Goal: Task Accomplishment & Management: Manage account settings

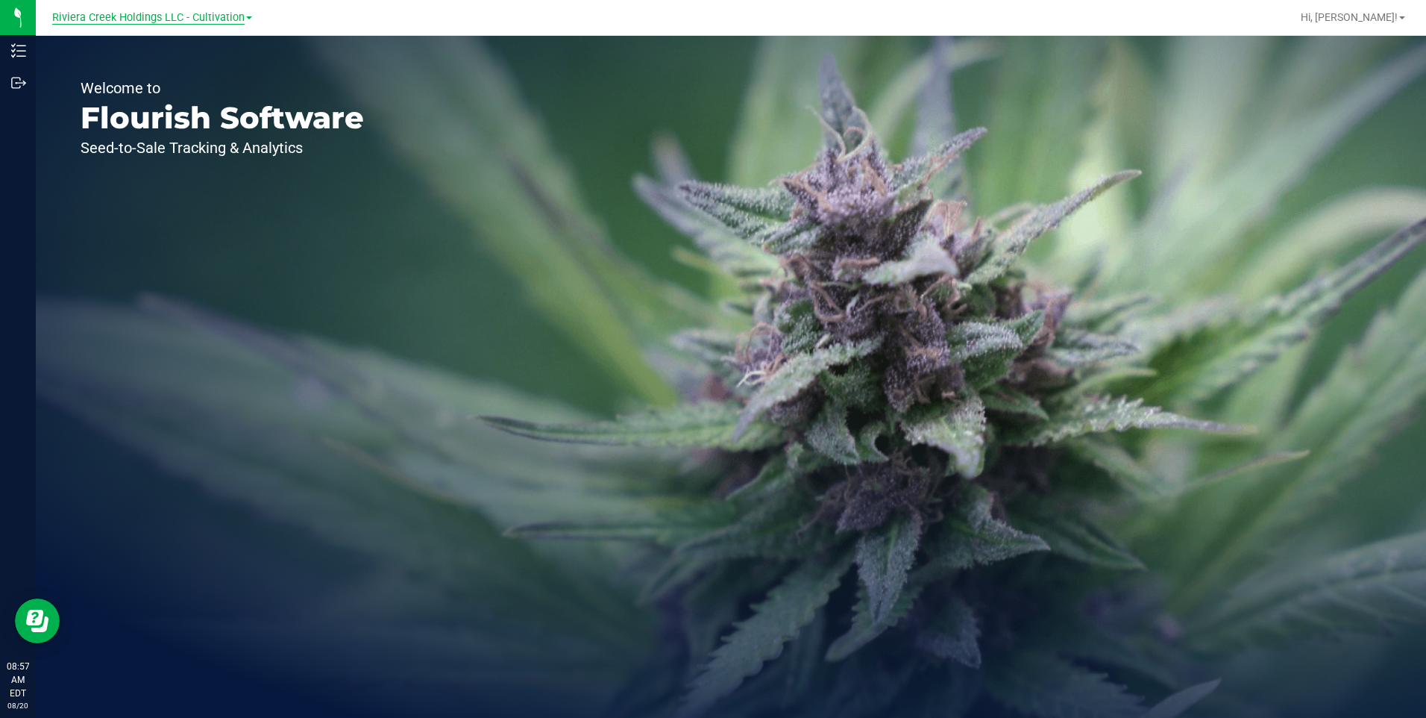
click at [220, 15] on span "Riviera Creek Holdings LLC - Cultivation" at bounding box center [148, 17] width 192 height 13
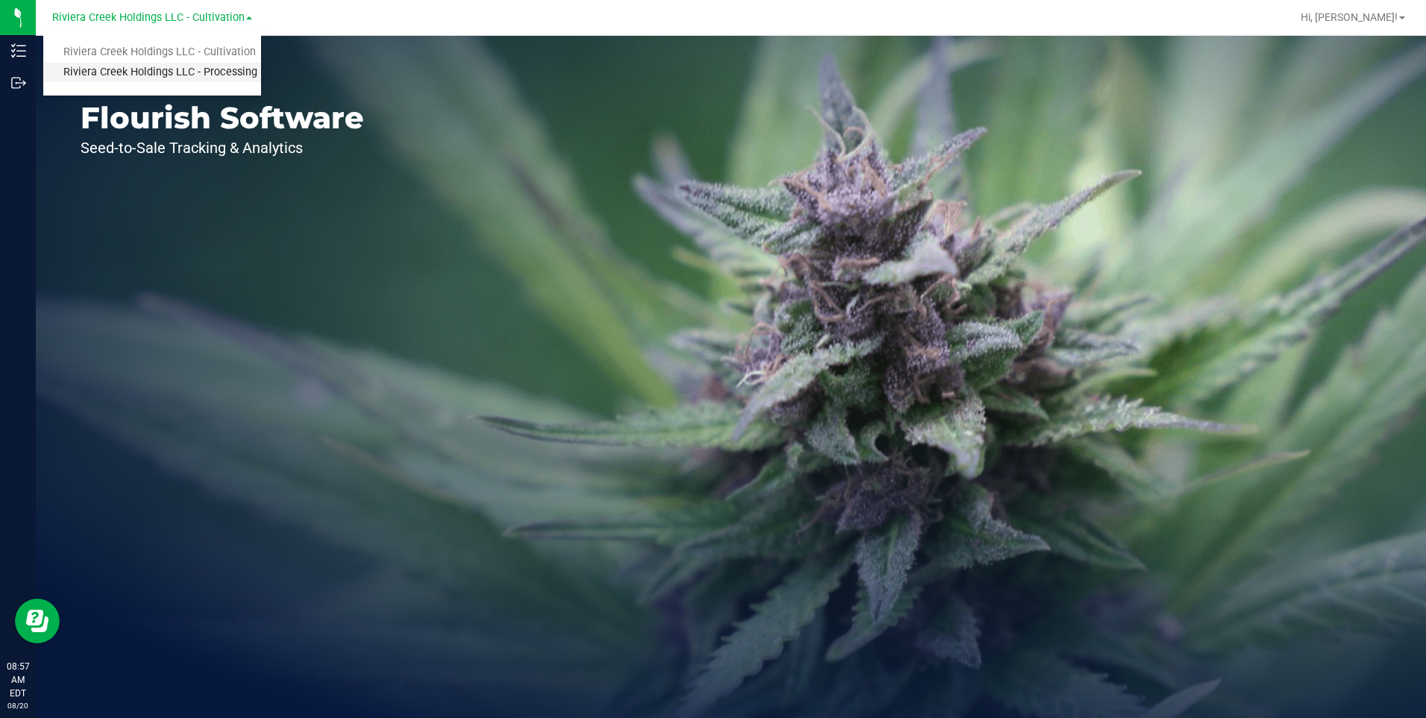
click at [243, 70] on link "Riviera Creek Holdings LLC - Processing" at bounding box center [152, 73] width 218 height 20
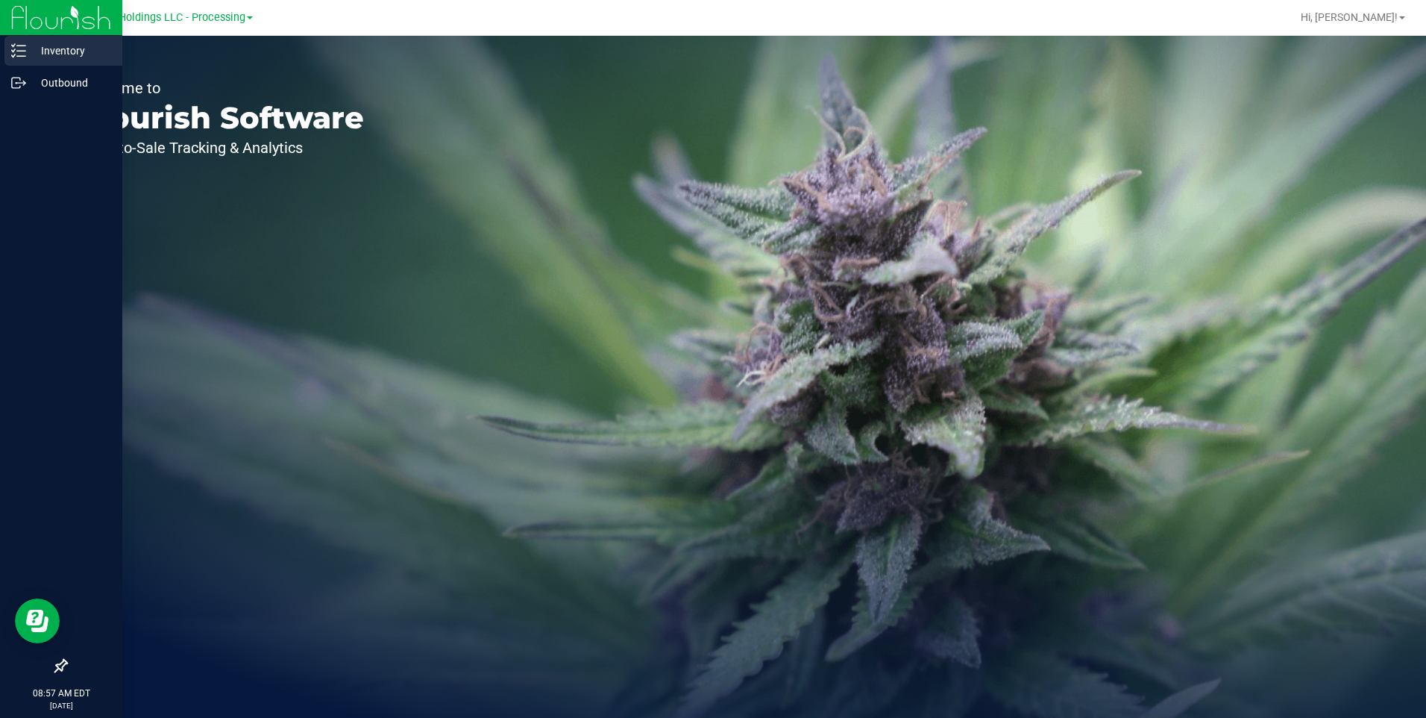
click at [71, 45] on p "Inventory" at bounding box center [71, 51] width 90 height 18
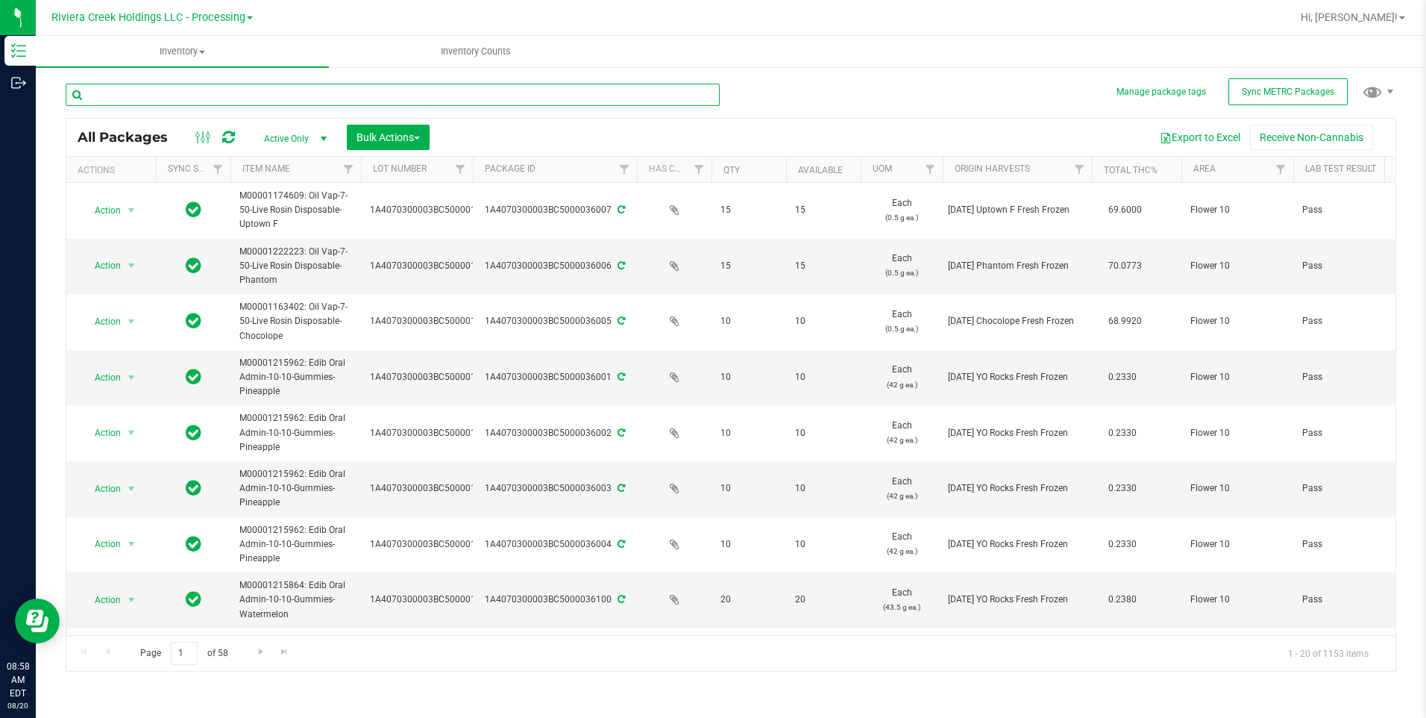
click at [200, 87] on input "text" at bounding box center [393, 95] width 654 height 22
type input "32943"
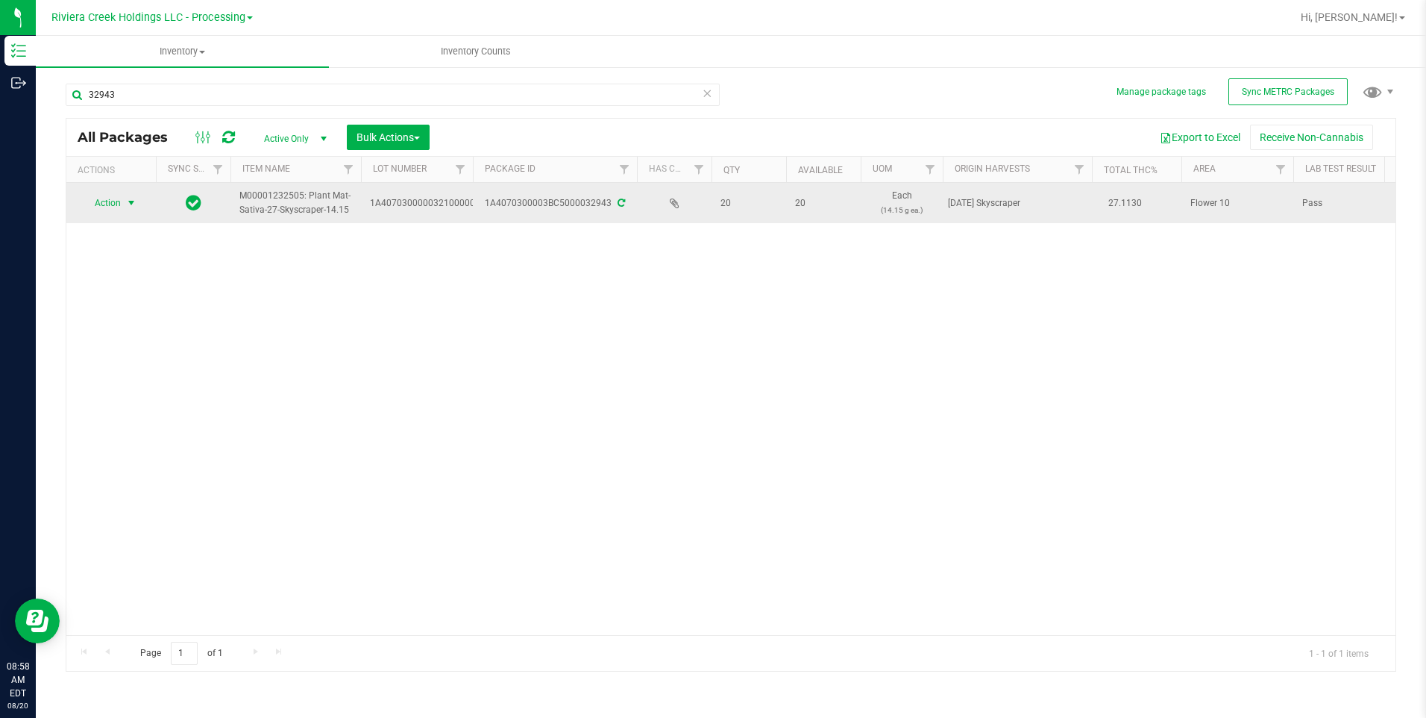
click at [127, 210] on span "select" at bounding box center [131, 202] width 19 height 21
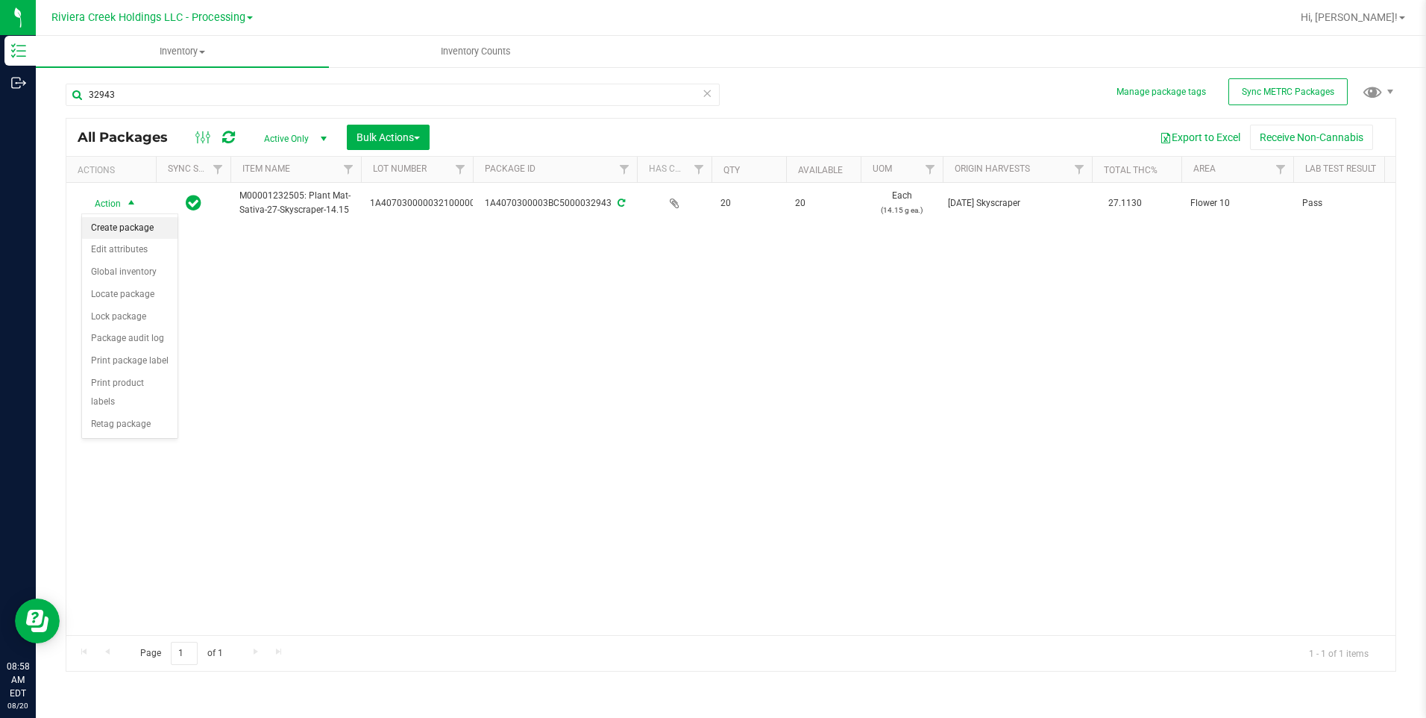
click at [144, 225] on li "Create package" at bounding box center [129, 228] width 95 height 22
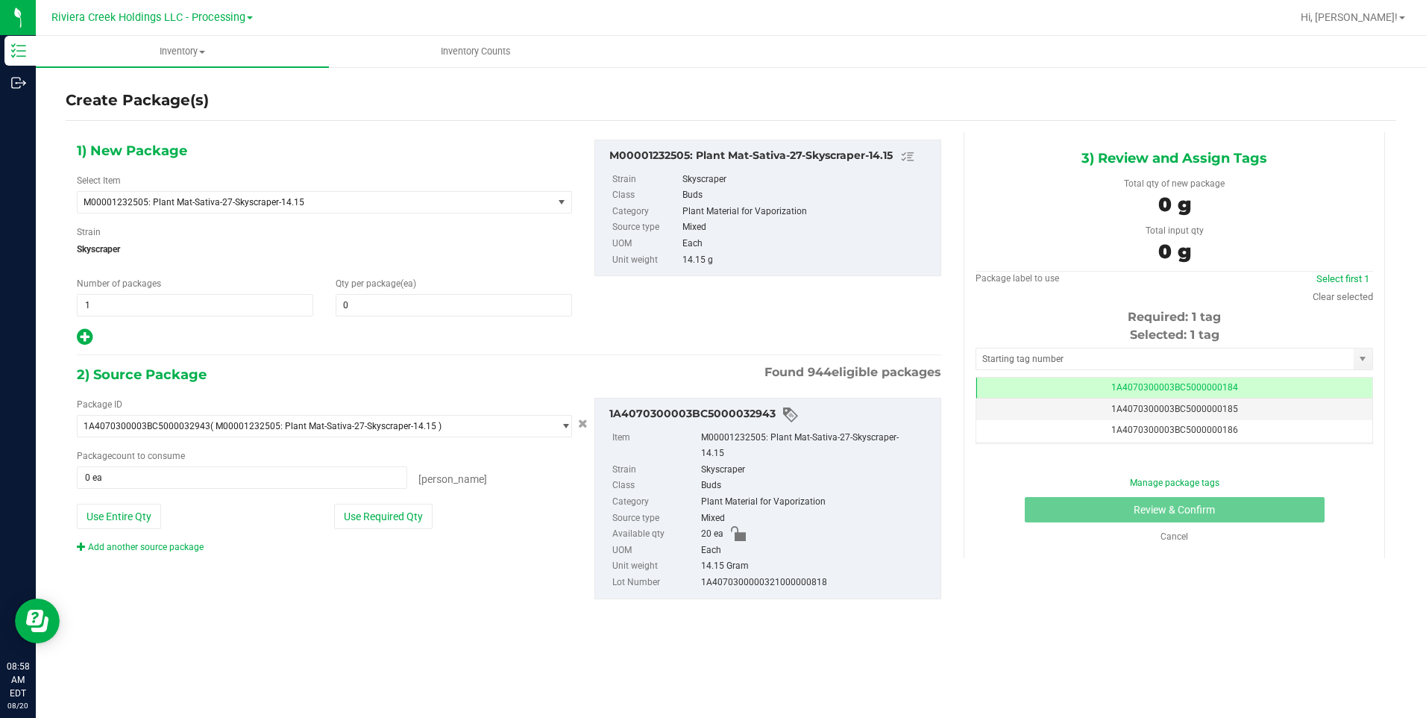
click at [375, 289] on div "Qty per package (ea) 0 0" at bounding box center [453, 297] width 259 height 40
click at [377, 296] on span at bounding box center [454, 305] width 236 height 22
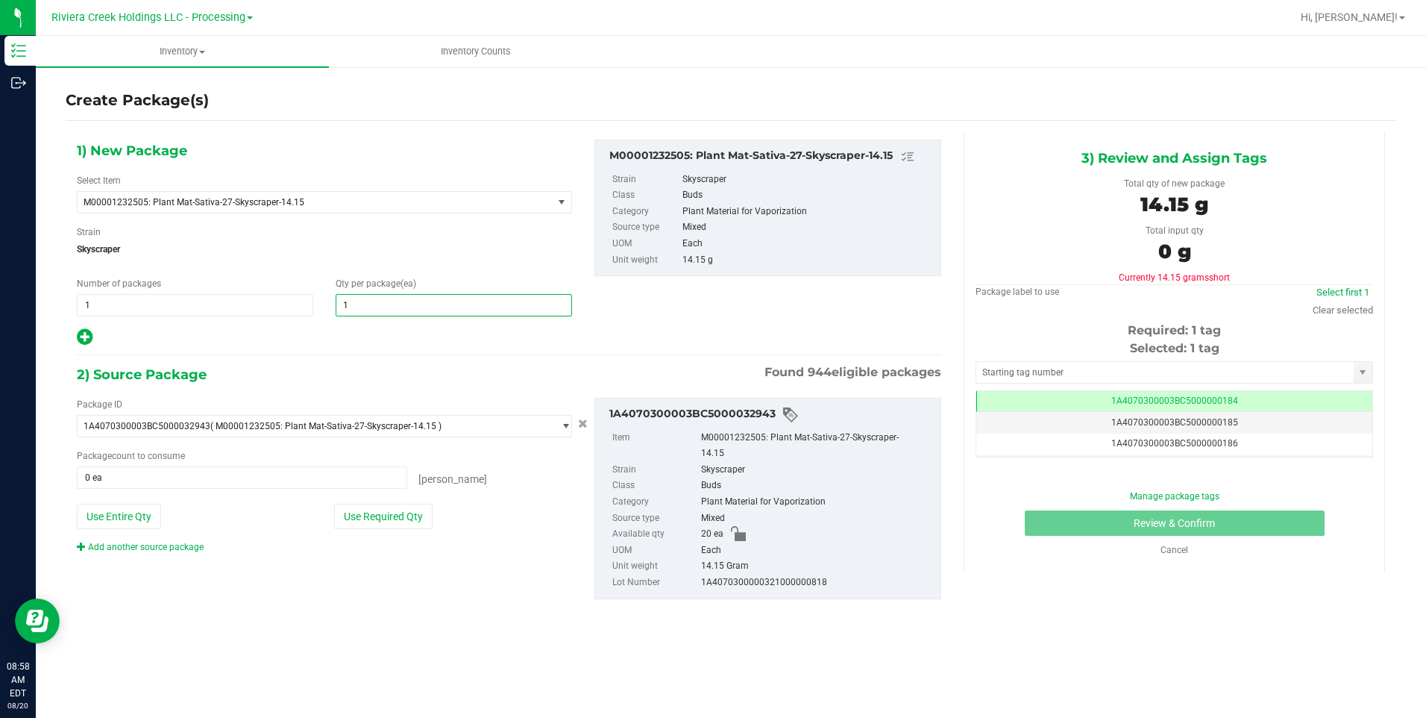
type input "10"
click at [409, 258] on span "Skyscraper" at bounding box center [324, 249] width 495 height 22
click at [382, 524] on button "Use Required Qty" at bounding box center [383, 515] width 98 height 25
type input "10 ea"
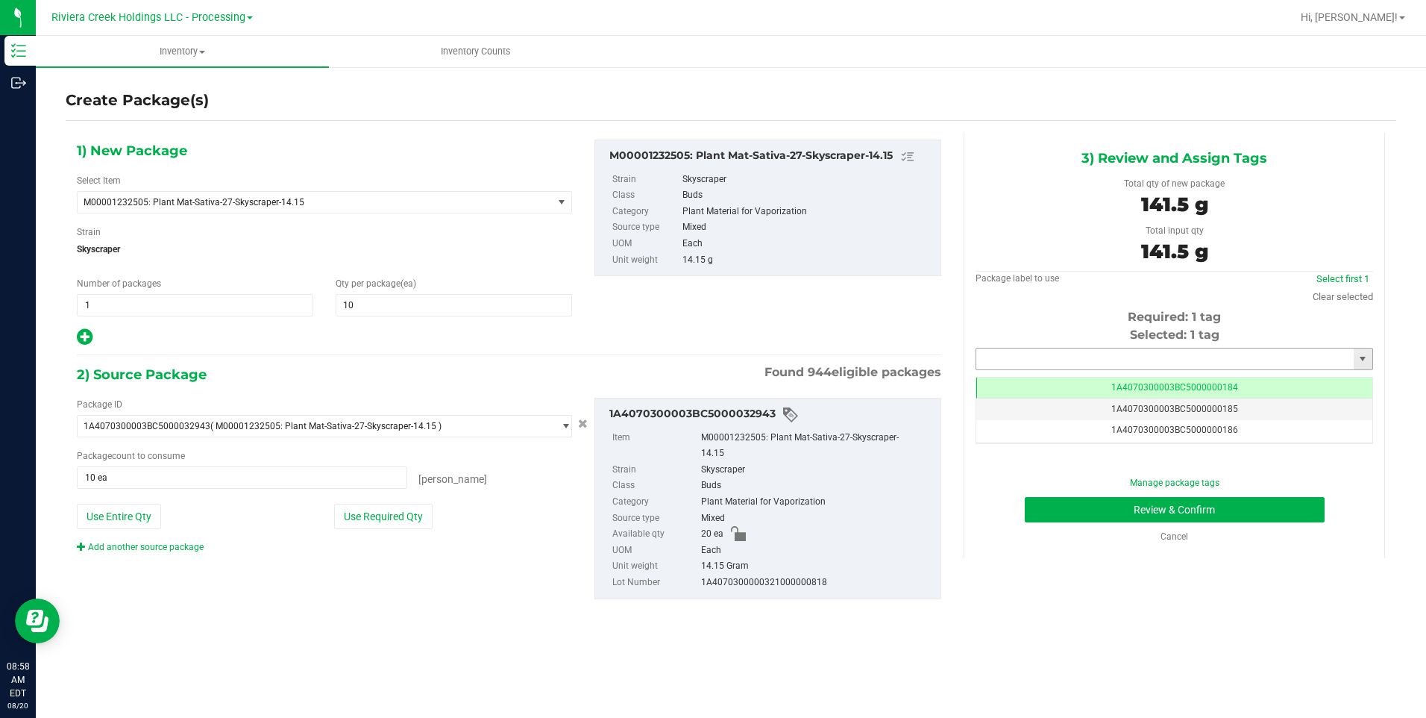
click at [1003, 348] on input "text" at bounding box center [1164, 358] width 377 height 21
click at [1021, 376] on li "1A4070300003BC5000036307" at bounding box center [1174, 384] width 396 height 22
type input "1A4070300003BC5000036307"
click at [1049, 506] on button "Review & Confirm" at bounding box center [1175, 509] width 300 height 25
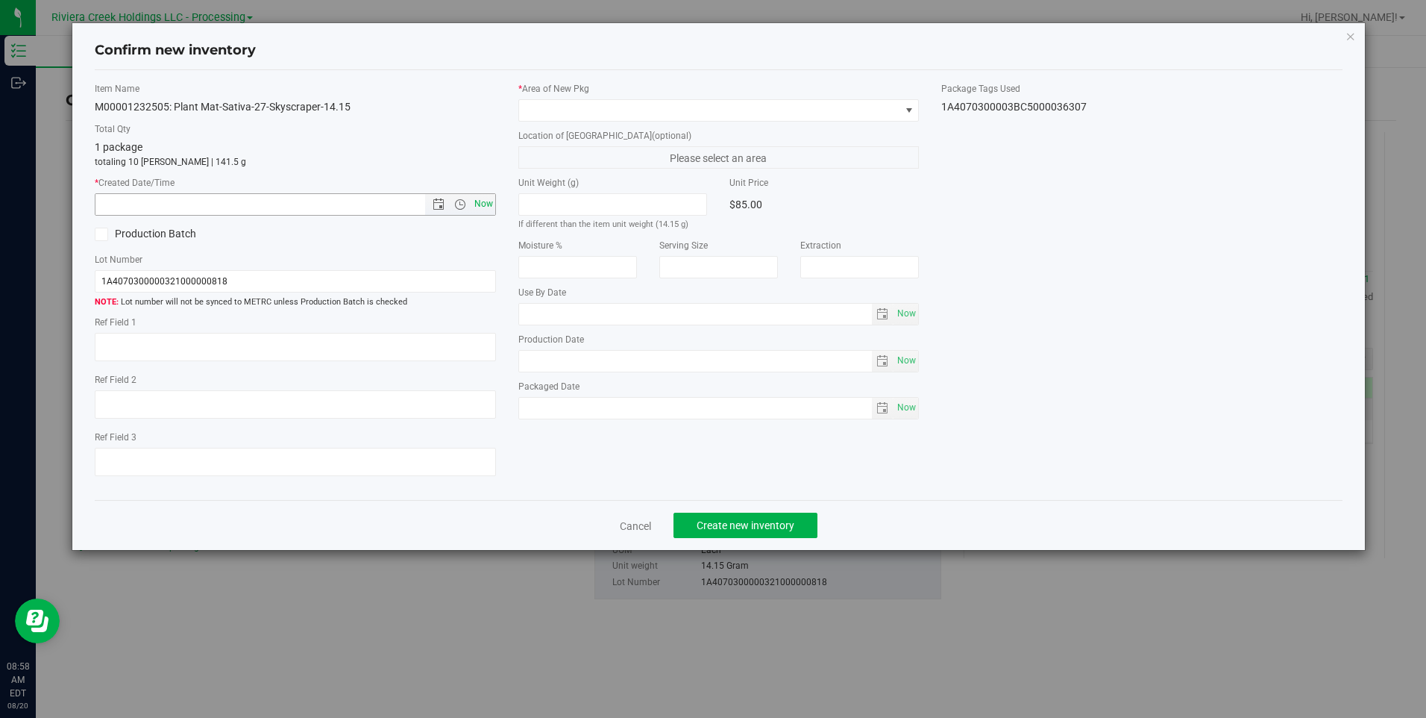
click at [486, 196] on span "Now" at bounding box center [483, 204] width 25 height 22
type input "[DATE] 8:58 AM"
click at [559, 110] on span at bounding box center [709, 110] width 380 height 21
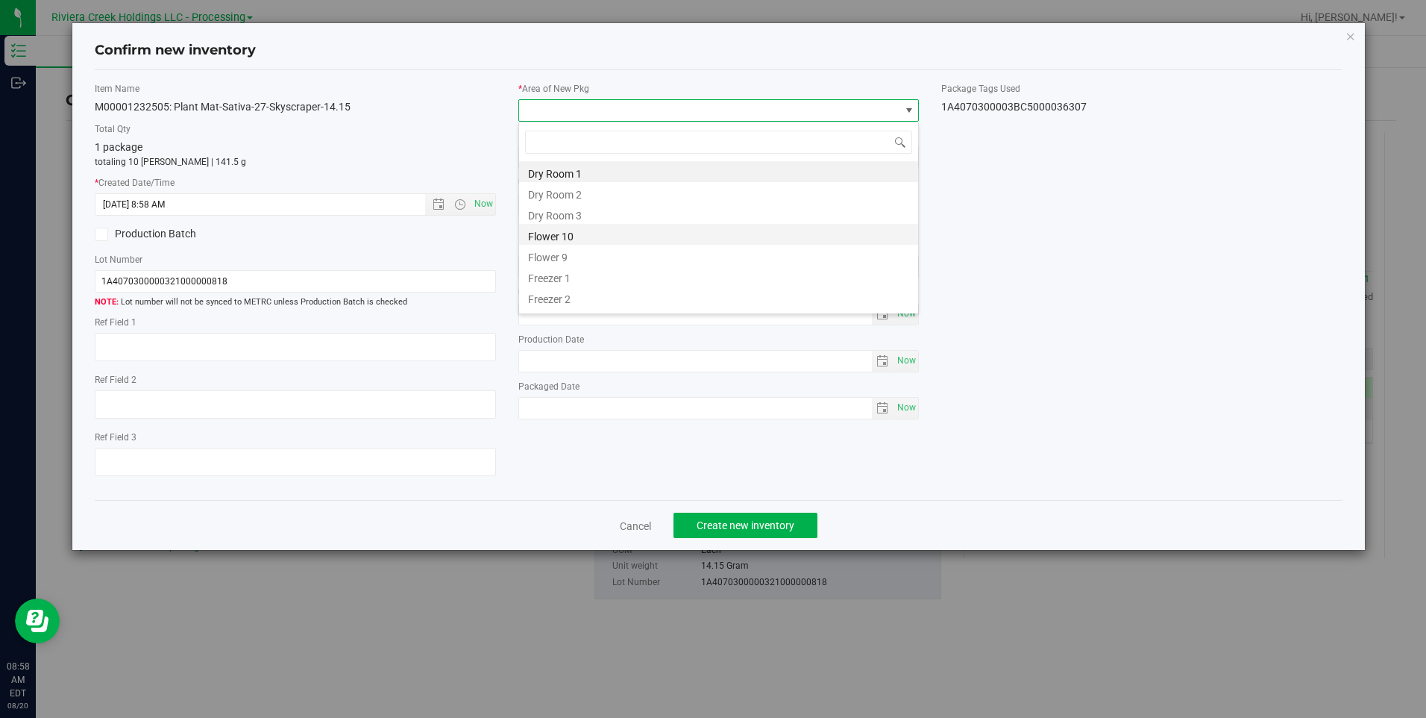
click at [564, 233] on li "Flower 10" at bounding box center [718, 234] width 399 height 21
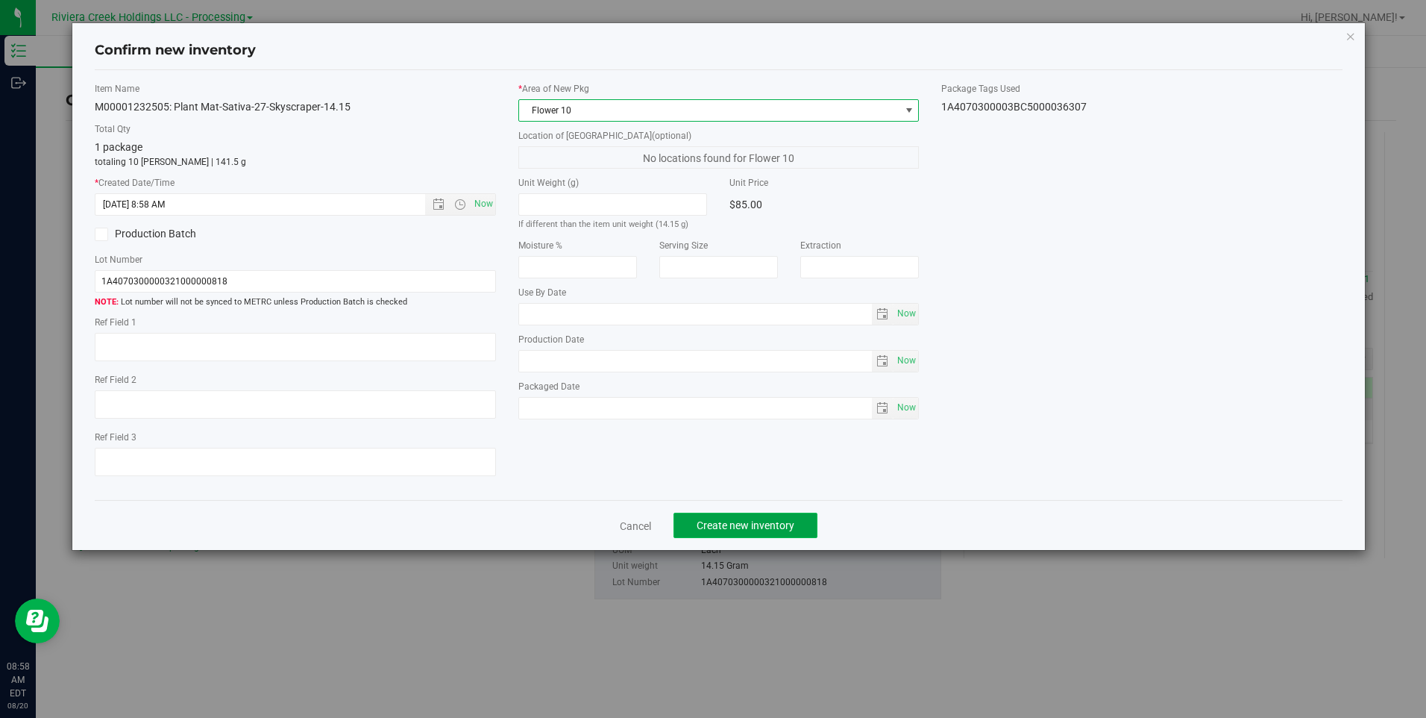
click at [781, 524] on span "Create new inventory" at bounding box center [746, 525] width 98 height 12
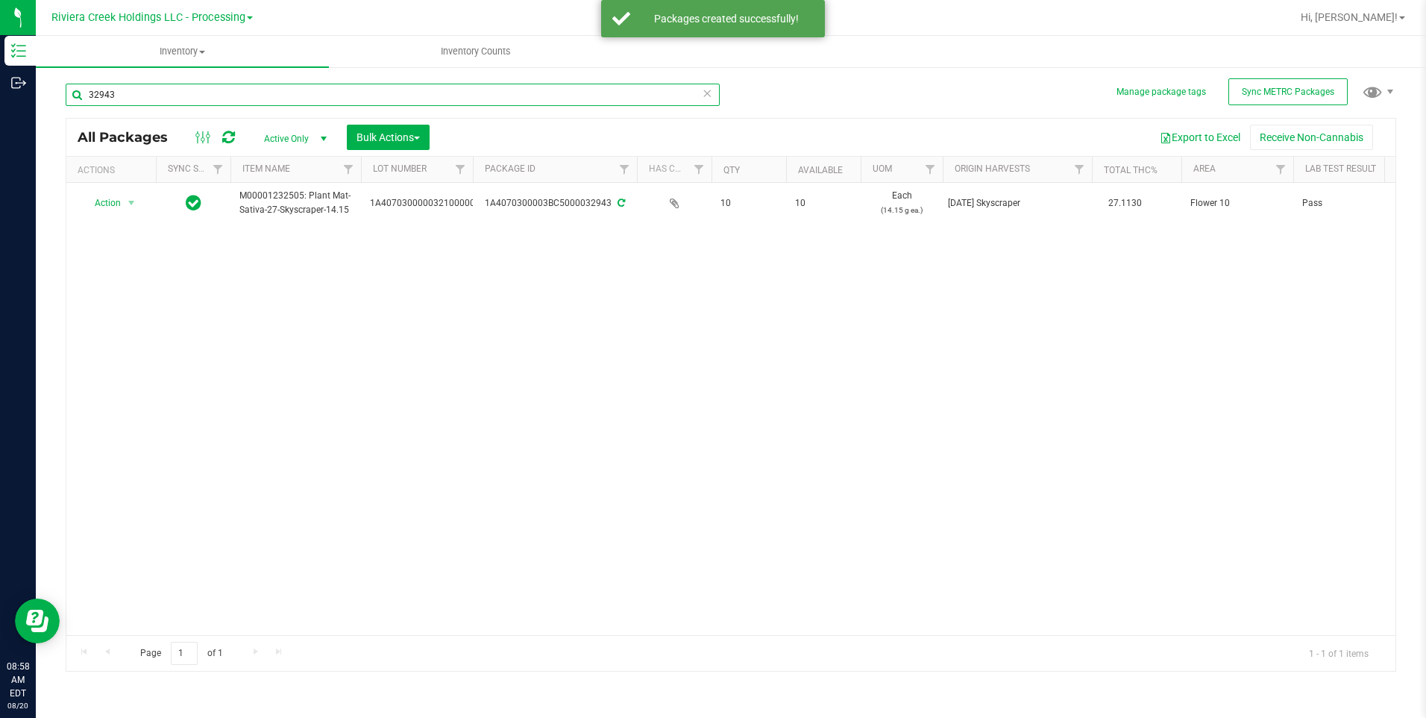
click at [216, 95] on input "32943" at bounding box center [393, 95] width 654 height 22
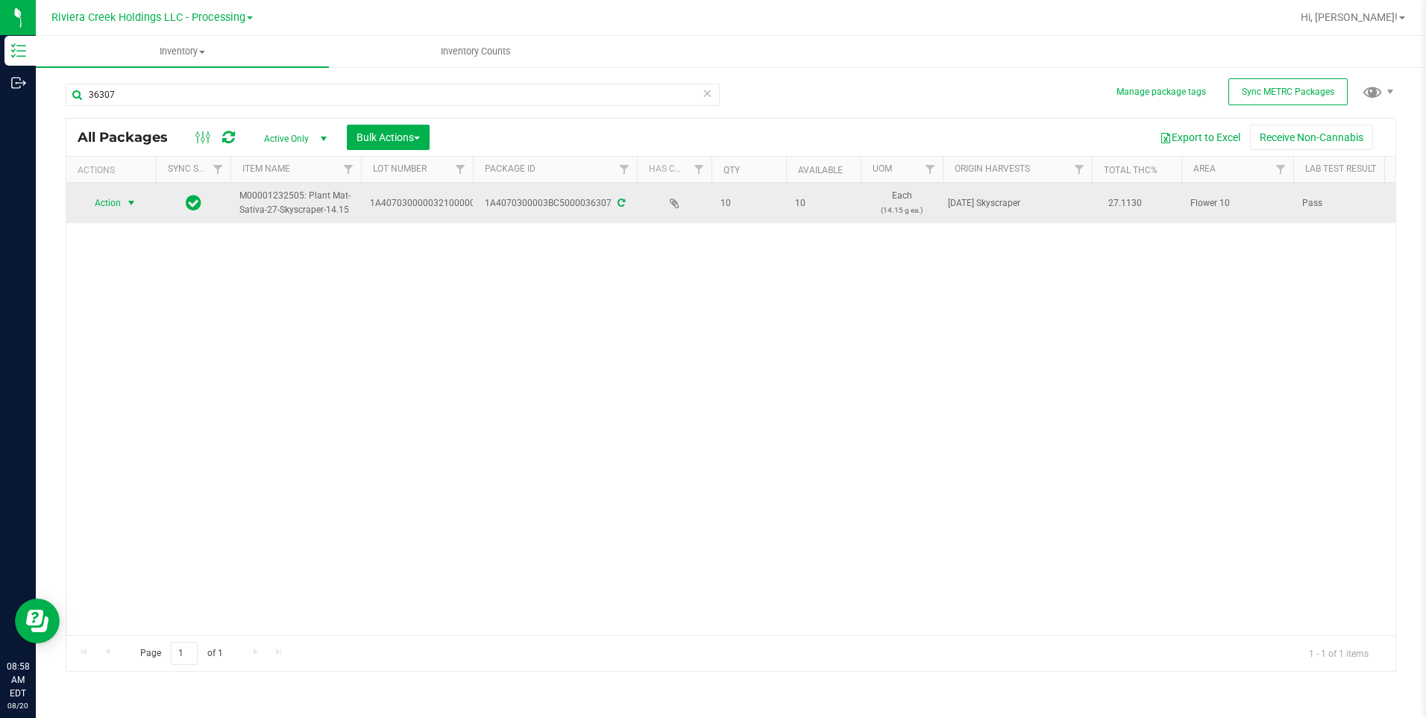
click at [117, 207] on span "Action" at bounding box center [101, 202] width 40 height 21
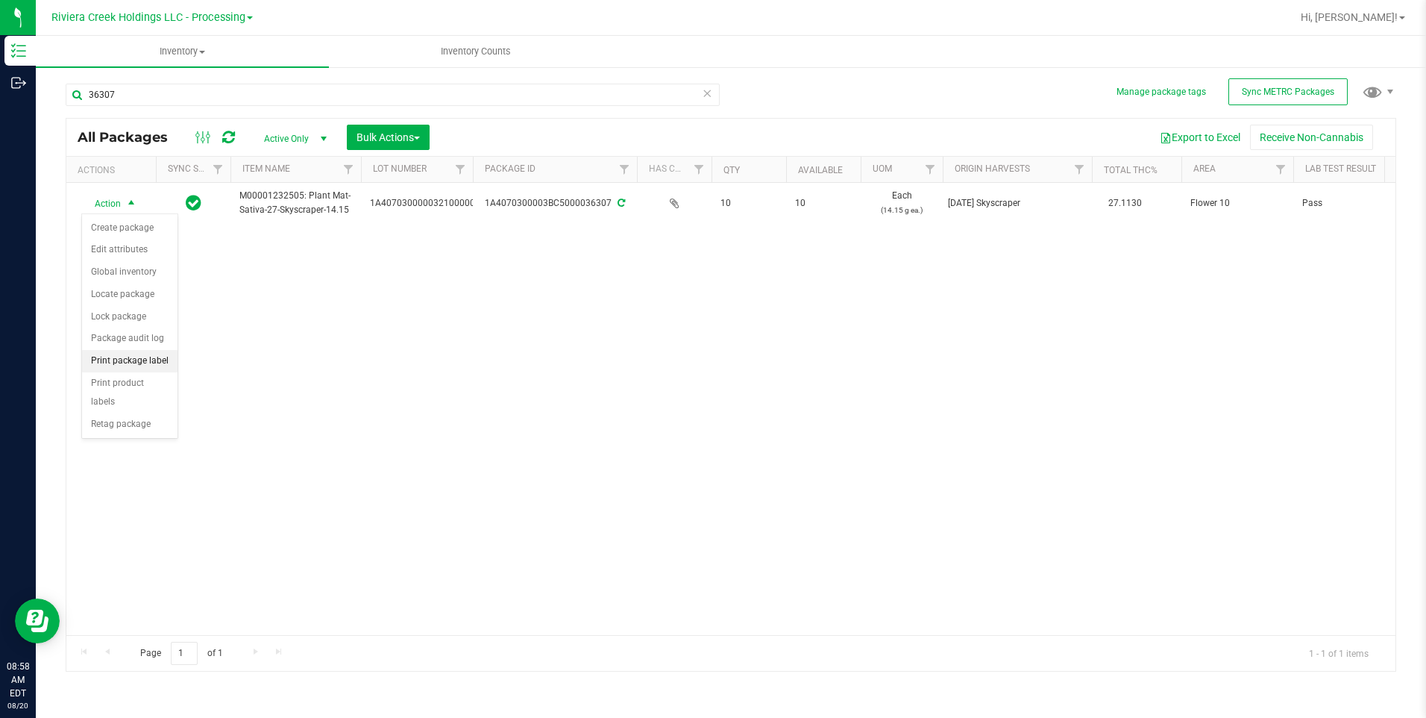
click at [169, 356] on li "Print package label" at bounding box center [129, 361] width 95 height 22
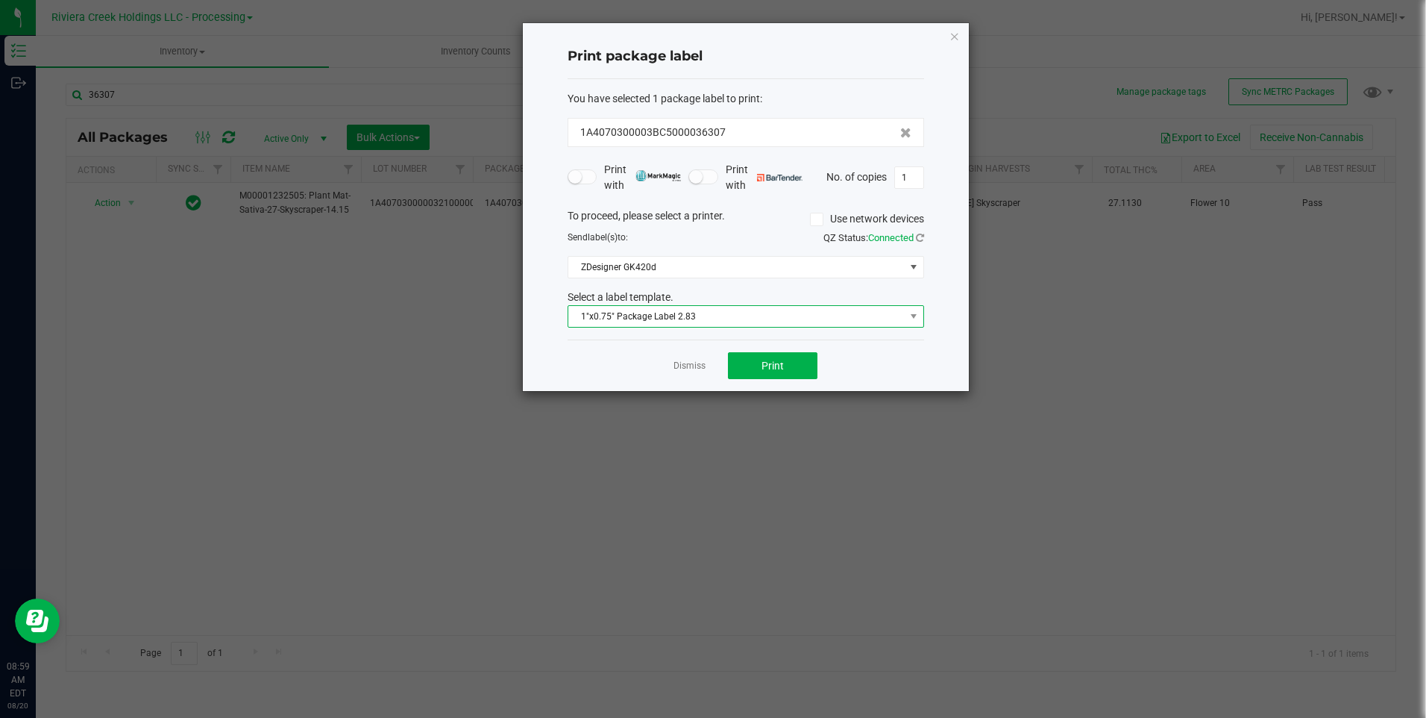
click at [677, 318] on span "1"x0.75" Package Label 2.83" at bounding box center [736, 316] width 336 height 21
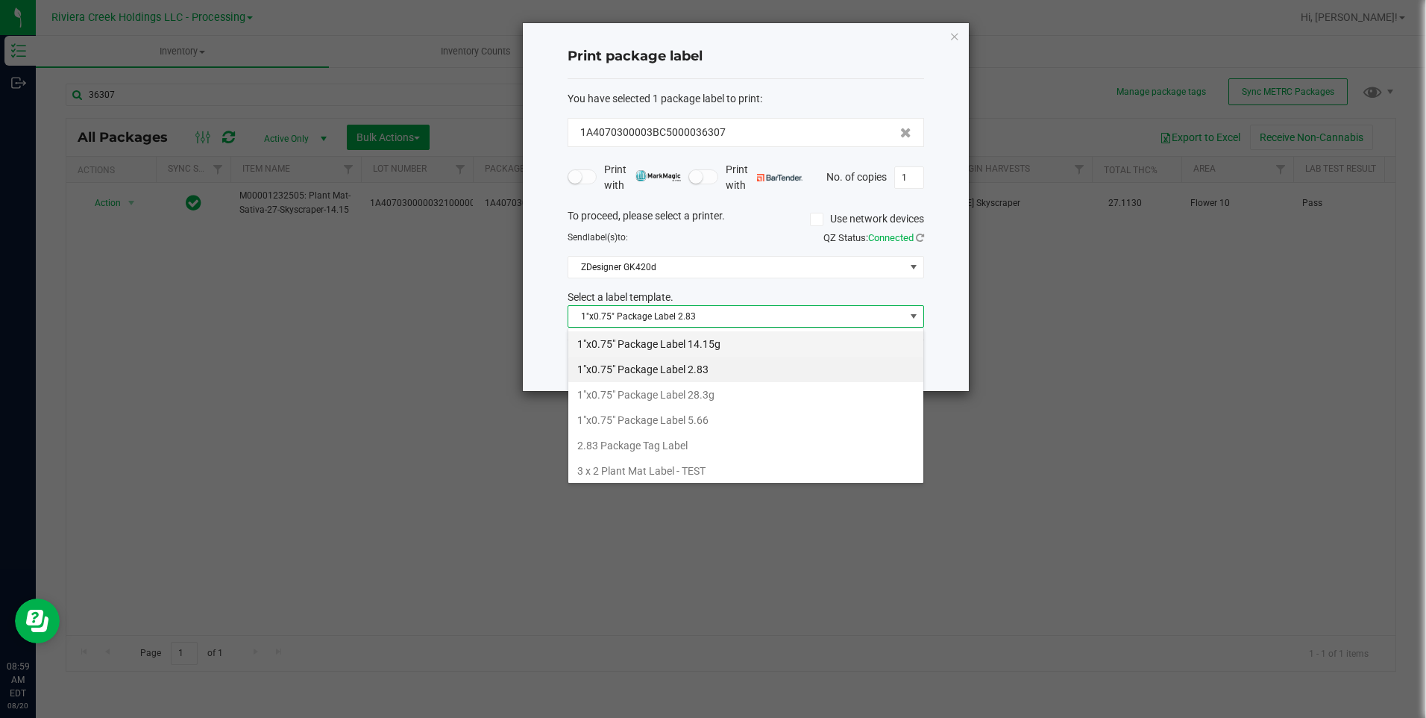
click at [719, 349] on li "1"x0.75" Package Label 14.15g" at bounding box center [745, 343] width 355 height 25
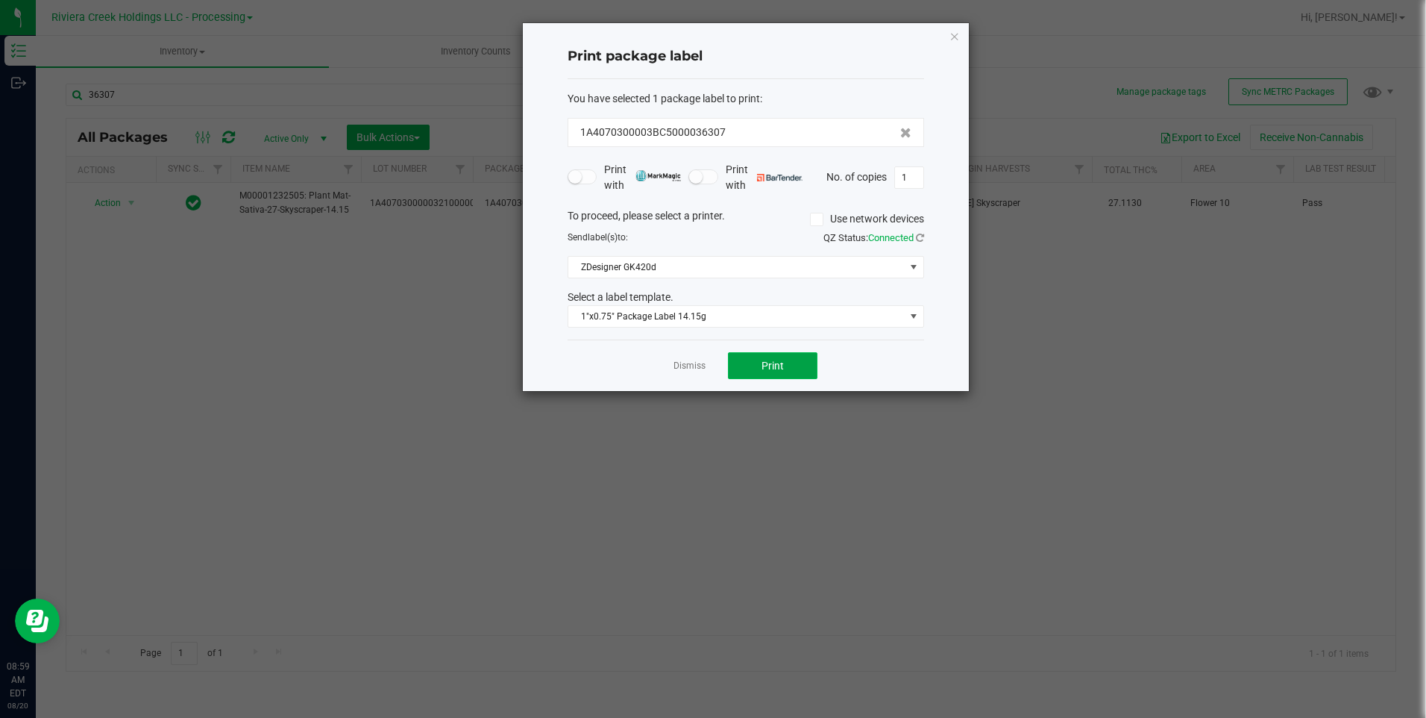
click at [786, 363] on button "Print" at bounding box center [773, 365] width 90 height 27
click at [955, 34] on icon "button" at bounding box center [955, 36] width 10 height 18
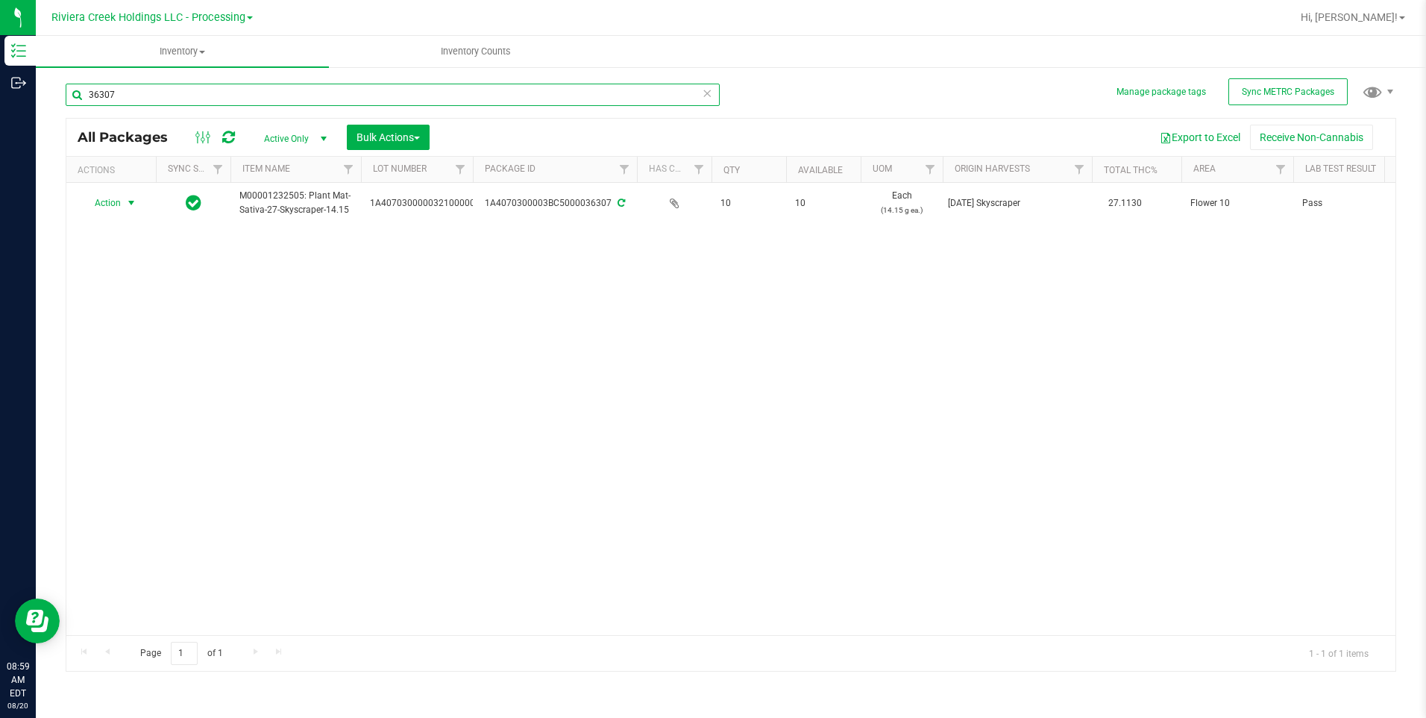
click at [260, 97] on input "36307" at bounding box center [393, 95] width 654 height 22
type input "3"
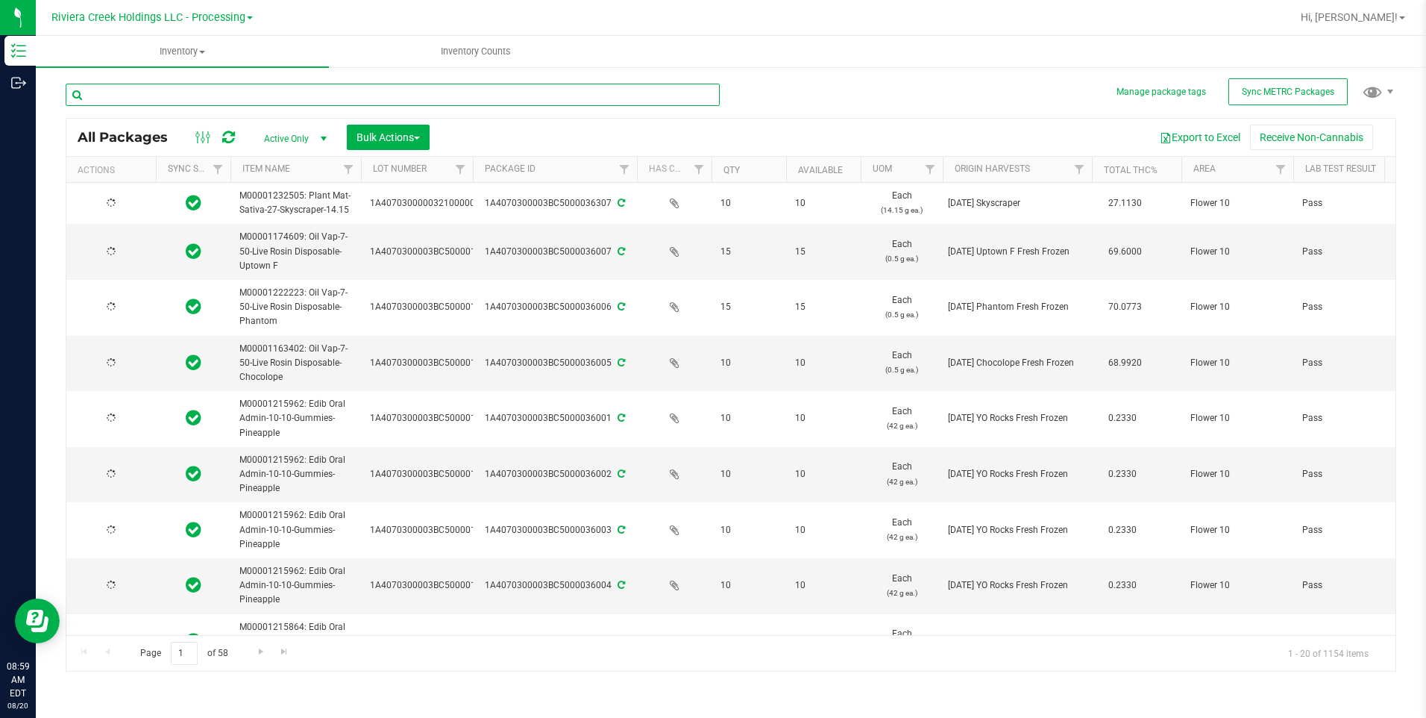
type input "[DATE]"
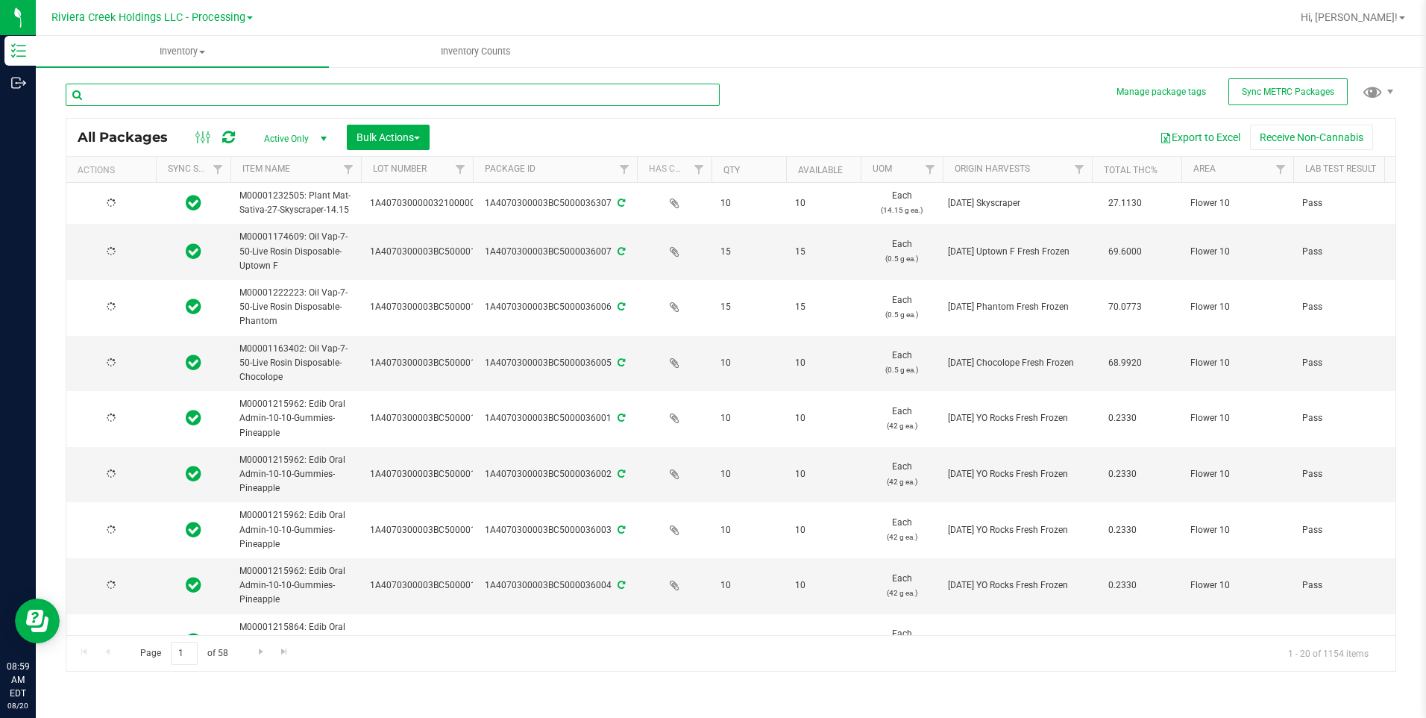
type input "[DATE]"
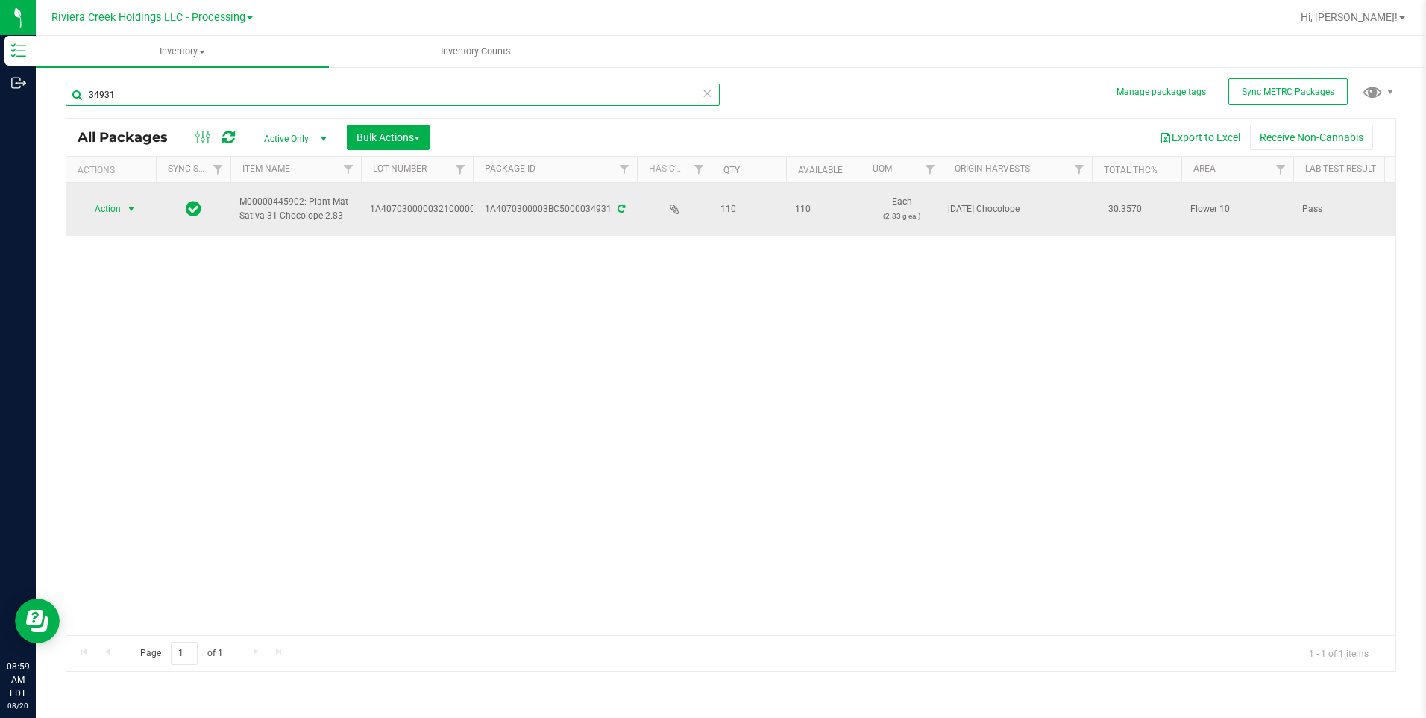
type input "34931"
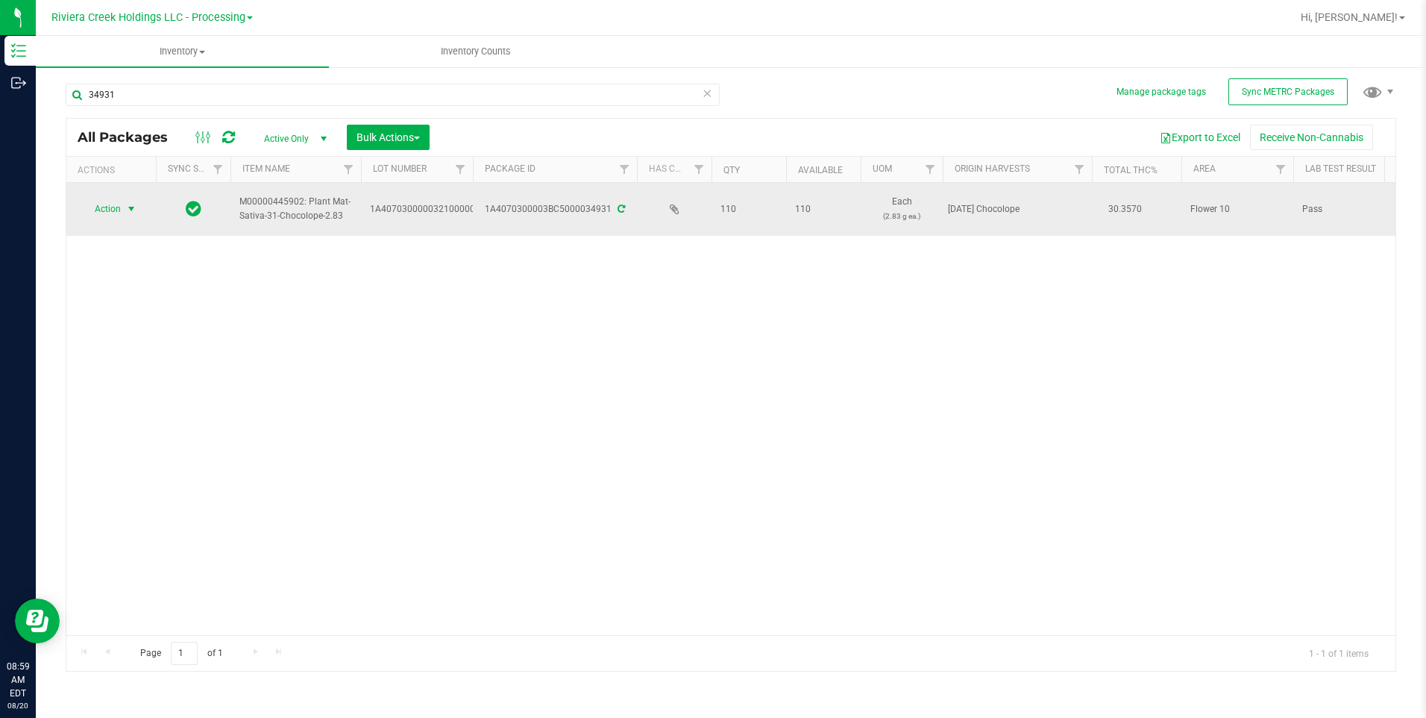
click at [122, 202] on span "select" at bounding box center [131, 208] width 19 height 21
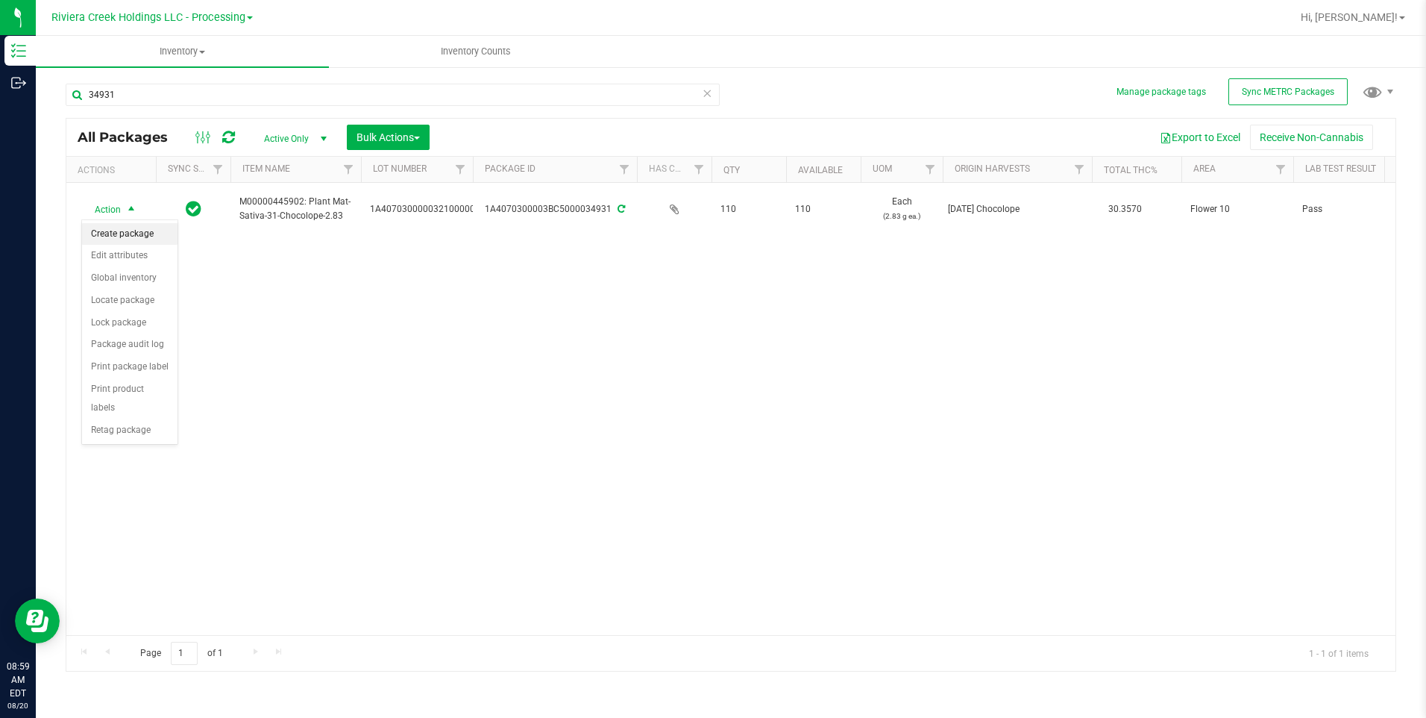
click at [129, 233] on li "Create package" at bounding box center [129, 234] width 95 height 22
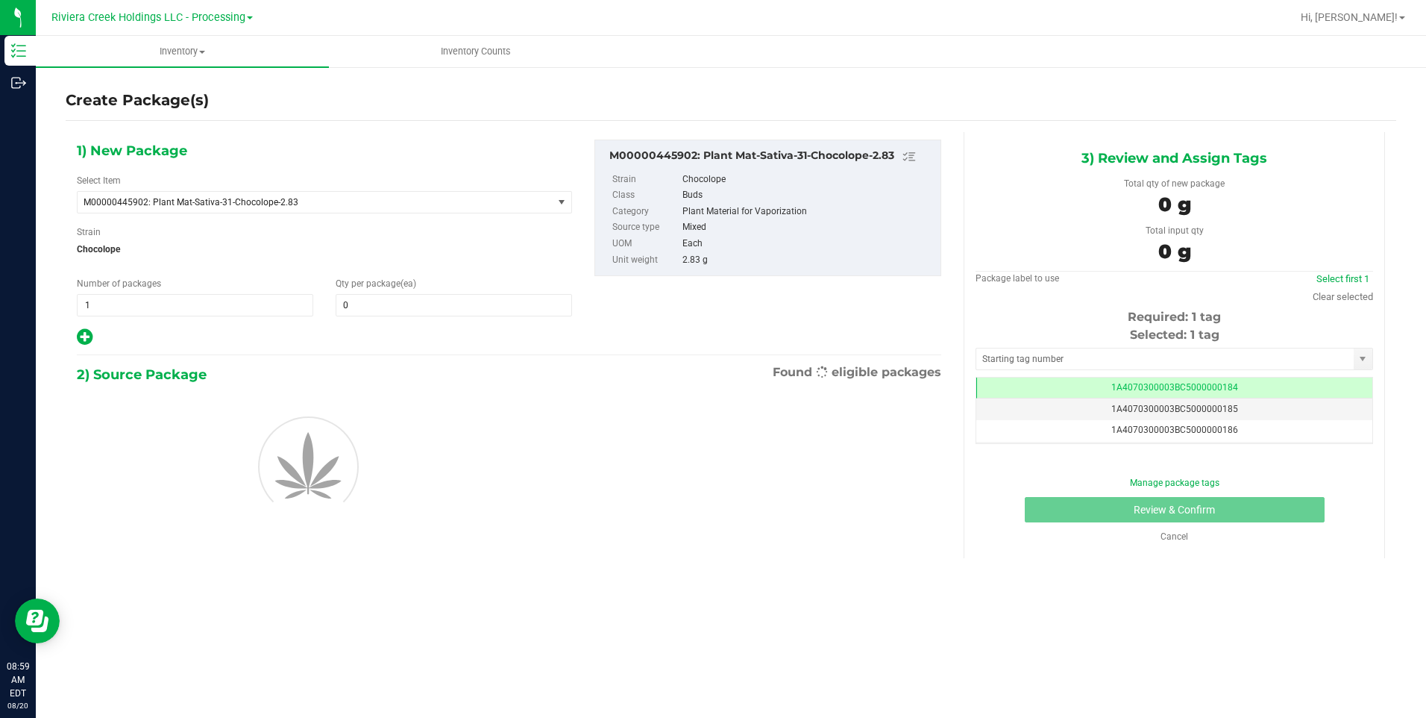
scroll to position [0, -1]
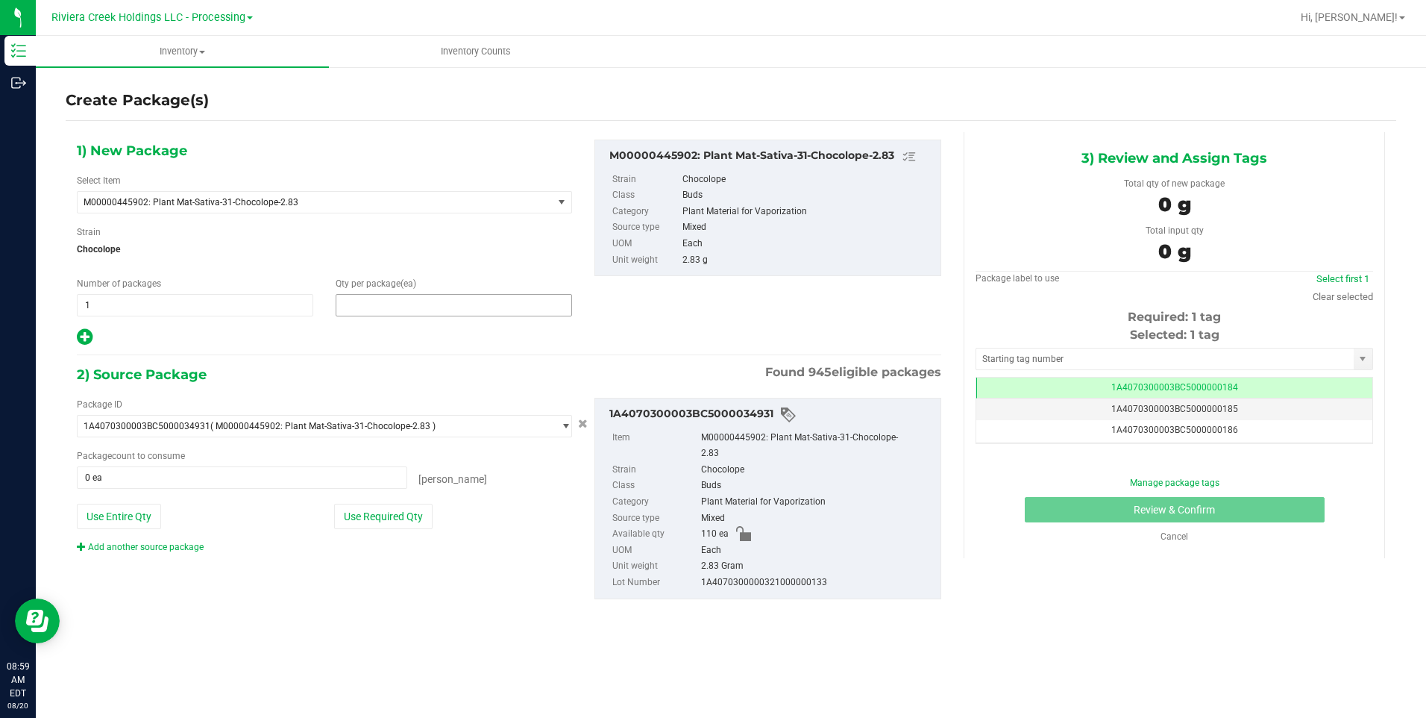
click at [412, 300] on span at bounding box center [454, 305] width 236 height 22
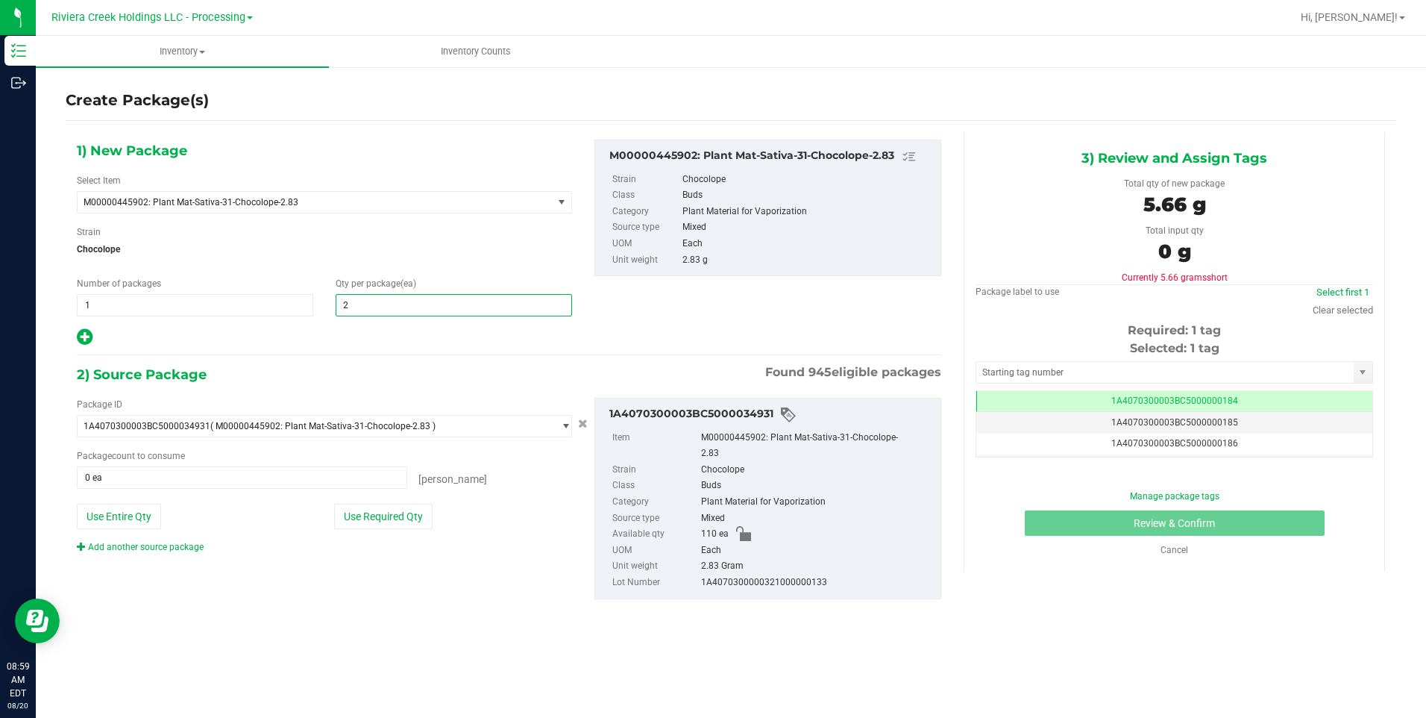
type input "20"
click at [421, 266] on div "1) New Package Select Item M00000445902: Plant Mat-Sativa-31-Chocolope-2.83 M00…" at bounding box center [325, 242] width 518 height 207
click at [413, 509] on button "Use Required Qty" at bounding box center [383, 515] width 98 height 25
type input "20 ea"
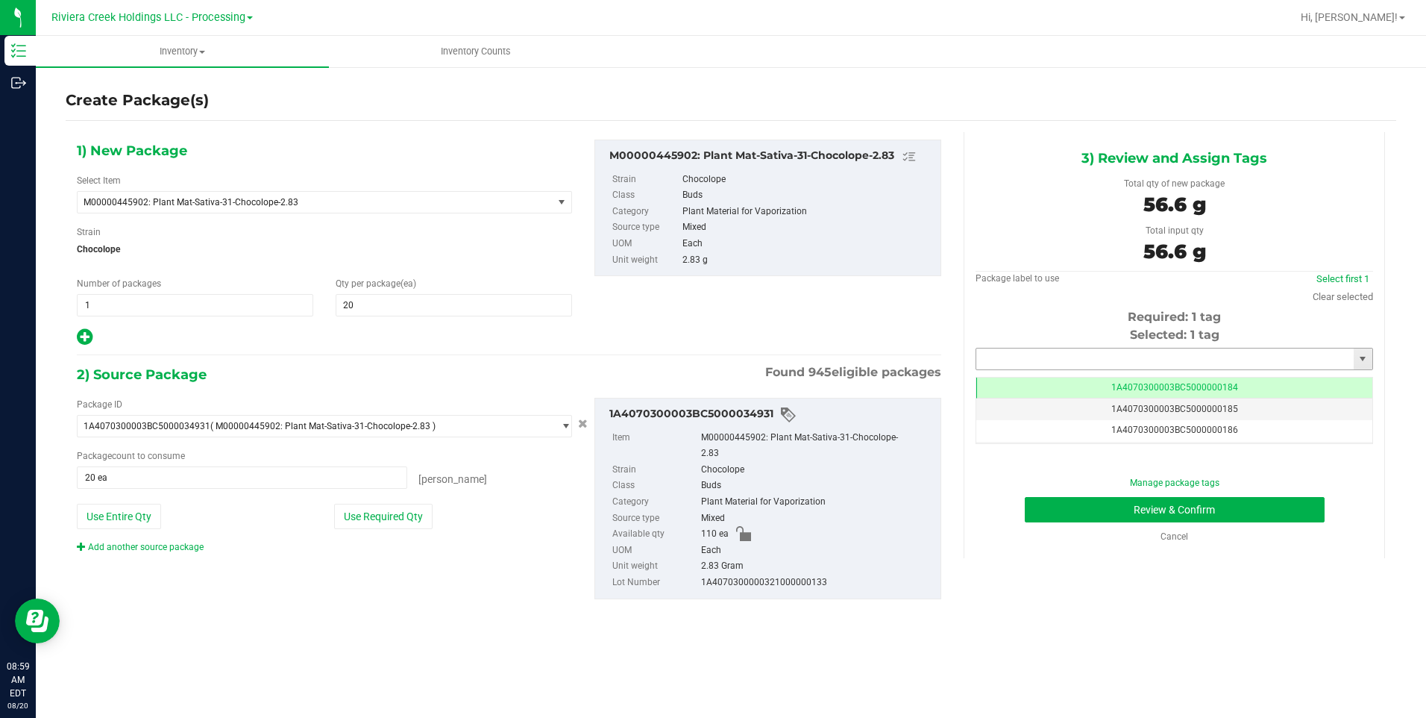
click at [1006, 353] on input "text" at bounding box center [1164, 358] width 377 height 21
click at [1020, 382] on li "1A4070300003BC5000036303" at bounding box center [1174, 384] width 396 height 22
type input "1A4070300003BC5000036303"
click at [1036, 511] on button "Review & Confirm" at bounding box center [1175, 509] width 300 height 25
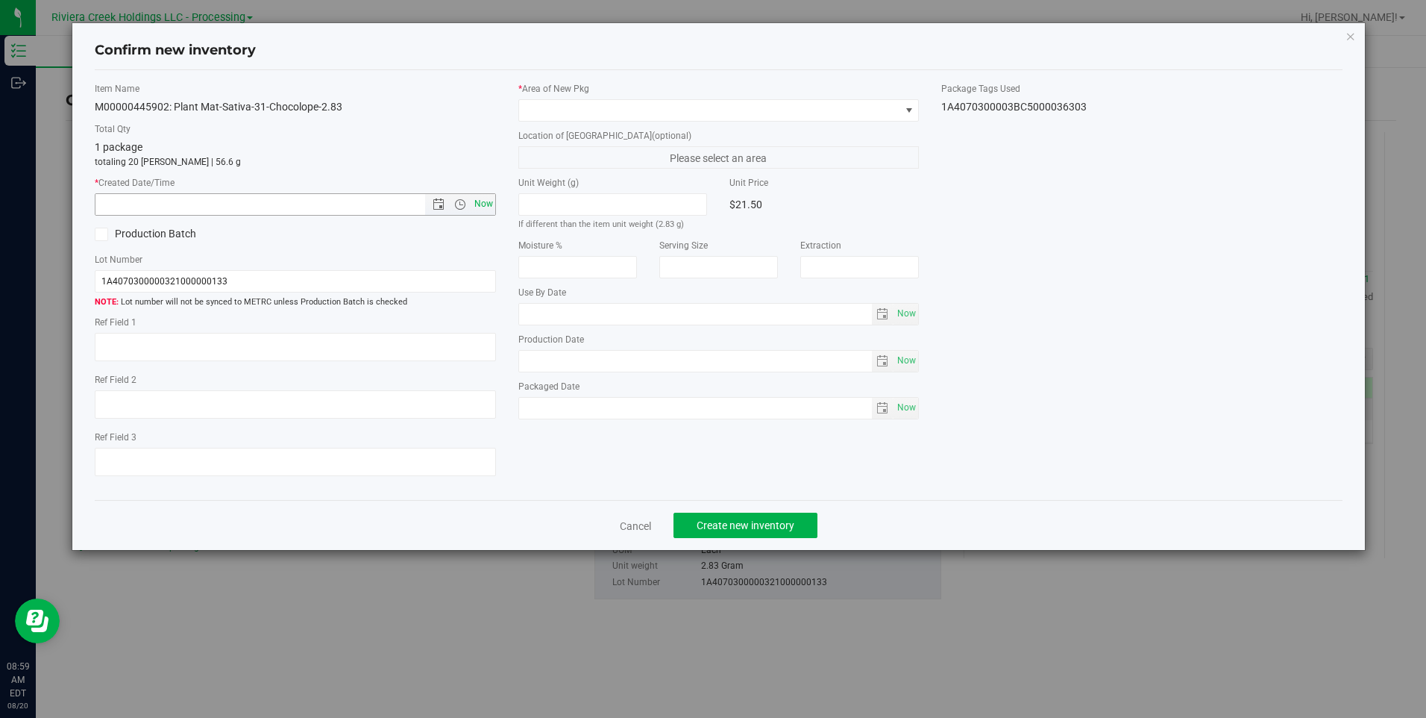
click at [486, 195] on span "Now" at bounding box center [483, 204] width 25 height 22
type input "[DATE] 8:59 AM"
click at [602, 115] on span at bounding box center [709, 110] width 380 height 21
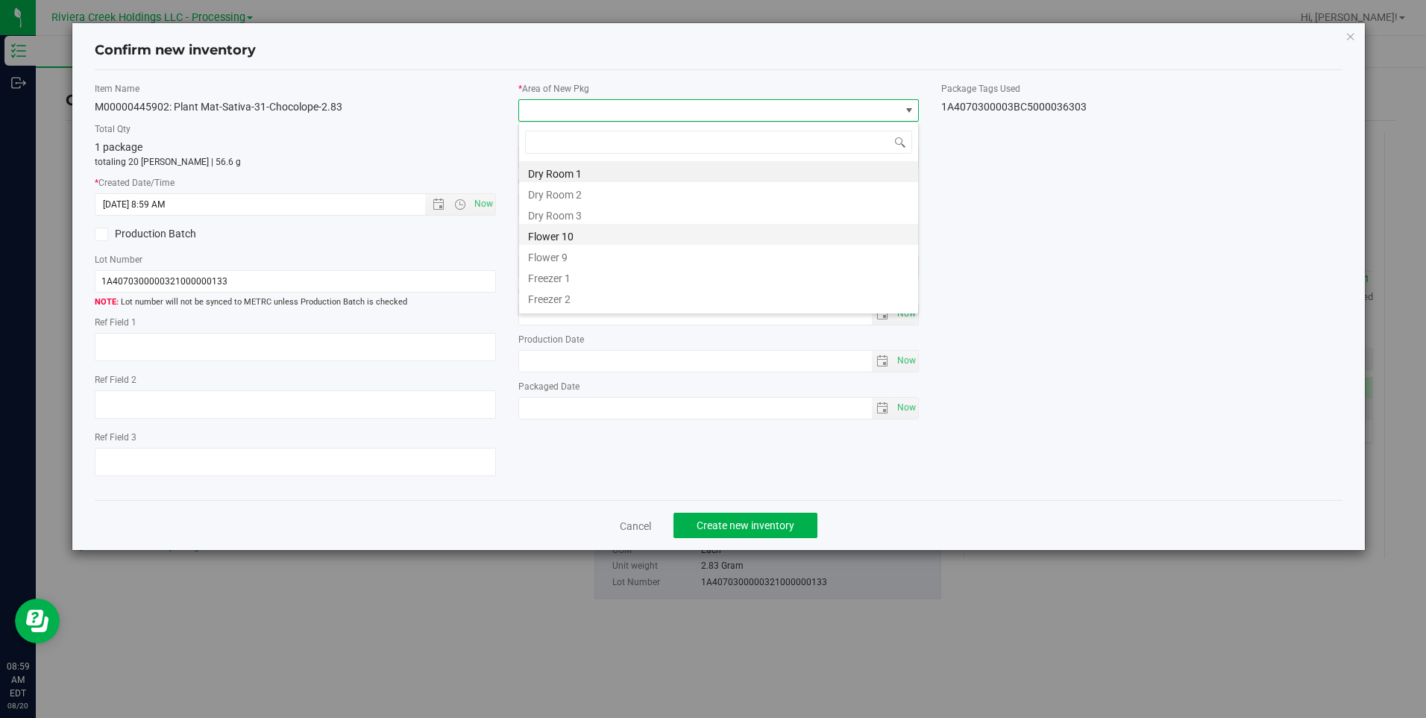
click at [564, 230] on li "Flower 10" at bounding box center [718, 234] width 399 height 21
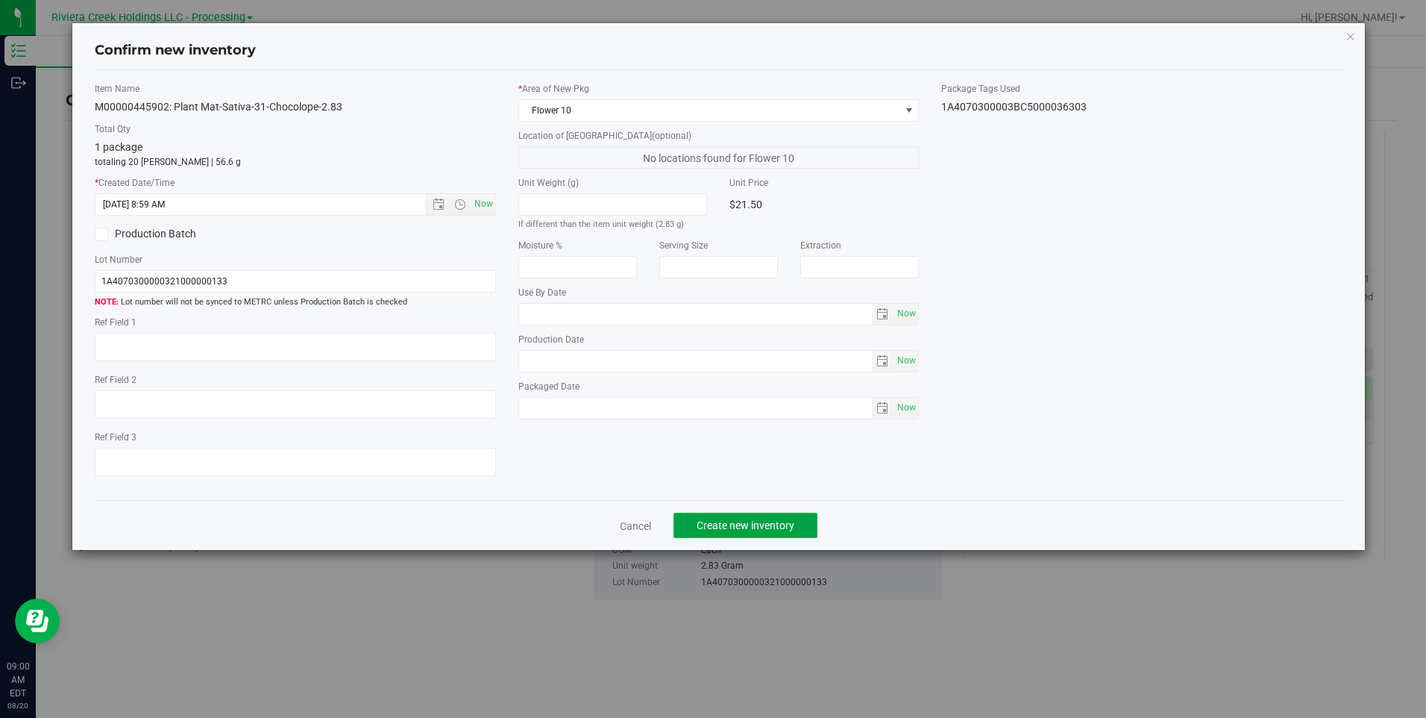
click at [809, 516] on button "Create new inventory" at bounding box center [746, 524] width 144 height 25
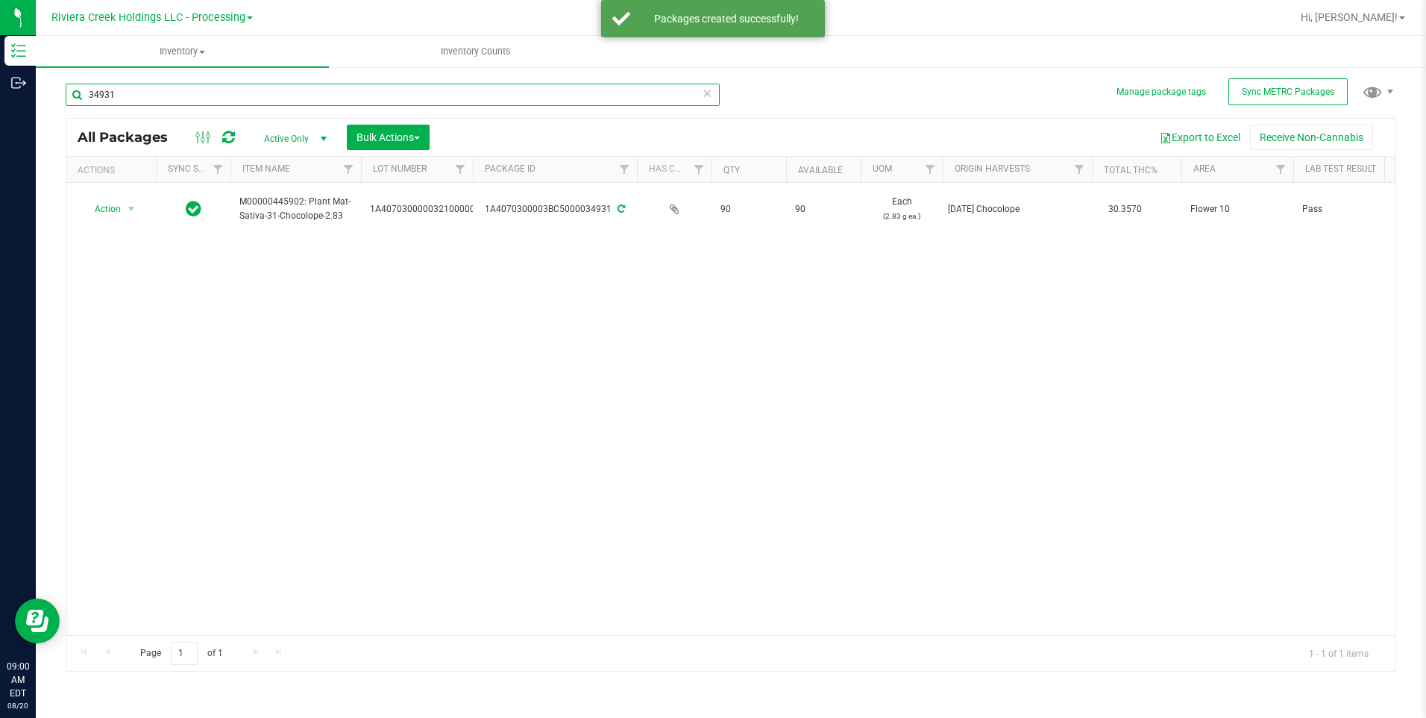
click at [232, 98] on input "34931" at bounding box center [393, 95] width 654 height 22
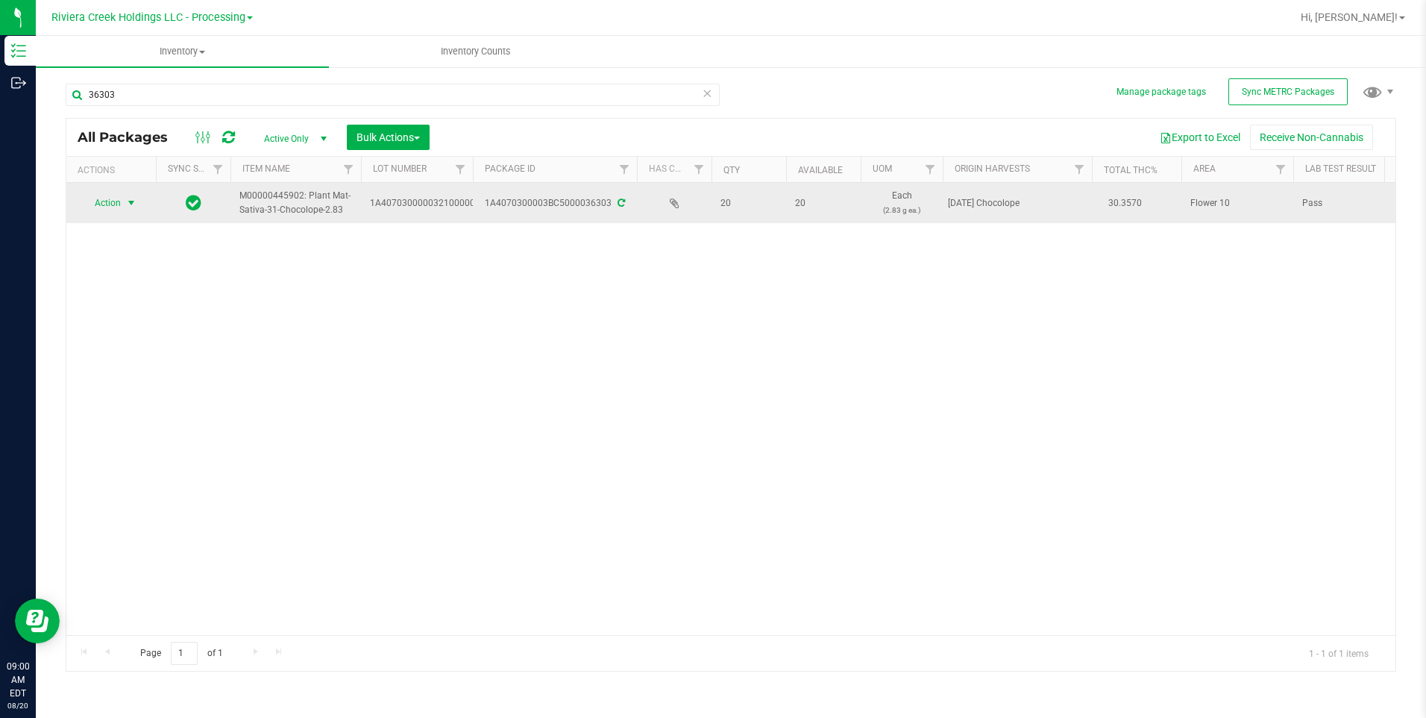
click at [119, 198] on span "Action" at bounding box center [101, 202] width 40 height 21
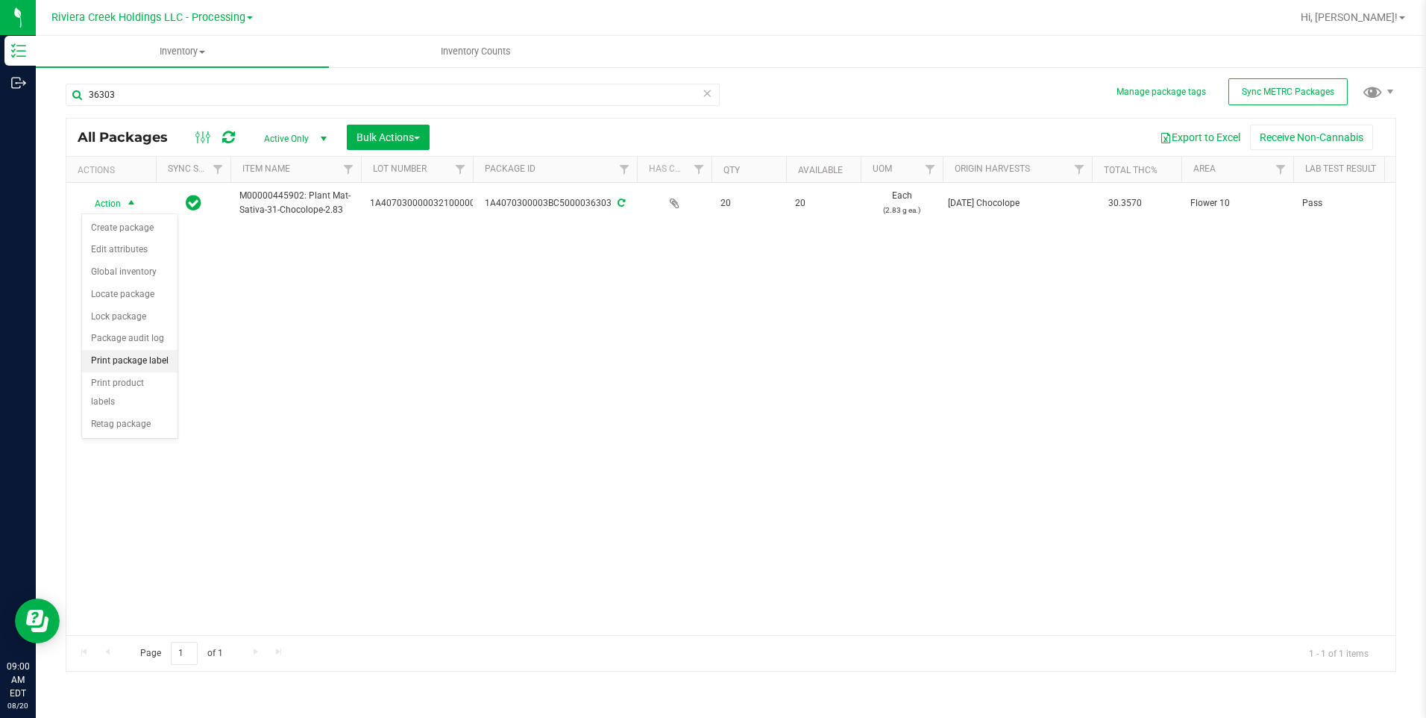
click at [166, 353] on li "Print package label" at bounding box center [129, 361] width 95 height 22
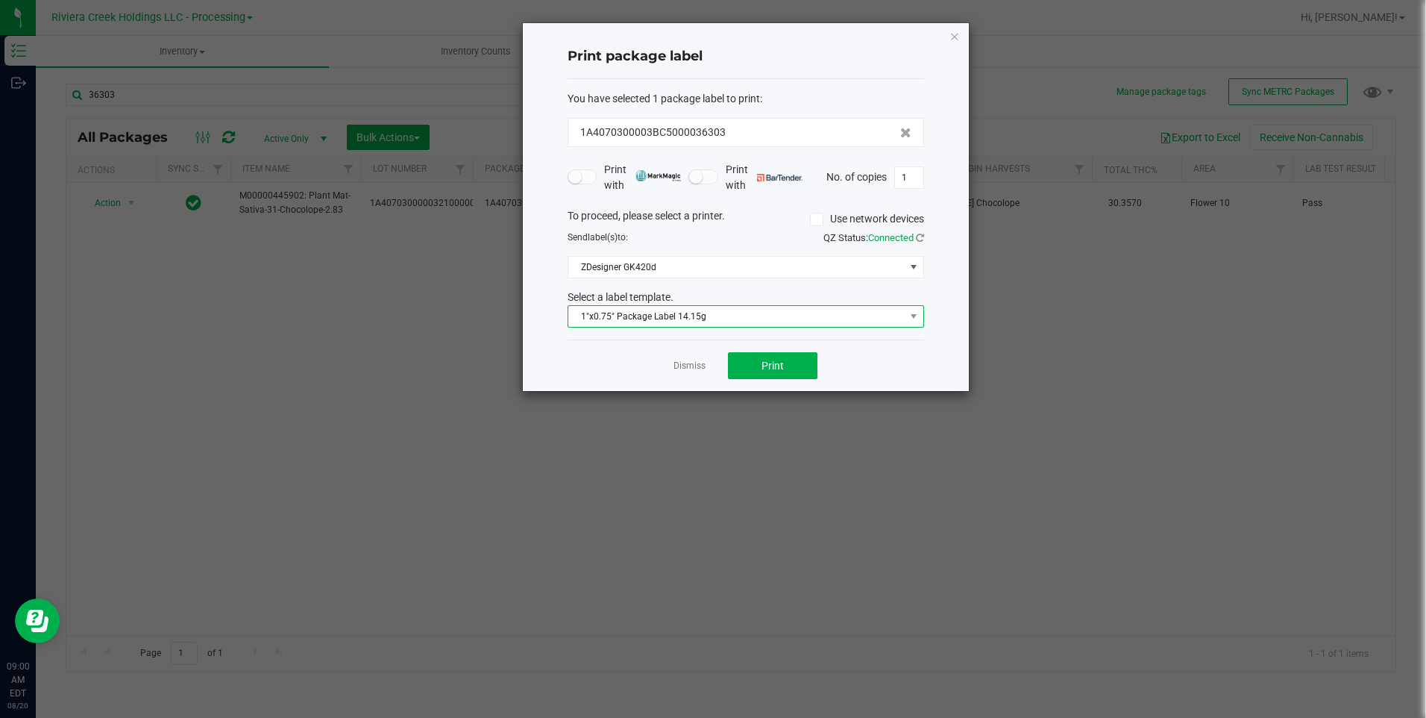
click at [677, 314] on span "1"x0.75" Package Label 14.15g" at bounding box center [736, 316] width 336 height 21
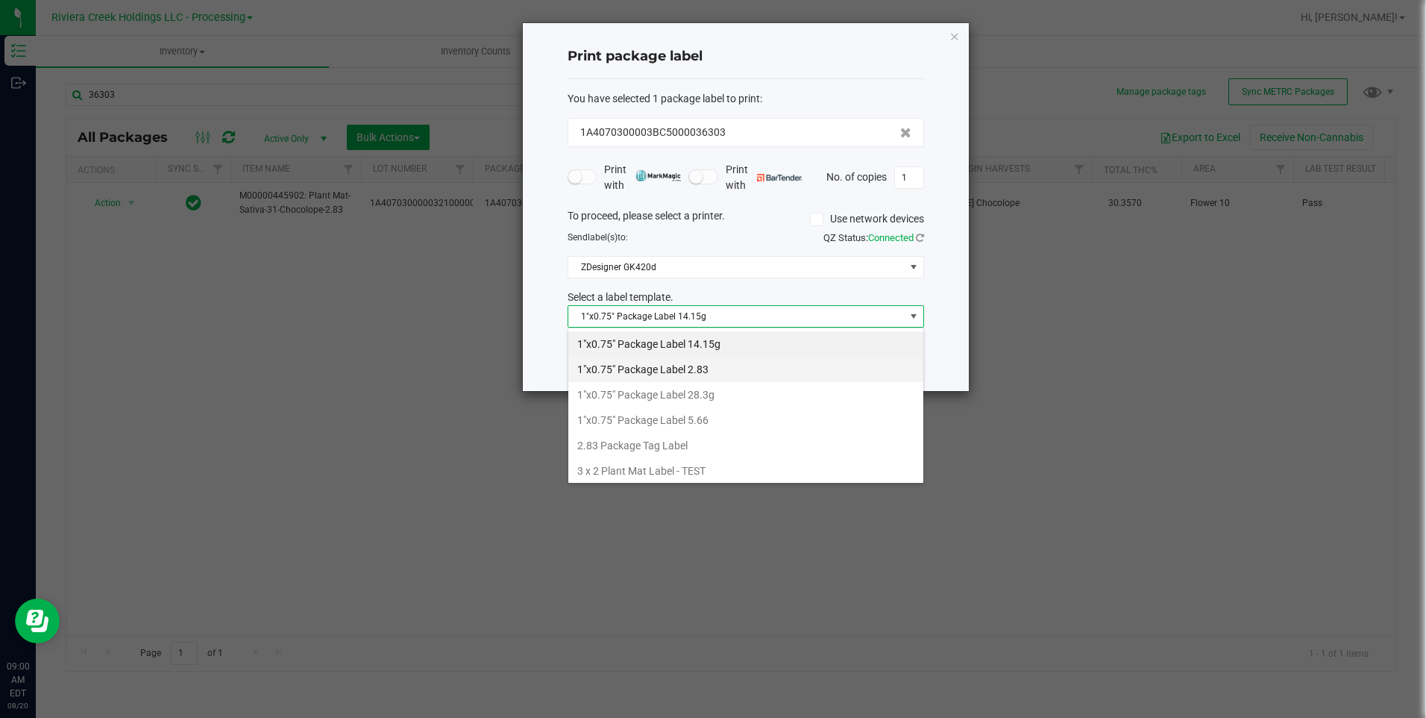
click at [733, 370] on li "1"x0.75" Package Label 2.83" at bounding box center [745, 369] width 355 height 25
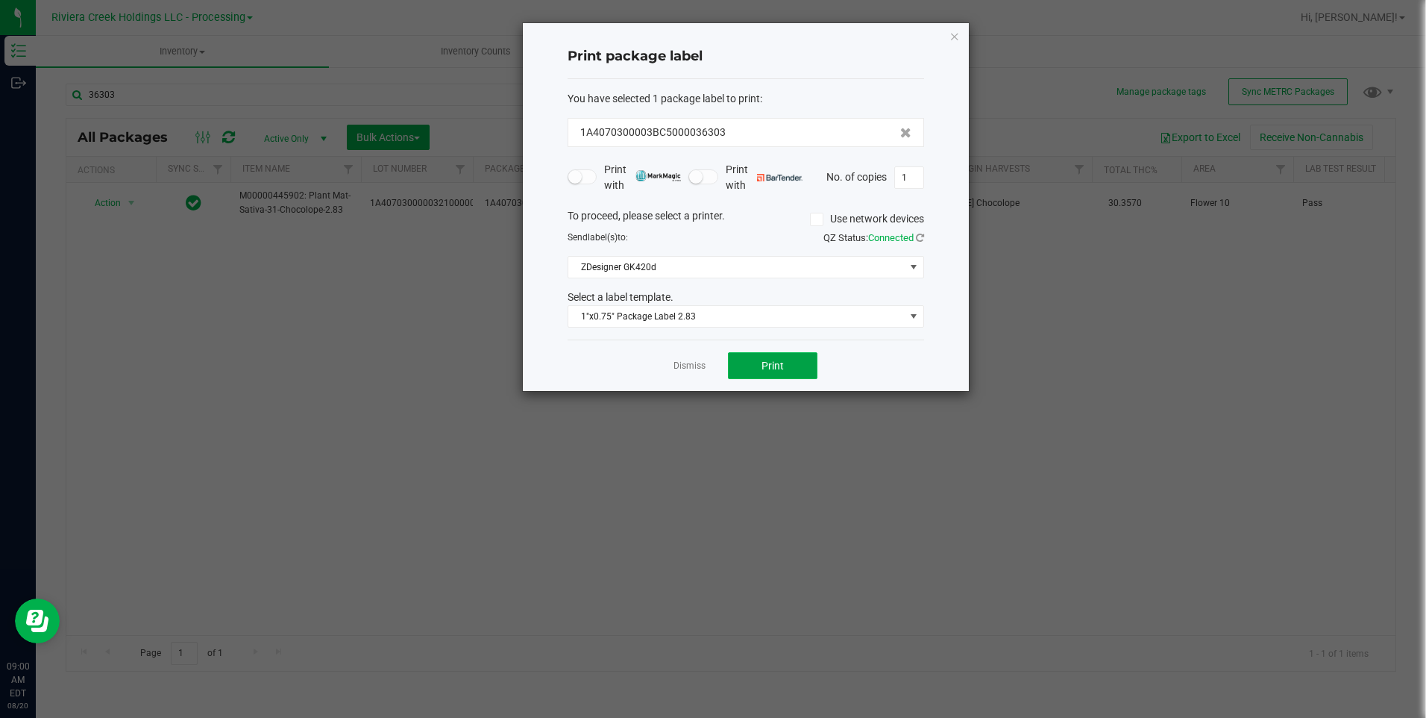
click at [763, 367] on span "Print" at bounding box center [773, 366] width 22 height 12
click at [952, 32] on icon "button" at bounding box center [955, 36] width 10 height 18
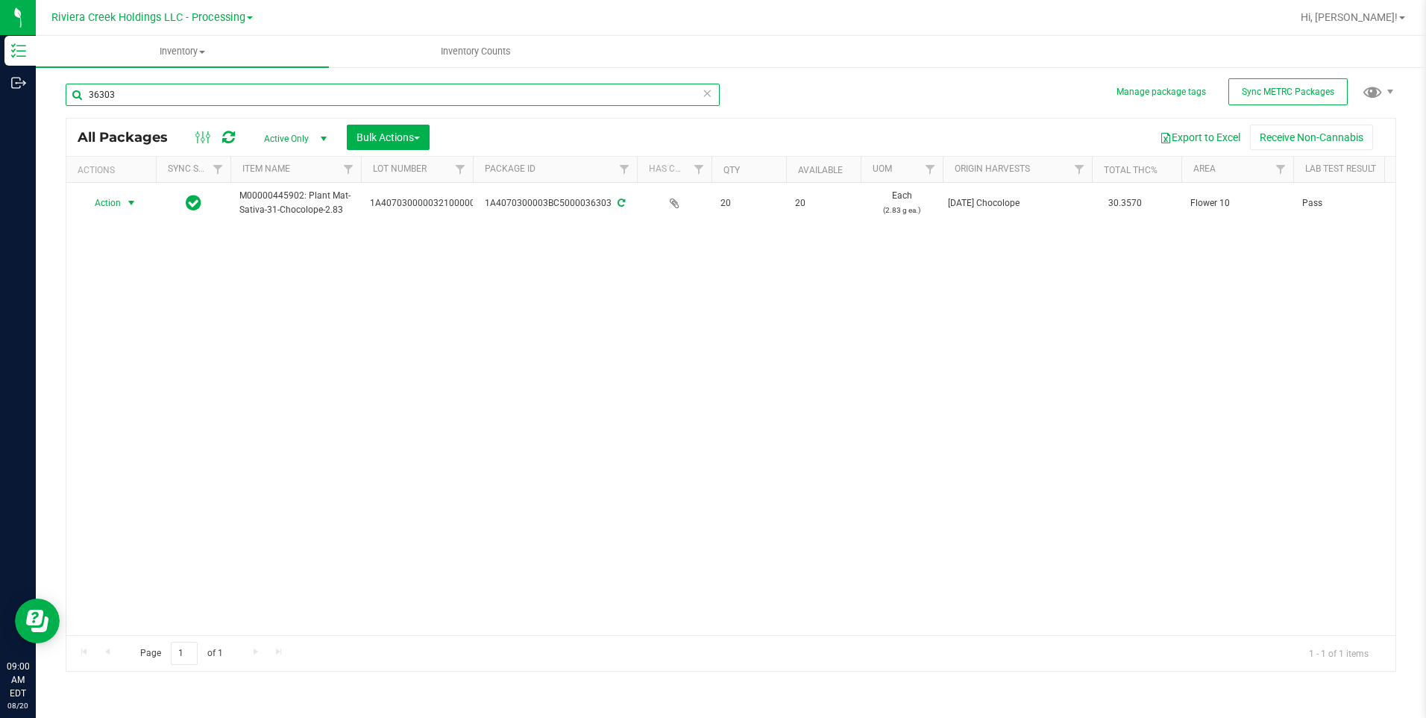
click at [283, 94] on input "36303" at bounding box center [393, 95] width 654 height 22
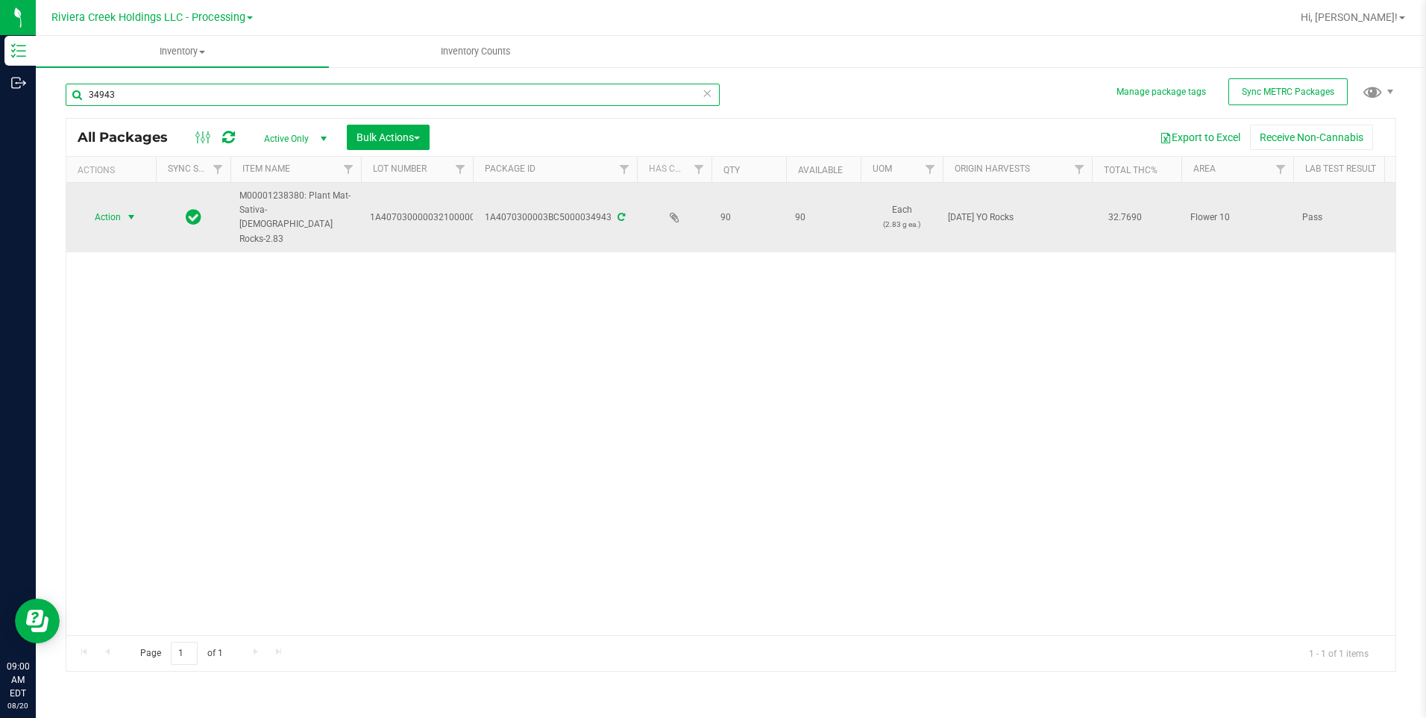
type input "34943"
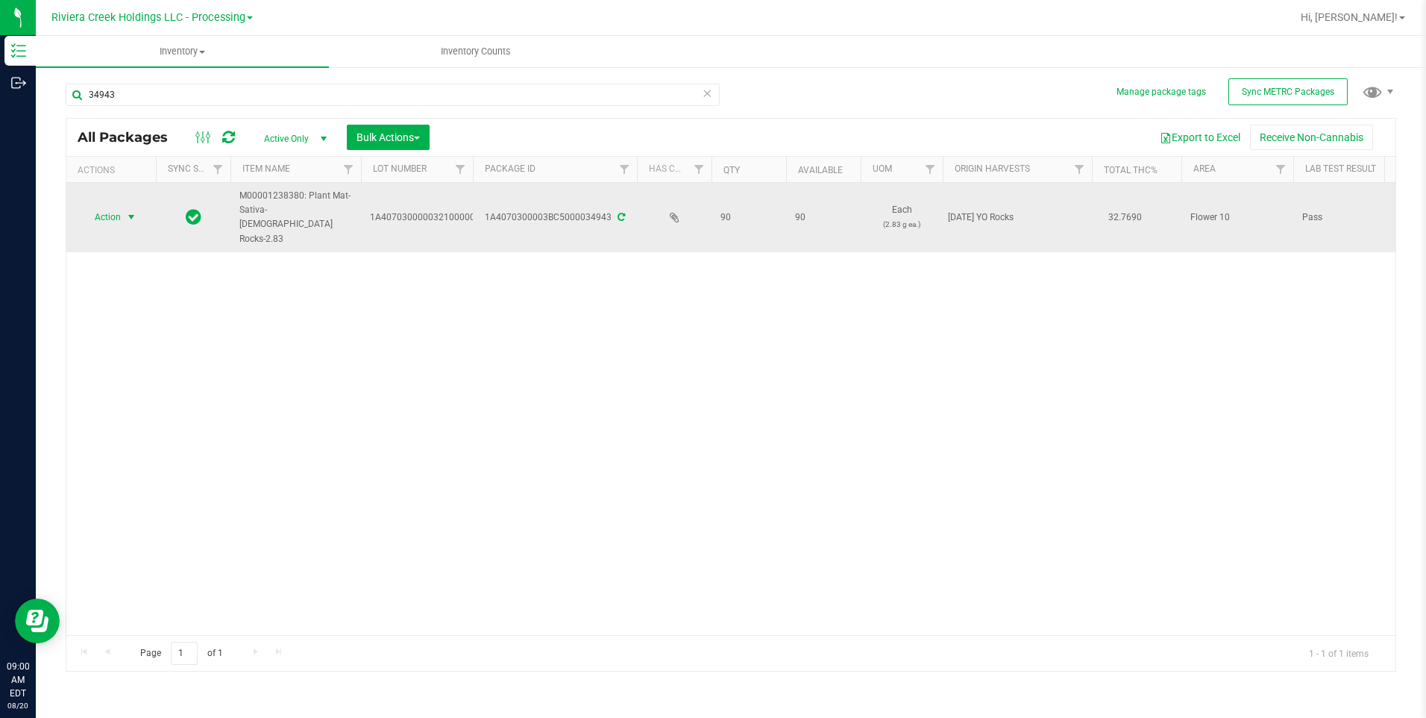
click at [99, 210] on span "Action" at bounding box center [101, 217] width 40 height 21
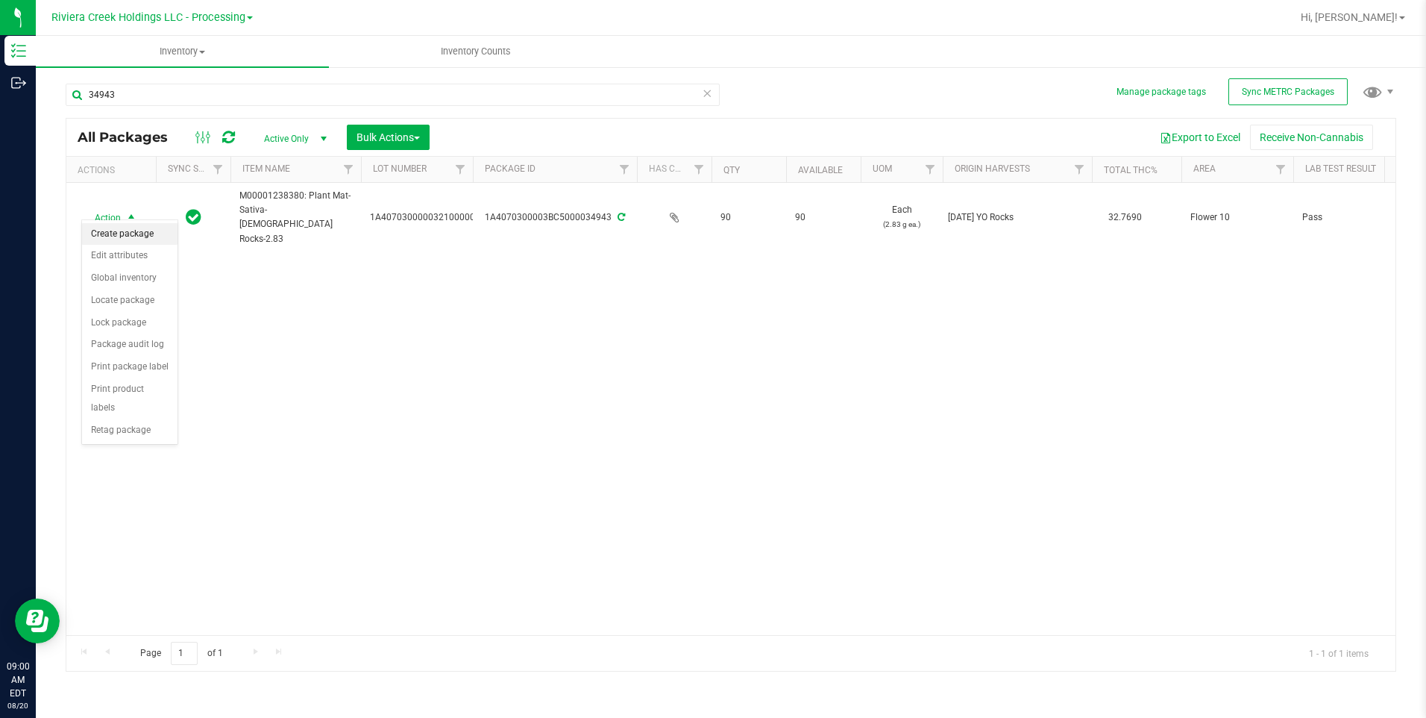
click at [158, 233] on li "Create package" at bounding box center [129, 234] width 95 height 22
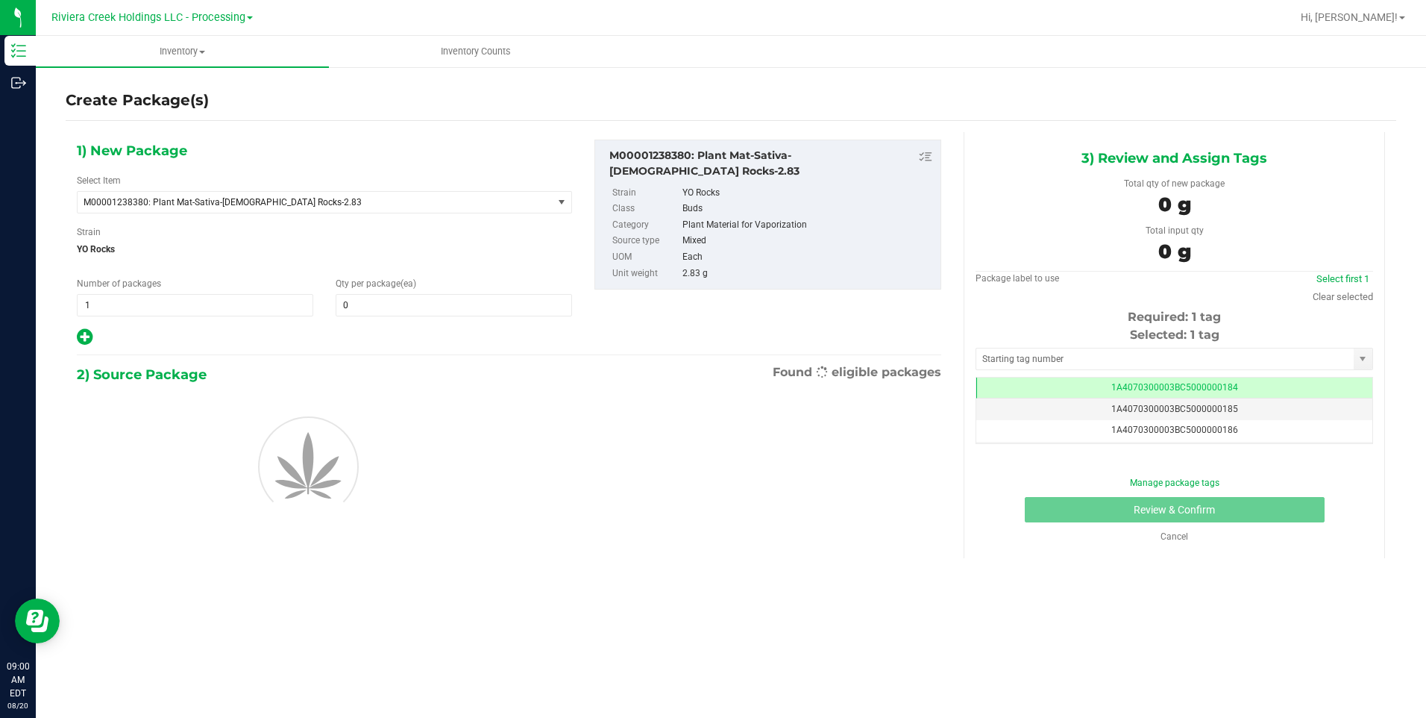
scroll to position [0, -1]
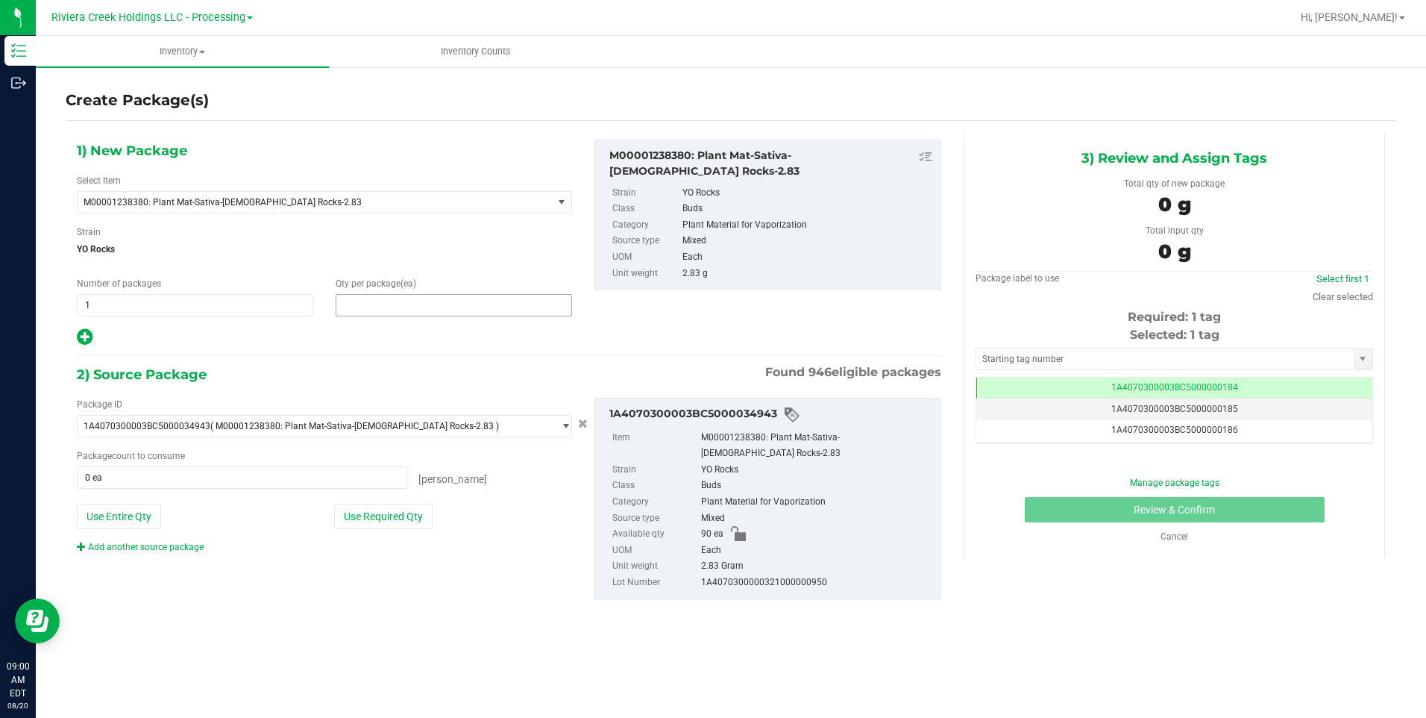
click at [440, 310] on span at bounding box center [454, 305] width 236 height 22
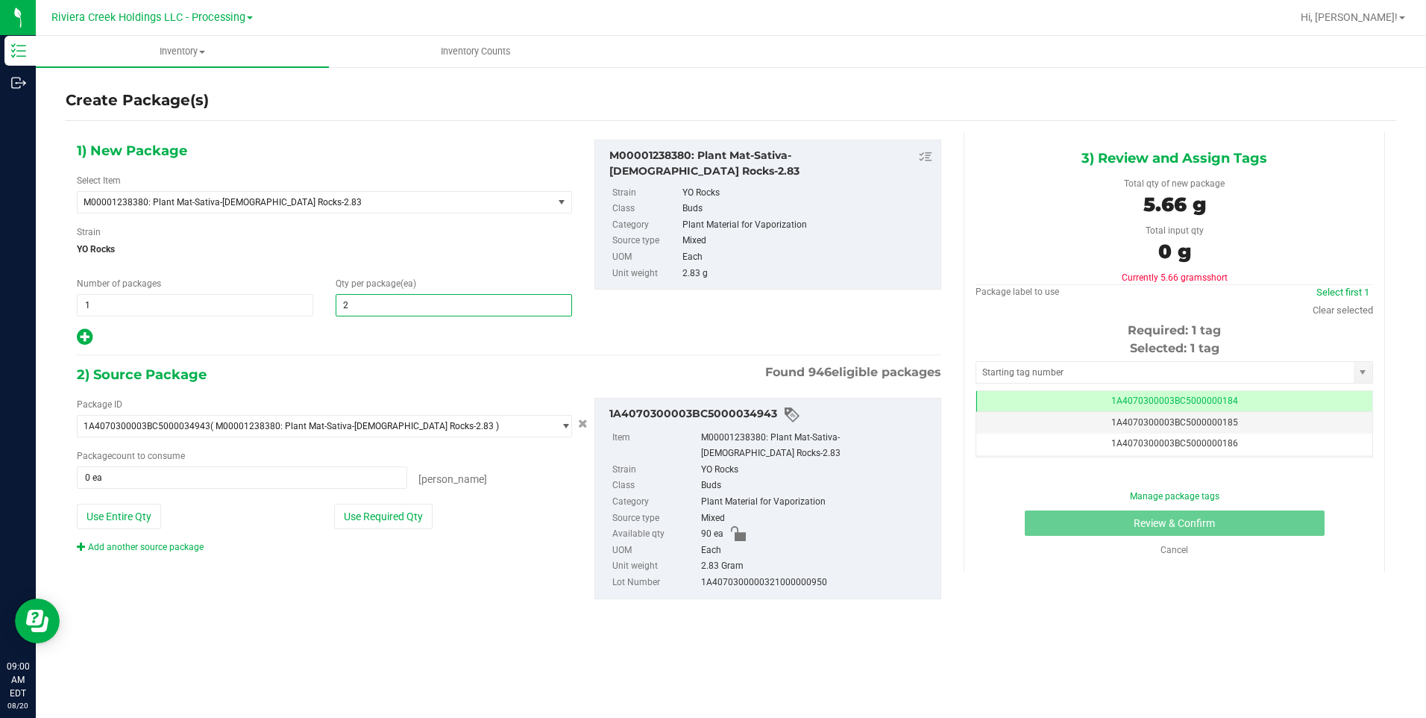
type input "20"
click at [527, 251] on span "YO Rocks" at bounding box center [324, 249] width 495 height 22
click at [400, 513] on button "Use Required Qty" at bounding box center [383, 515] width 98 height 25
type input "20 ea"
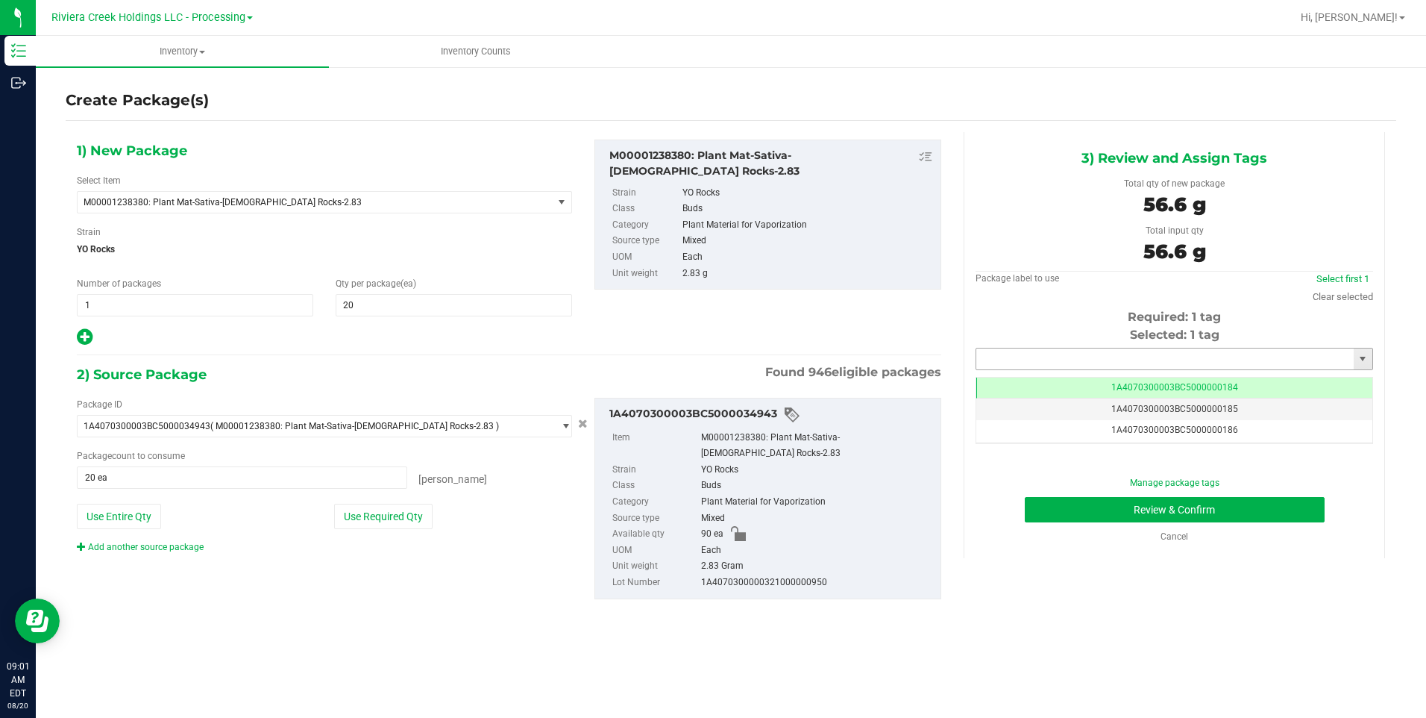
click at [1046, 351] on input "text" at bounding box center [1164, 358] width 377 height 21
click at [1023, 383] on li "1A4070300003BC5000036306" at bounding box center [1174, 384] width 396 height 22
type input "1A4070300003BC5000036306"
click at [1100, 509] on button "Review & Confirm" at bounding box center [1175, 509] width 300 height 25
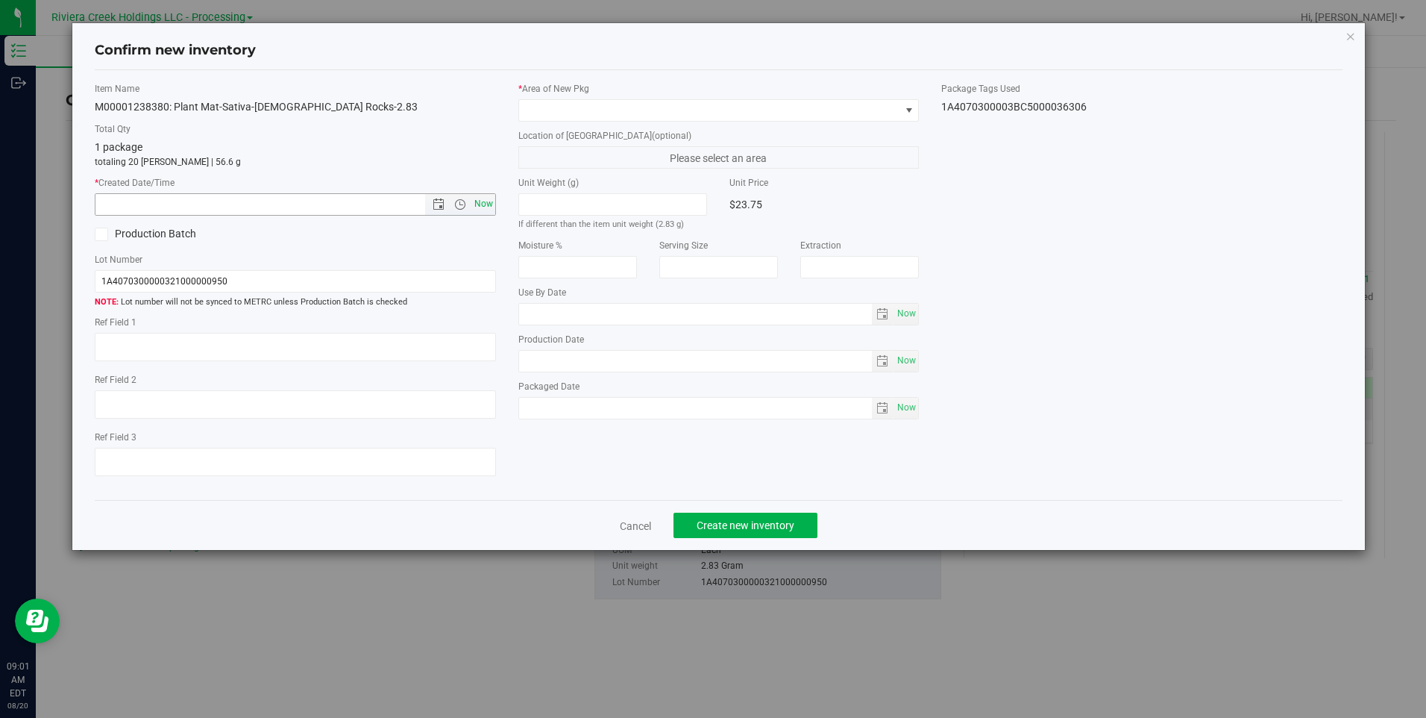
click at [492, 210] on span "Now" at bounding box center [483, 204] width 25 height 22
type input "[DATE] 9:01 AM"
click at [825, 115] on span at bounding box center [709, 110] width 380 height 21
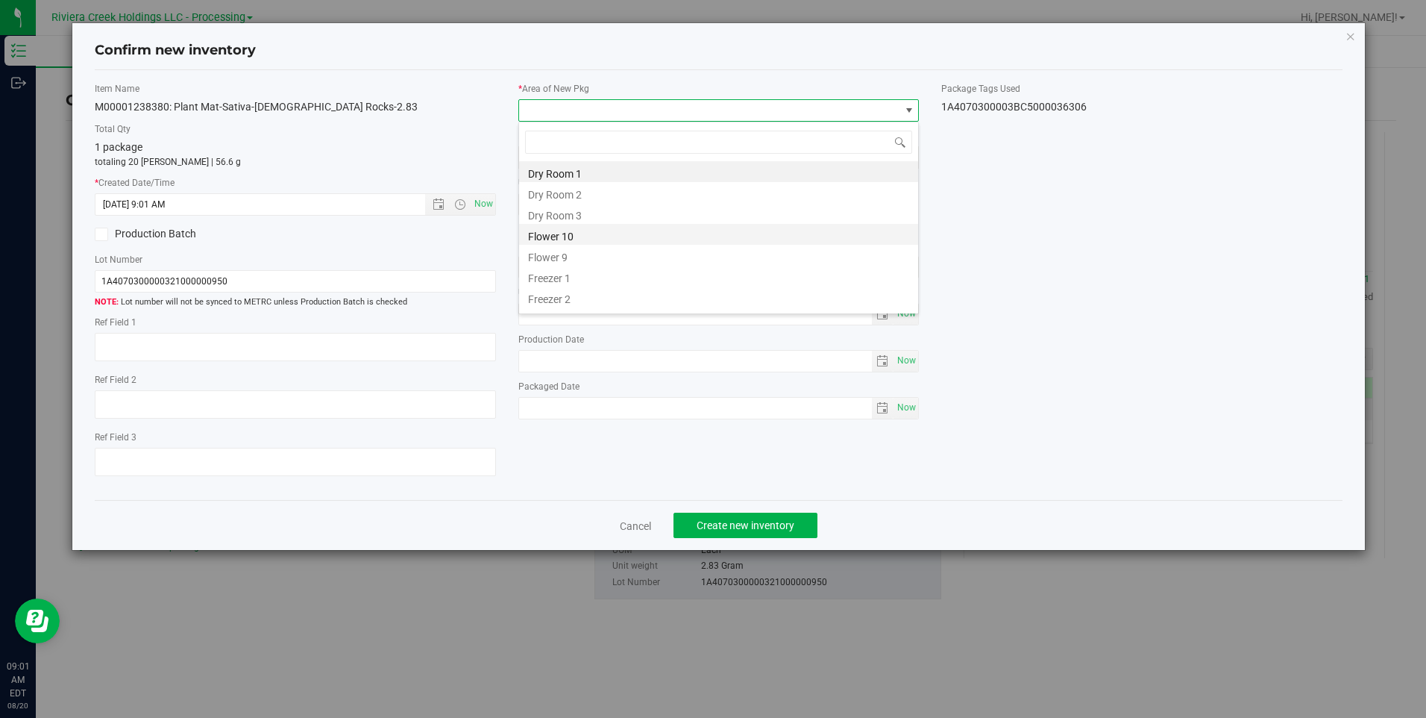
click at [587, 230] on li "Flower 10" at bounding box center [718, 234] width 399 height 21
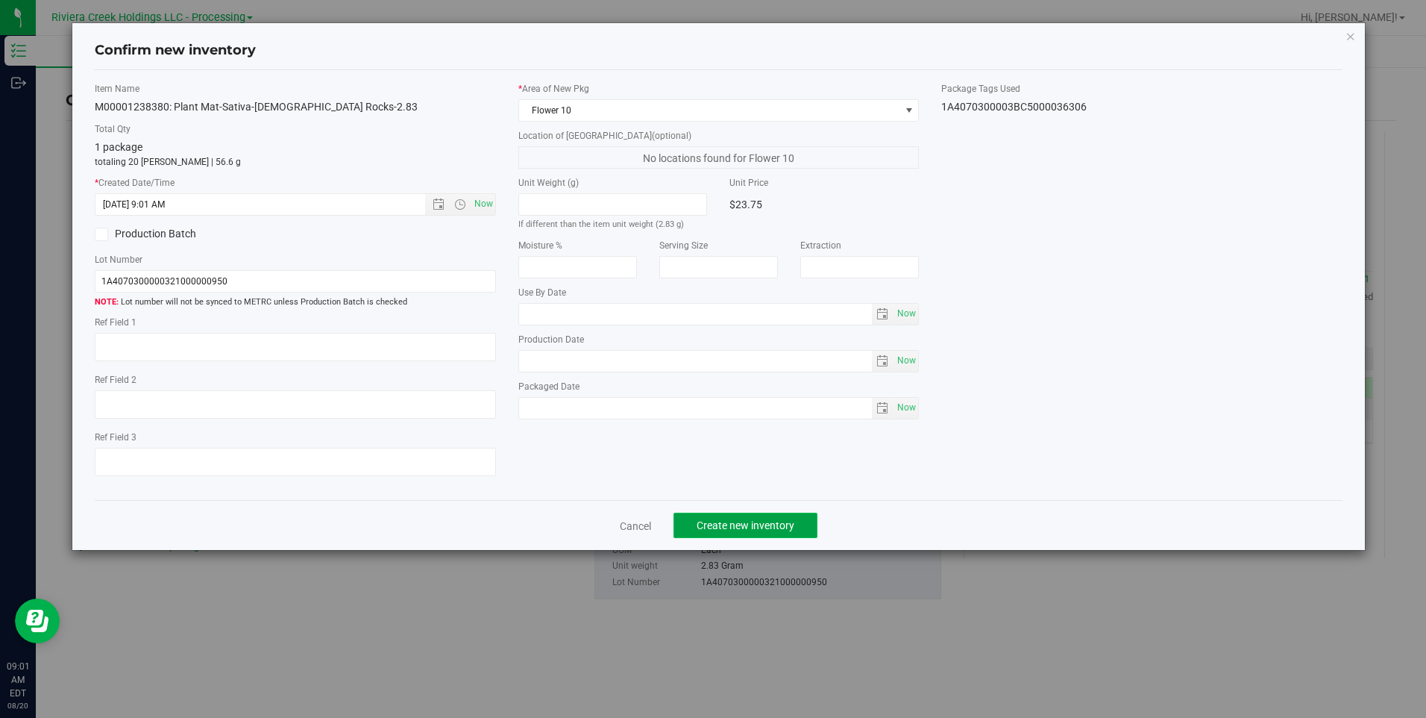
click at [768, 517] on button "Create new inventory" at bounding box center [746, 524] width 144 height 25
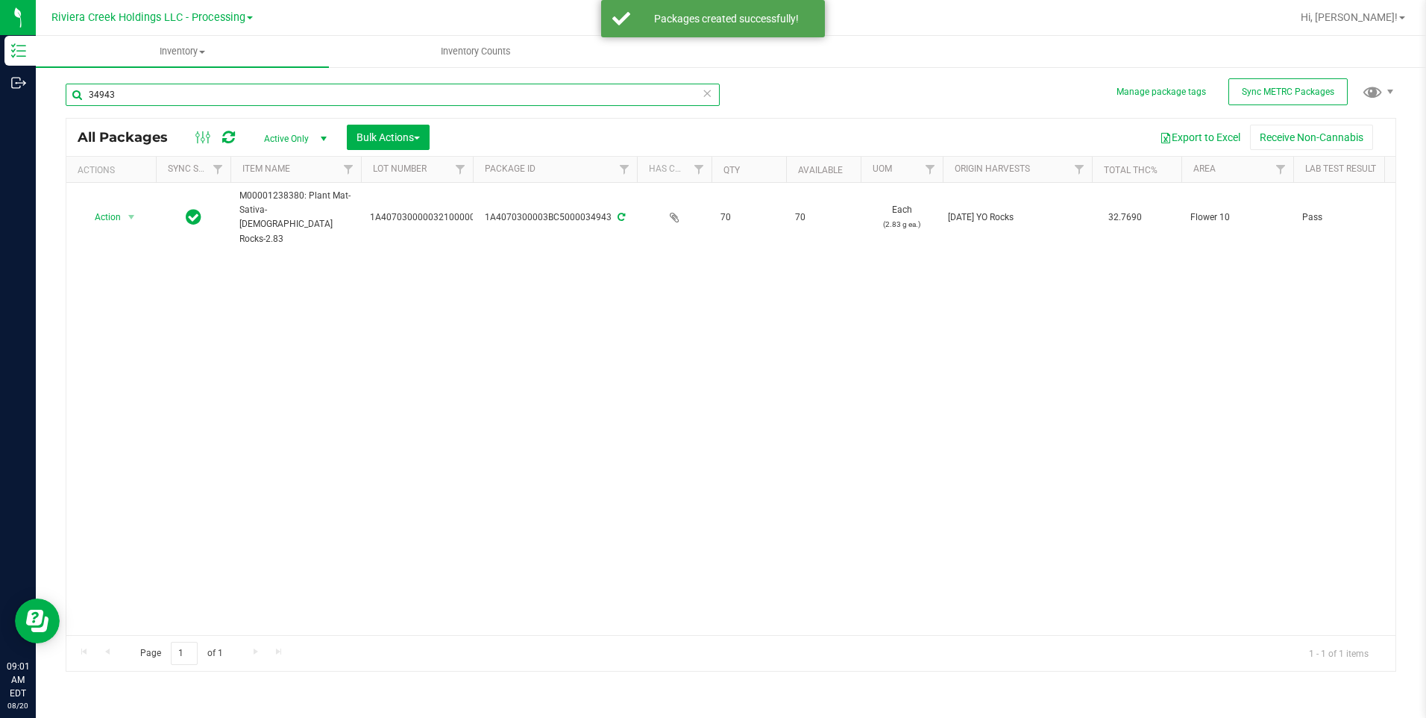
click at [198, 100] on input "34943" at bounding box center [393, 95] width 654 height 22
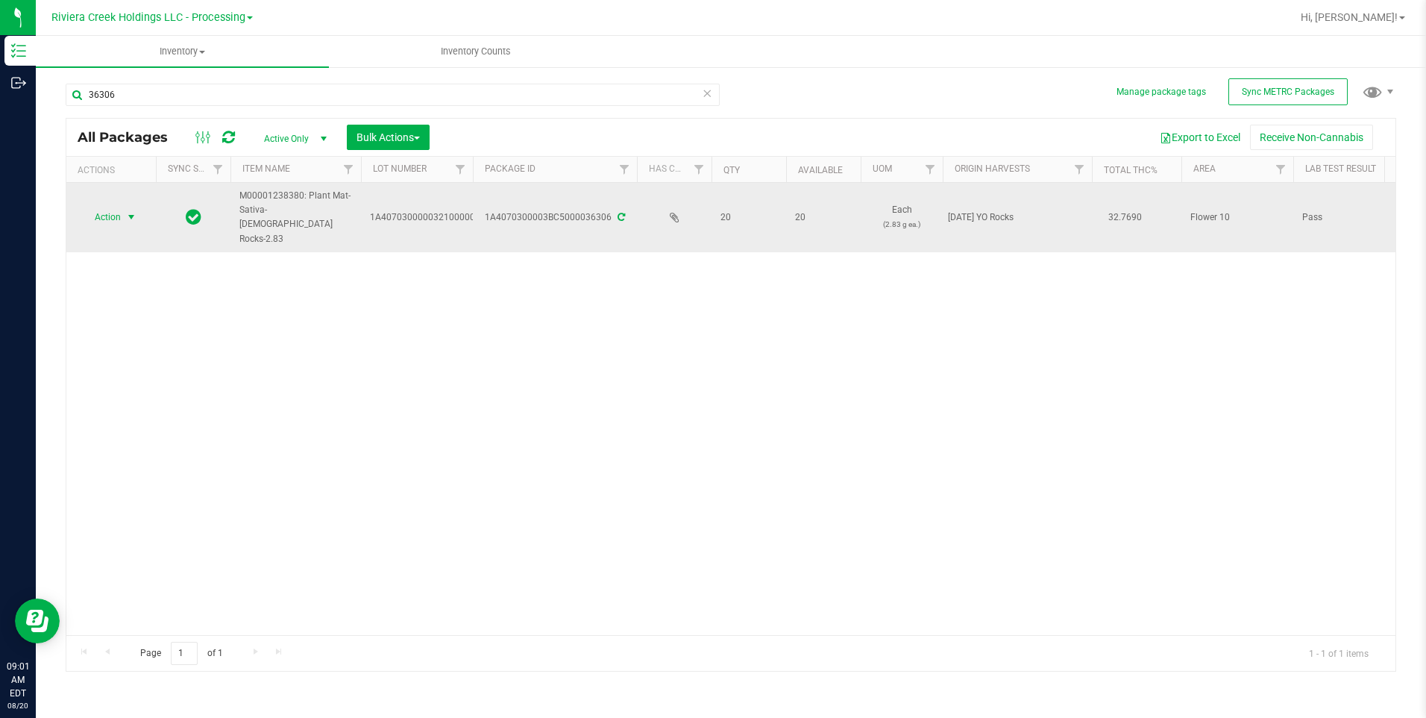
click at [130, 211] on span "select" at bounding box center [131, 217] width 12 height 12
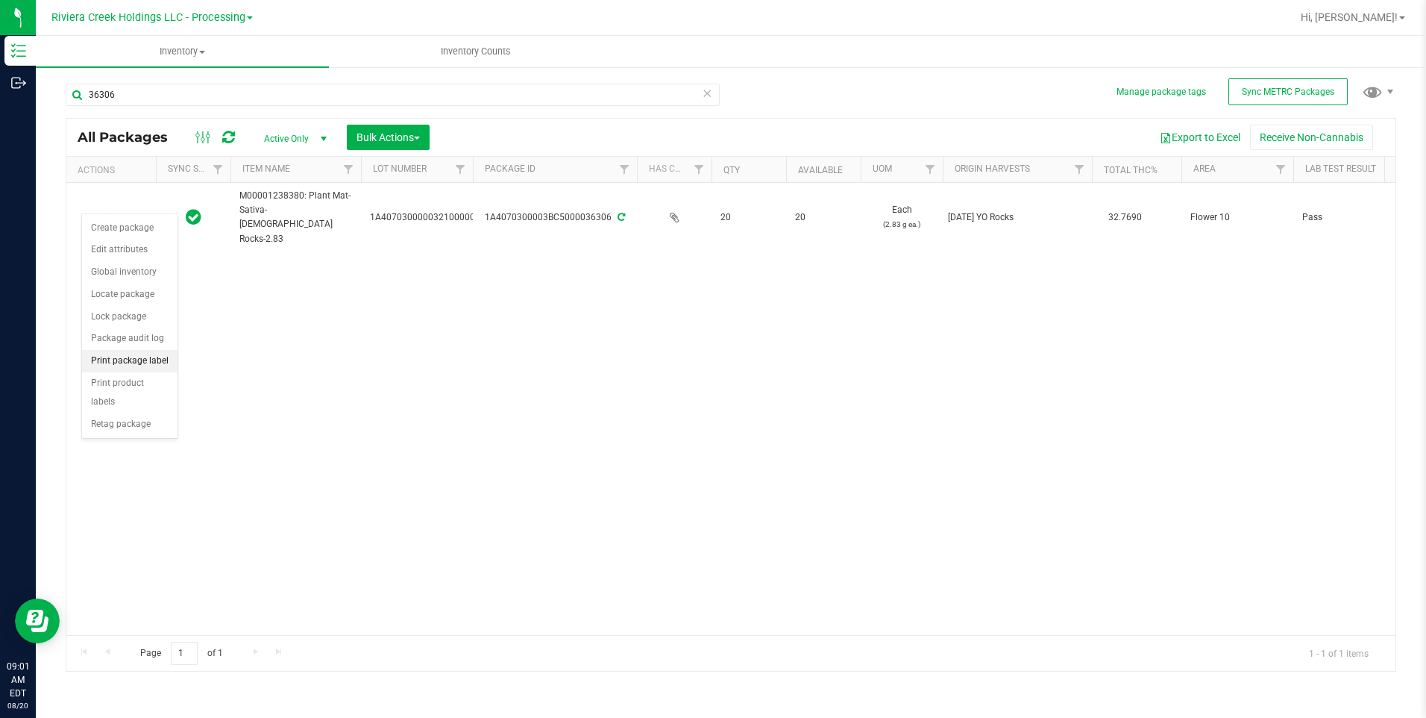
click at [153, 363] on li "Print package label" at bounding box center [129, 361] width 95 height 22
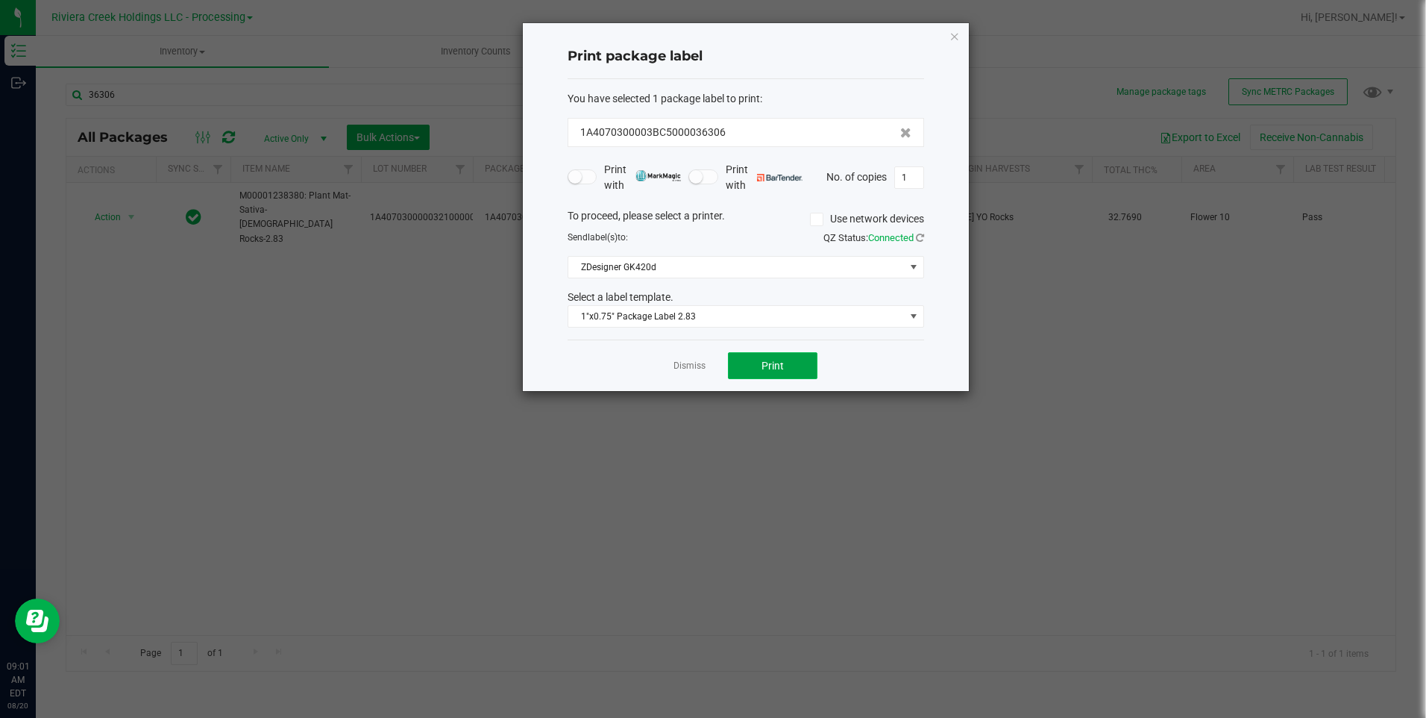
click at [784, 359] on button "Print" at bounding box center [773, 365] width 90 height 27
click at [946, 37] on div "Print package label You have selected 1 package label to print : 1A4070300003BC…" at bounding box center [746, 207] width 446 height 368
click at [953, 35] on icon "button" at bounding box center [955, 36] width 10 height 18
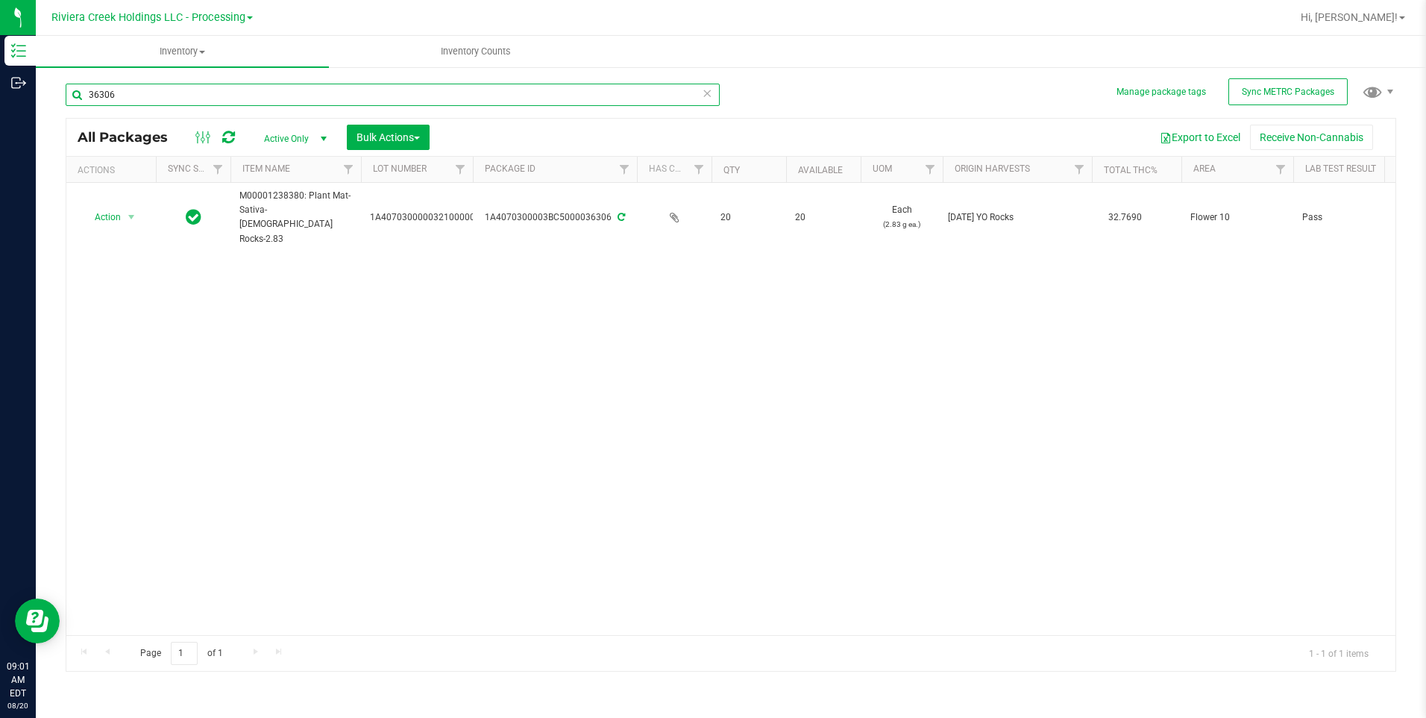
click at [169, 98] on input "36306" at bounding box center [393, 95] width 654 height 22
type input "35"
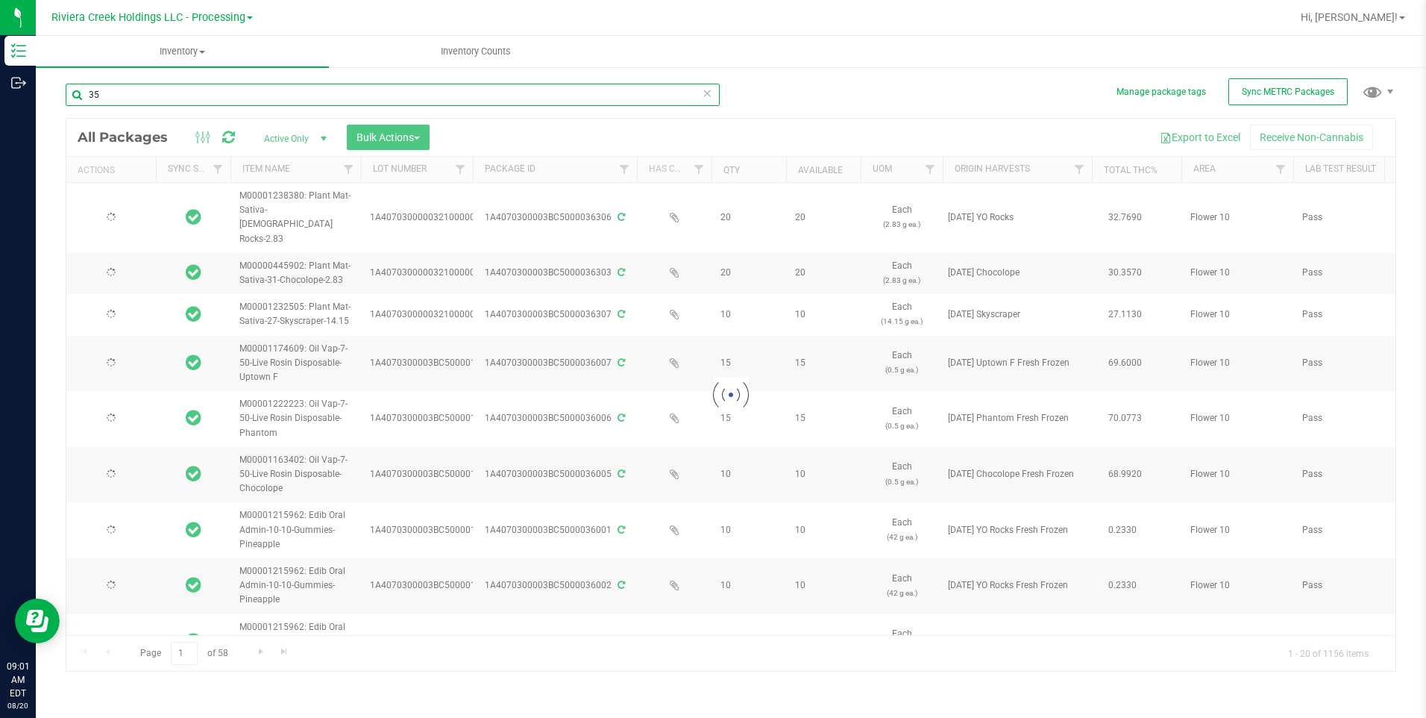
type input "[DATE]"
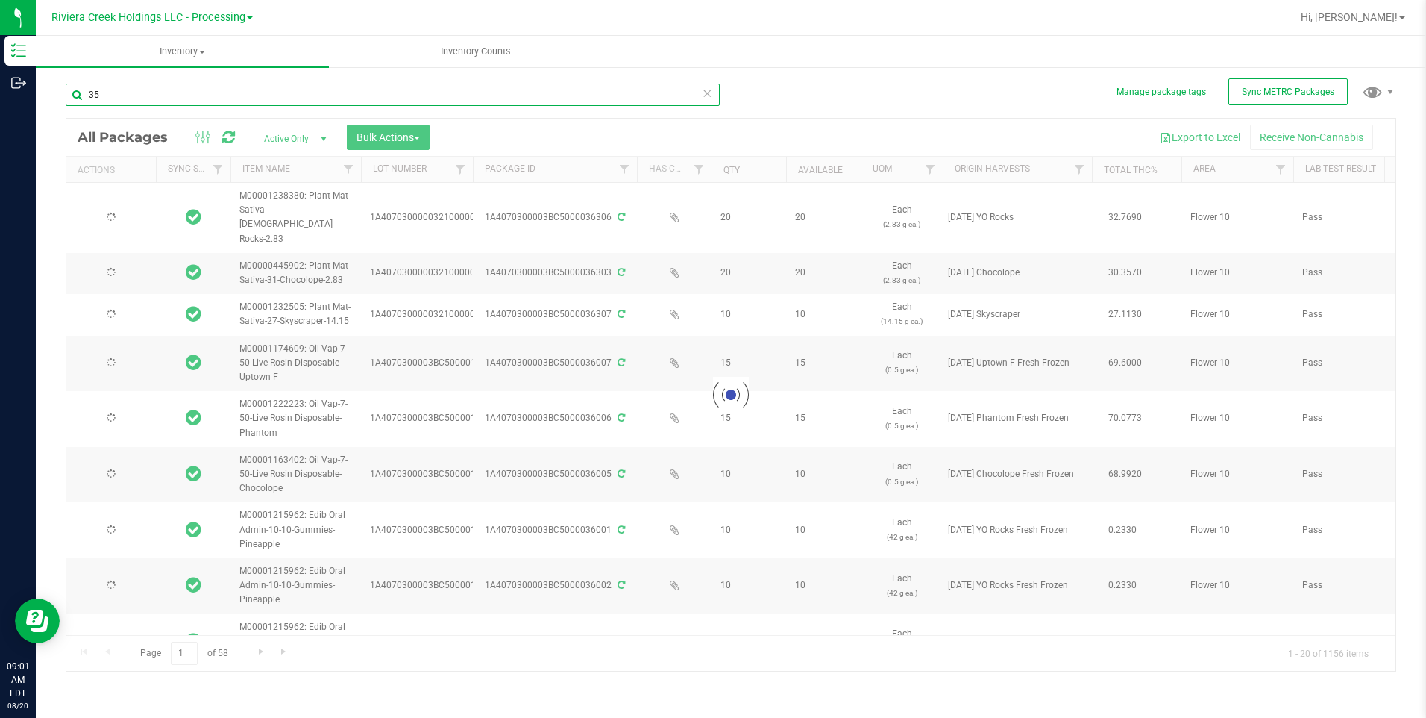
type input "[DATE]"
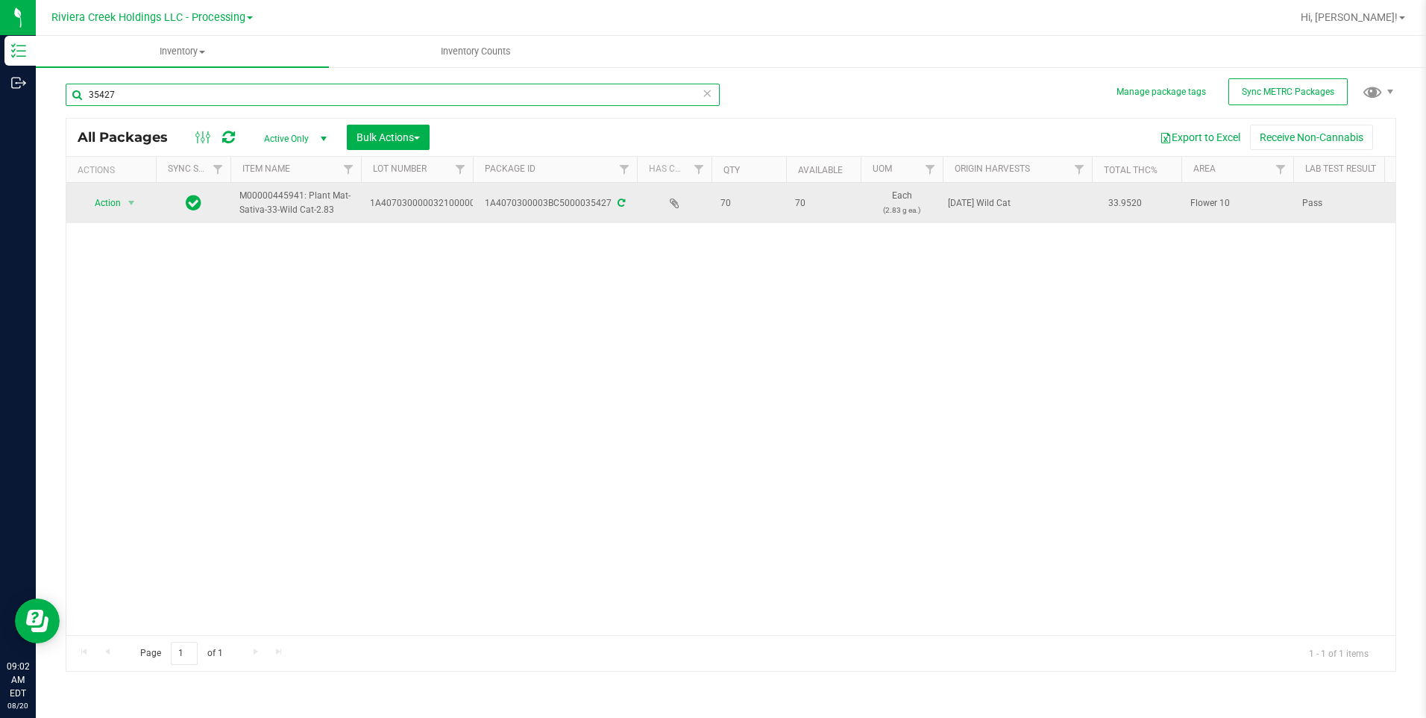
type input "35427"
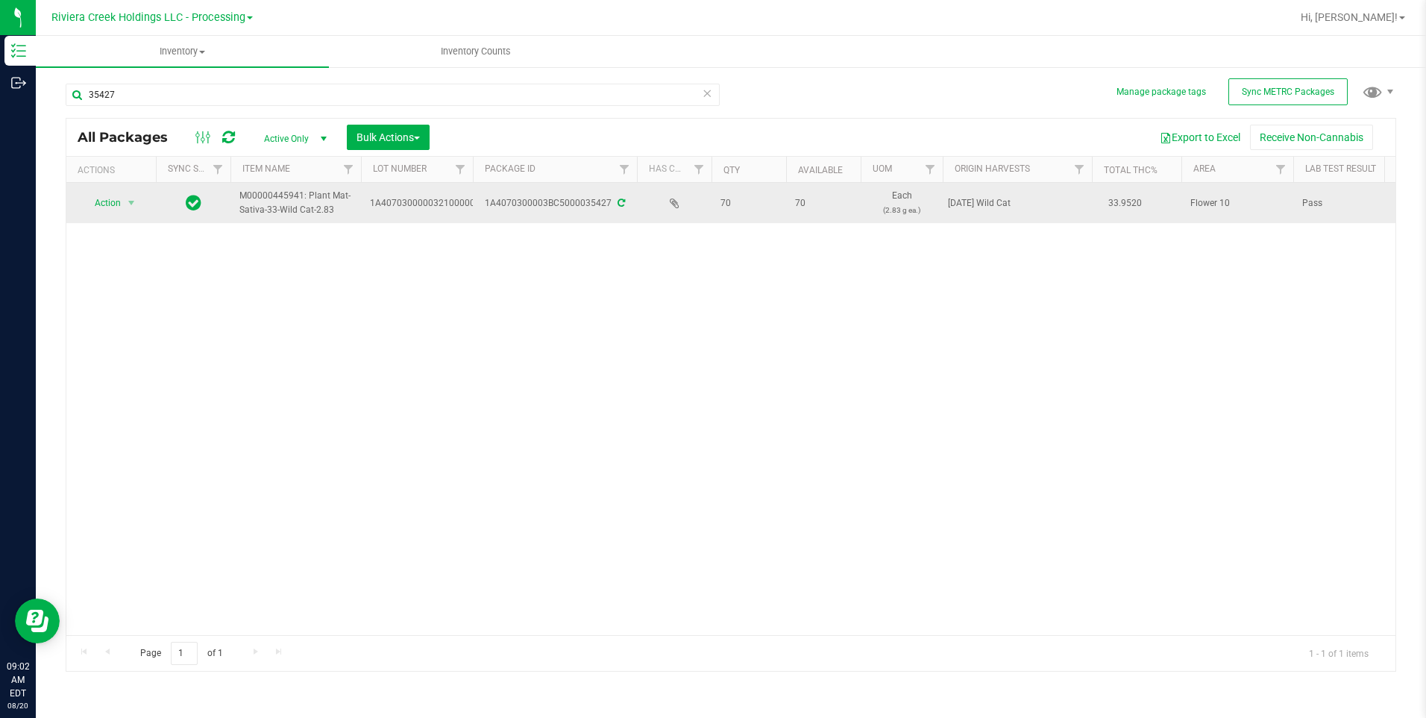
click at [125, 190] on td "Action Action Create package Edit attributes Global inventory Locate package Lo…" at bounding box center [111, 203] width 90 height 40
click at [116, 197] on span "Action" at bounding box center [101, 202] width 40 height 21
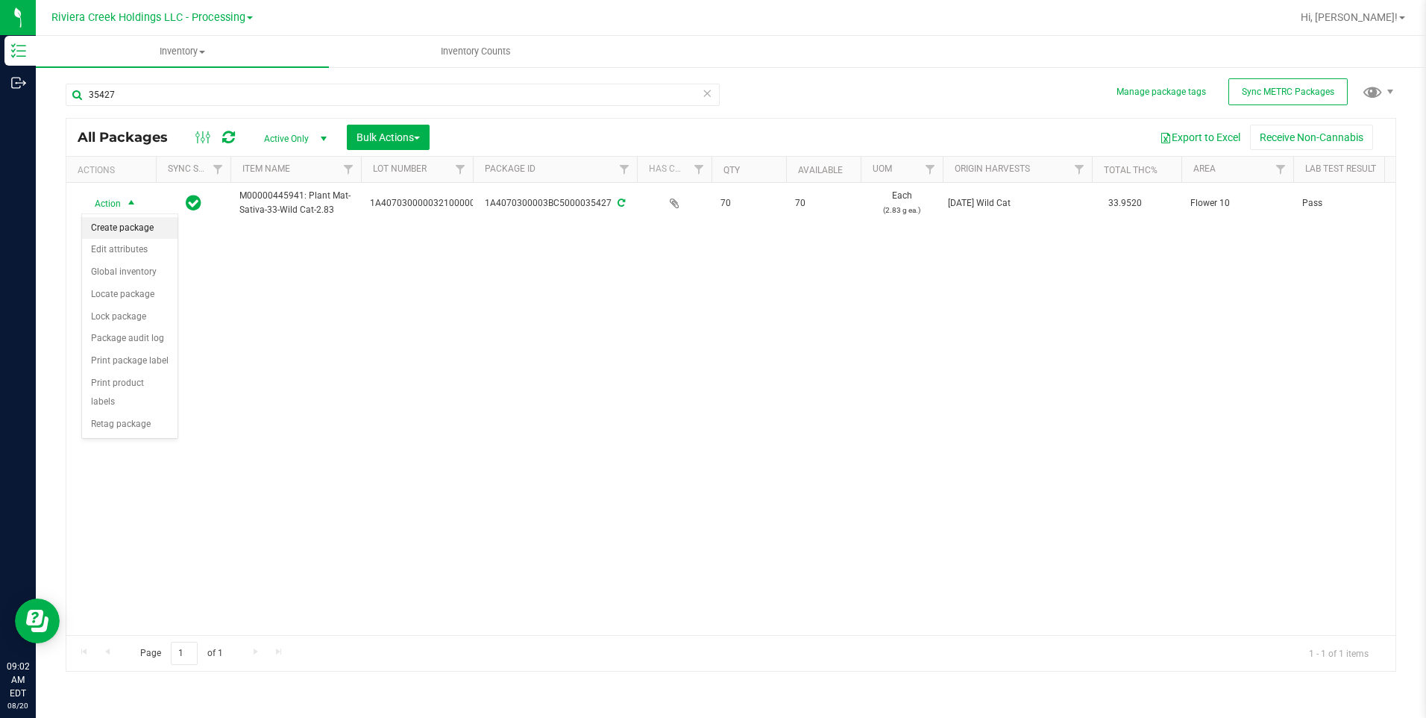
click at [145, 232] on li "Create package" at bounding box center [129, 228] width 95 height 22
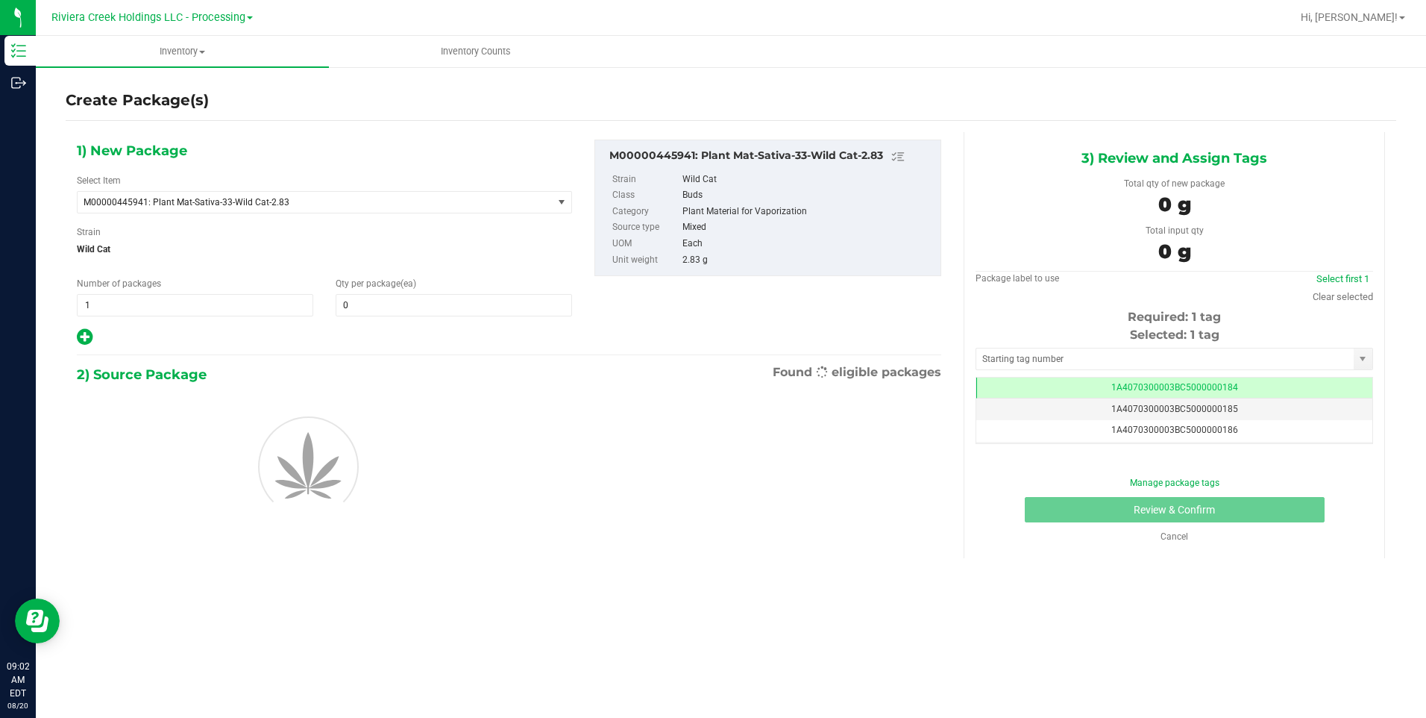
scroll to position [0, -1]
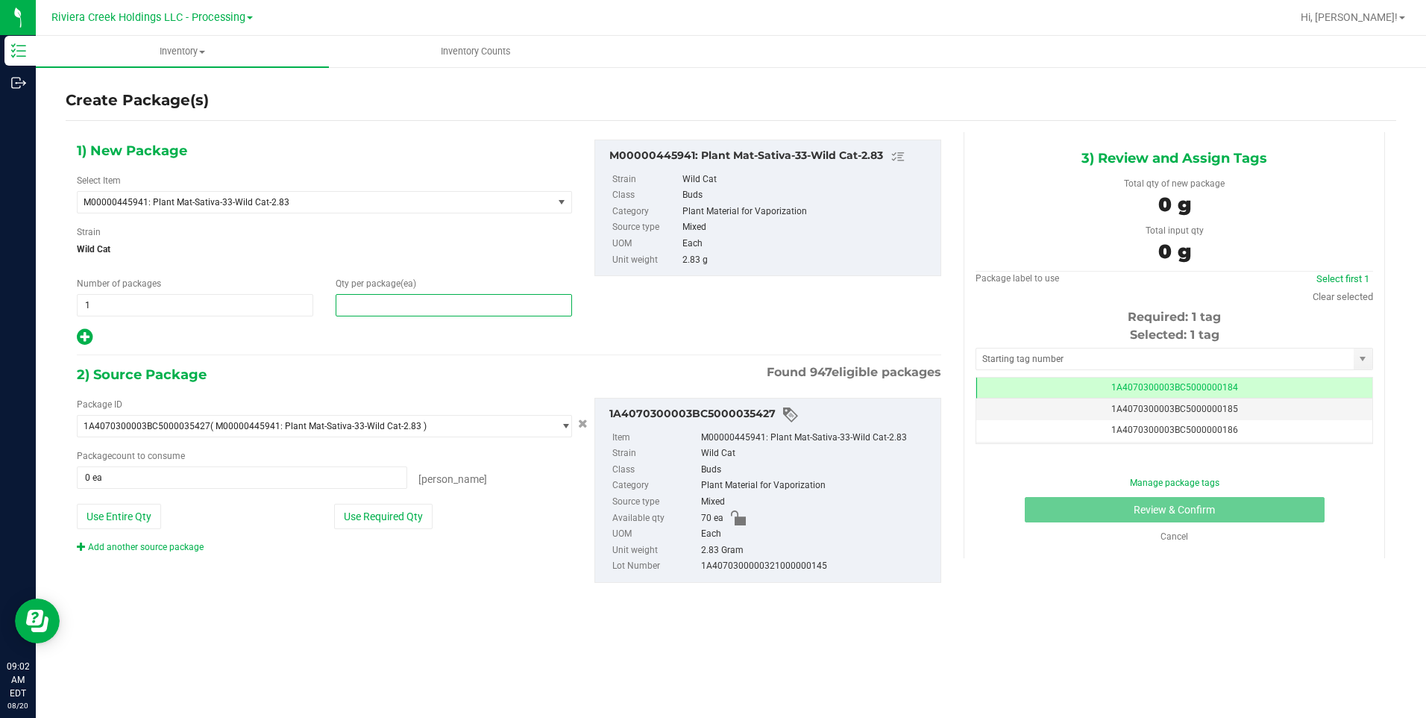
click at [382, 300] on span at bounding box center [454, 305] width 236 height 22
type input "40"
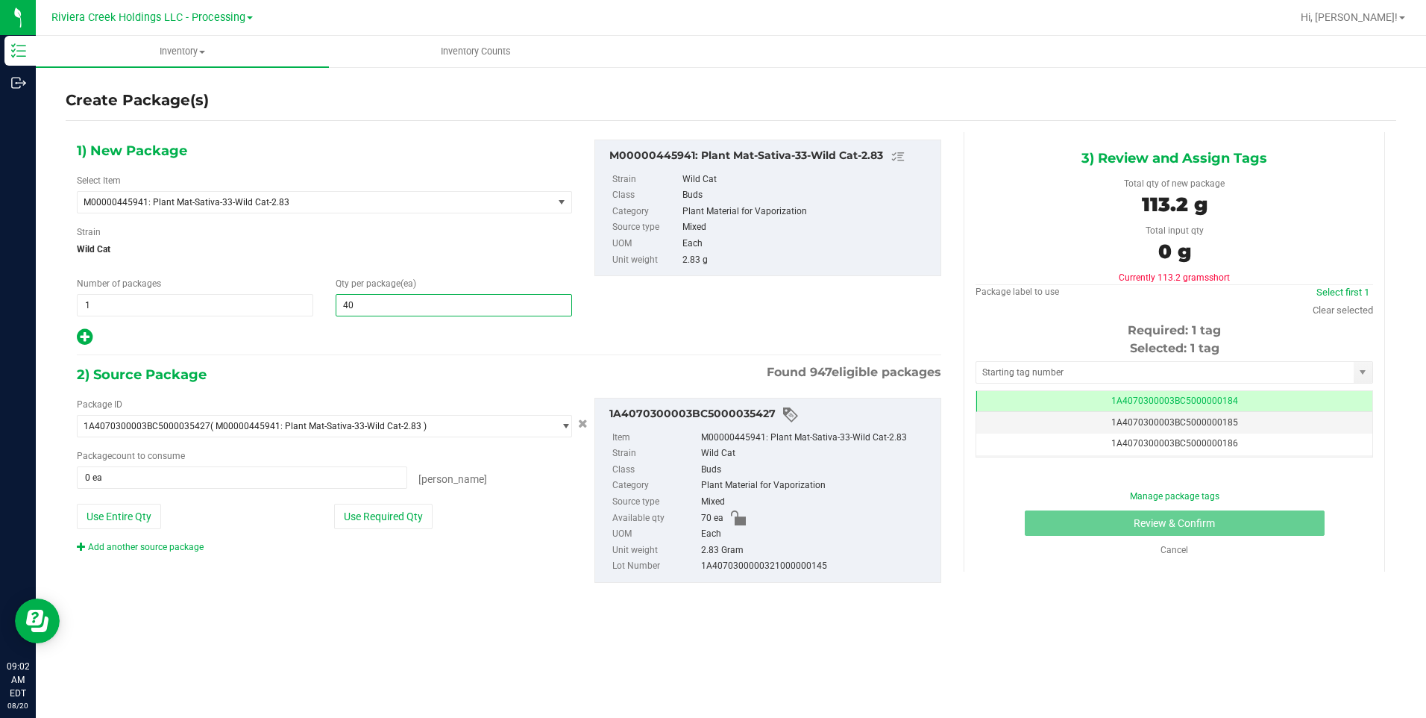
type input "40"
click at [448, 257] on span "Wild Cat" at bounding box center [324, 249] width 495 height 22
click at [382, 523] on button "Use Required Qty" at bounding box center [383, 515] width 98 height 25
type input "40 ea"
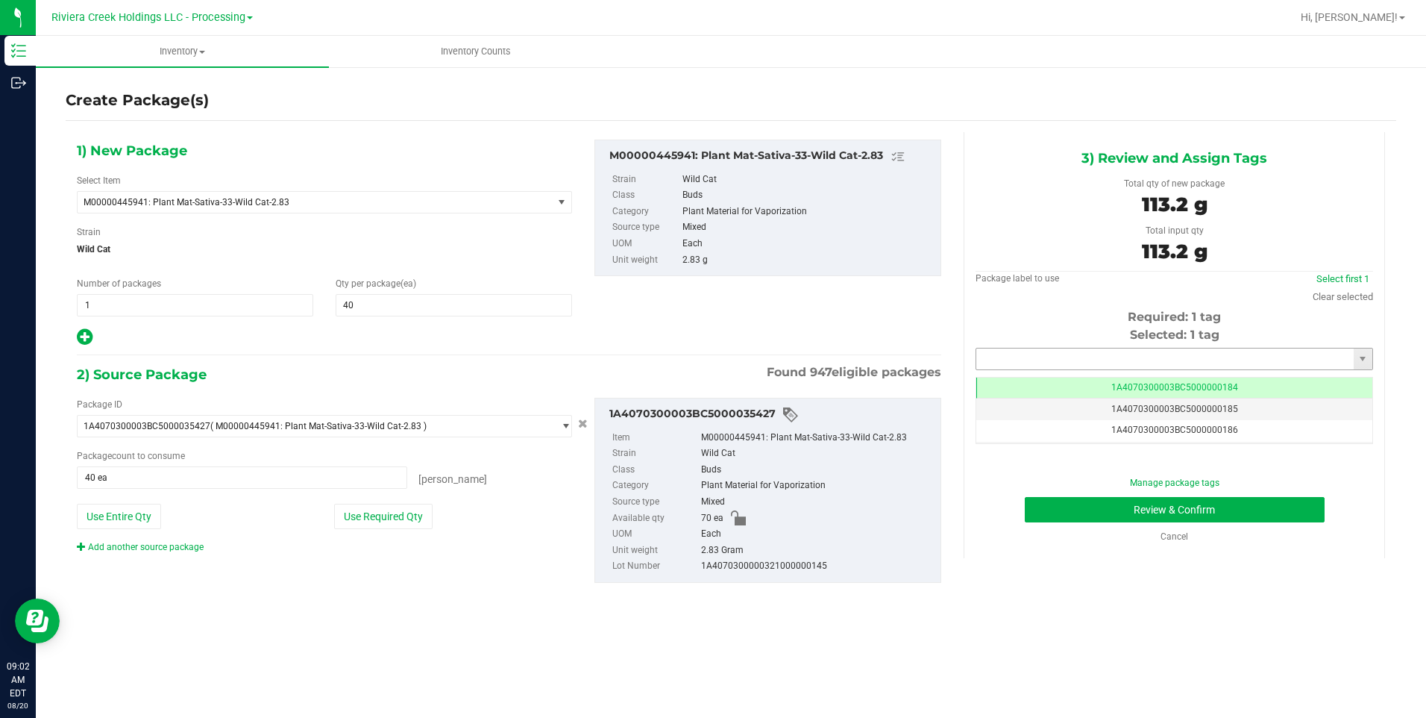
click at [1064, 348] on input "text" at bounding box center [1164, 358] width 377 height 21
click at [1026, 386] on li "1A4070300003BC5000036305" at bounding box center [1174, 384] width 396 height 22
type input "1A4070300003BC5000036305"
click at [1031, 501] on button "Review & Confirm" at bounding box center [1175, 509] width 300 height 25
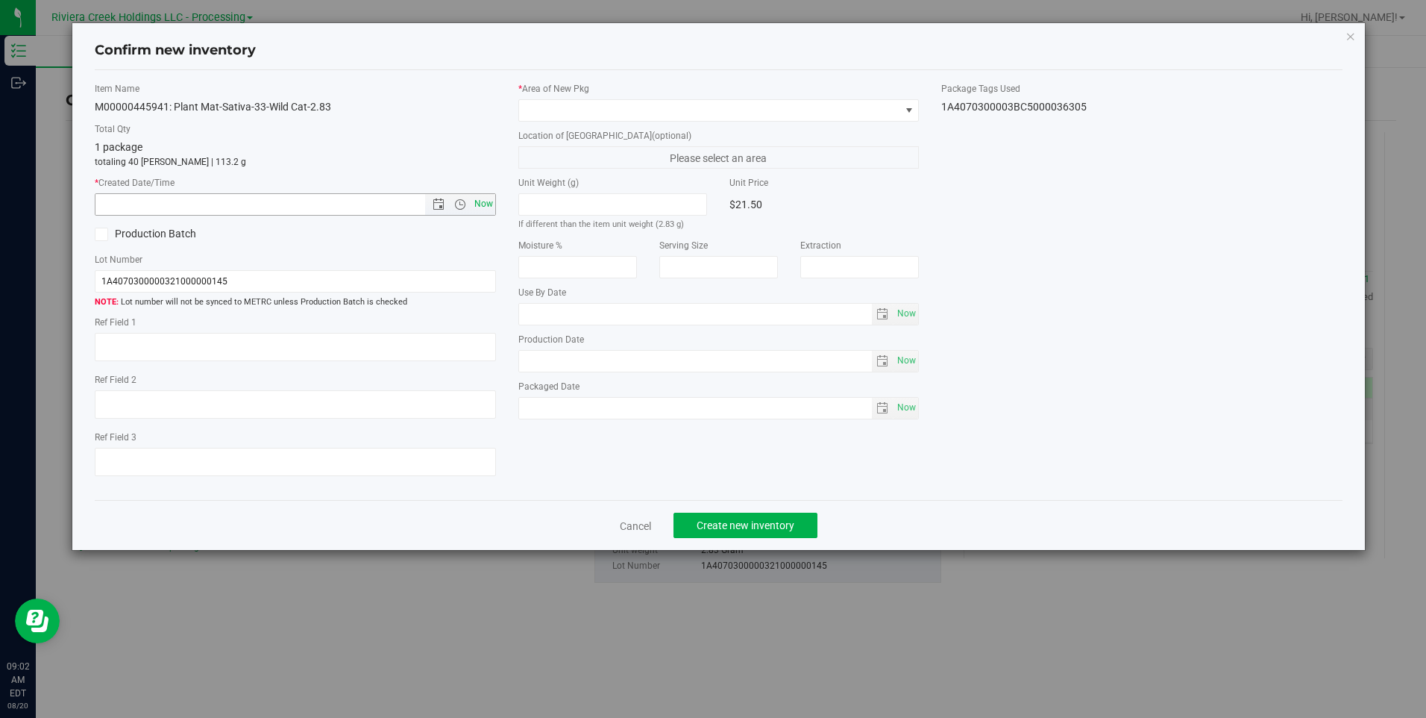
click at [490, 210] on span "Now" at bounding box center [483, 204] width 25 height 22
type input "[DATE] 9:02 AM"
click at [580, 108] on span at bounding box center [709, 110] width 380 height 21
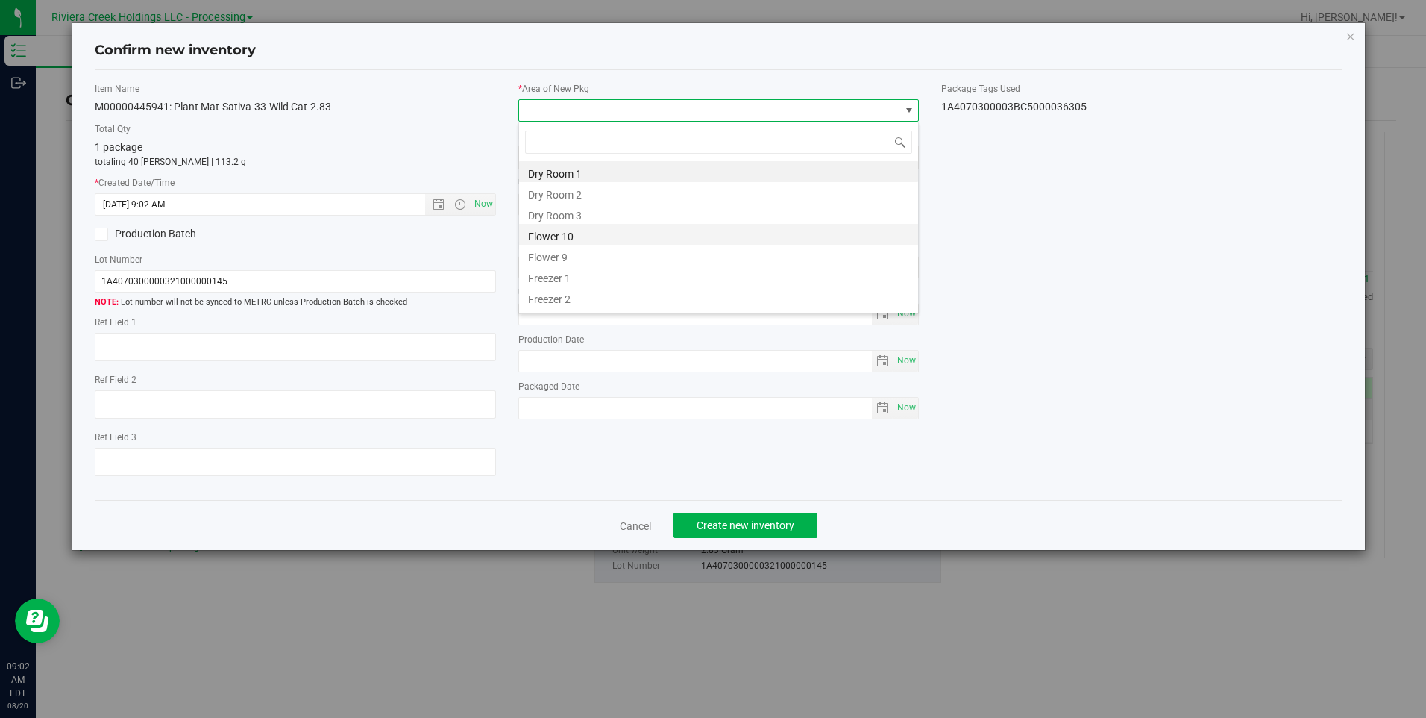
click at [565, 235] on li "Flower 10" at bounding box center [718, 234] width 399 height 21
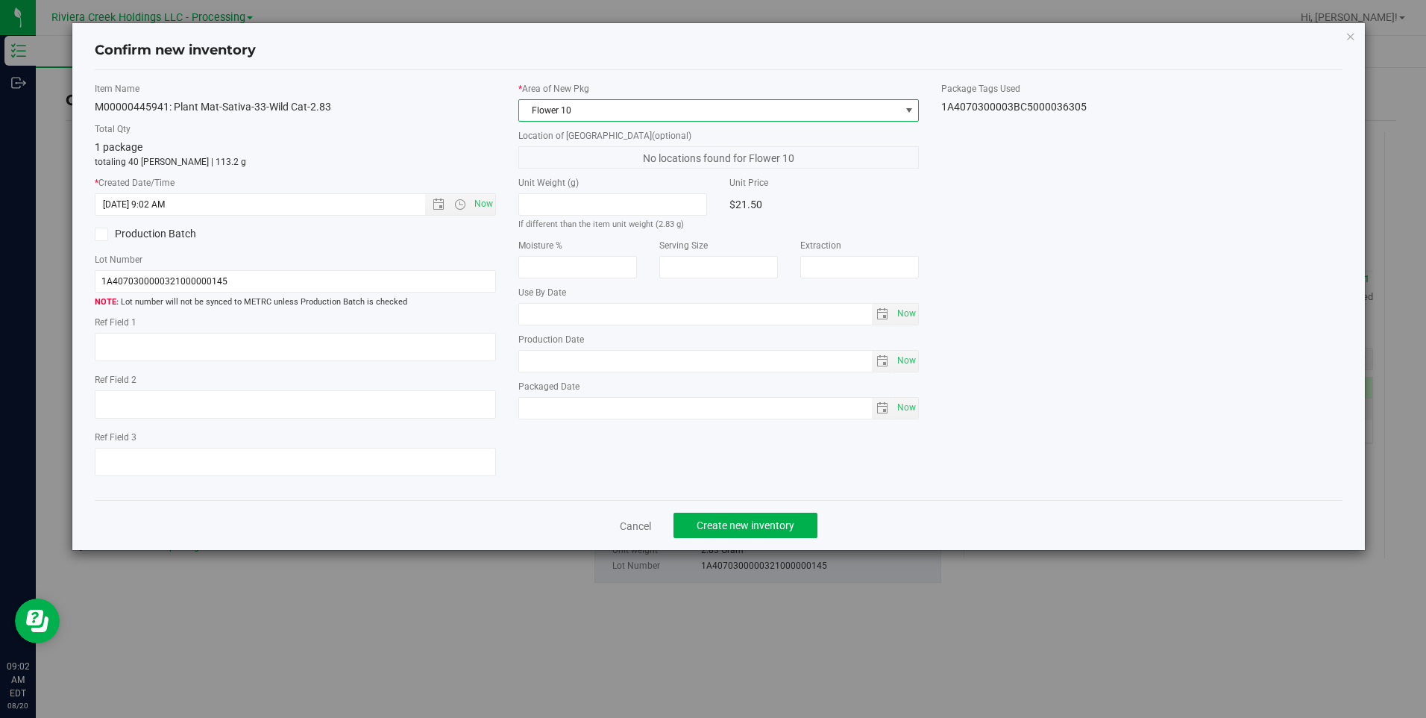
click at [768, 508] on div "Cancel Create new inventory" at bounding box center [718, 525] width 1247 height 50
click at [768, 520] on span "Create new inventory" at bounding box center [746, 525] width 98 height 12
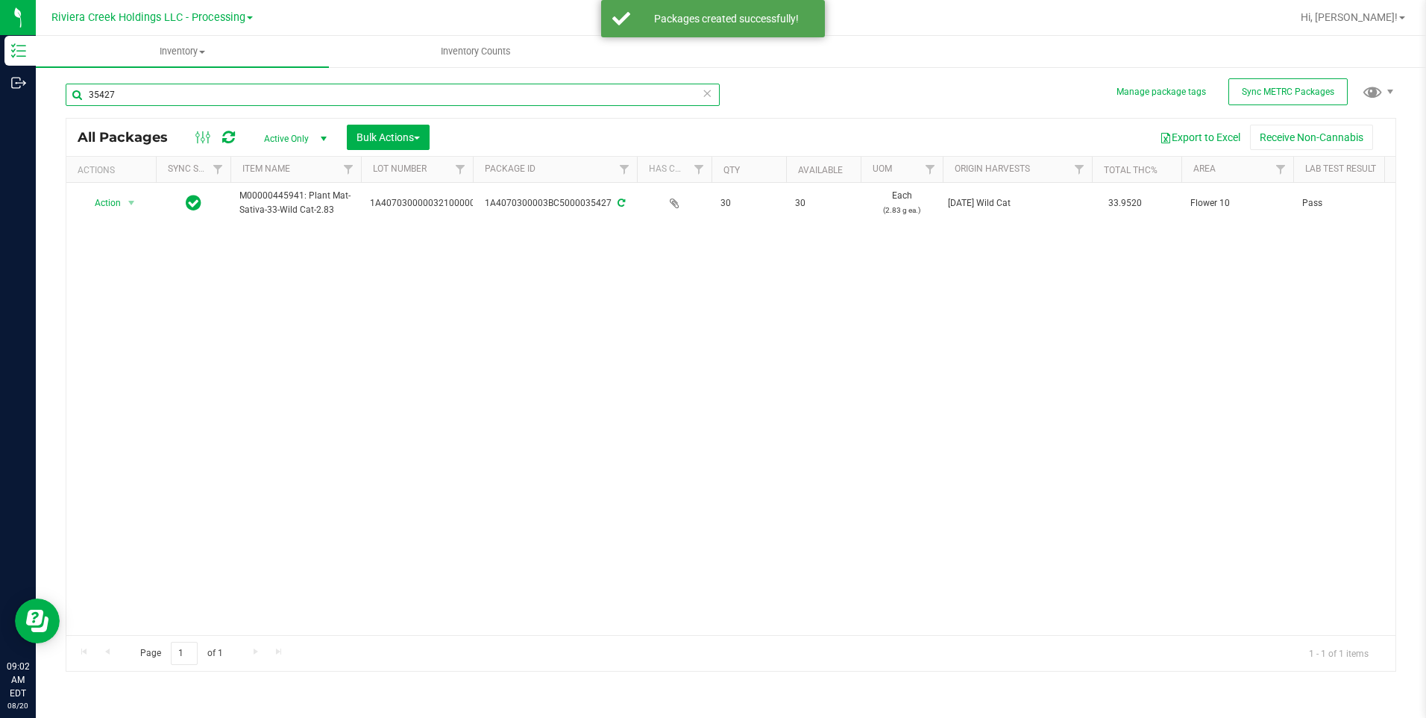
click at [210, 98] on input "35427" at bounding box center [393, 95] width 654 height 22
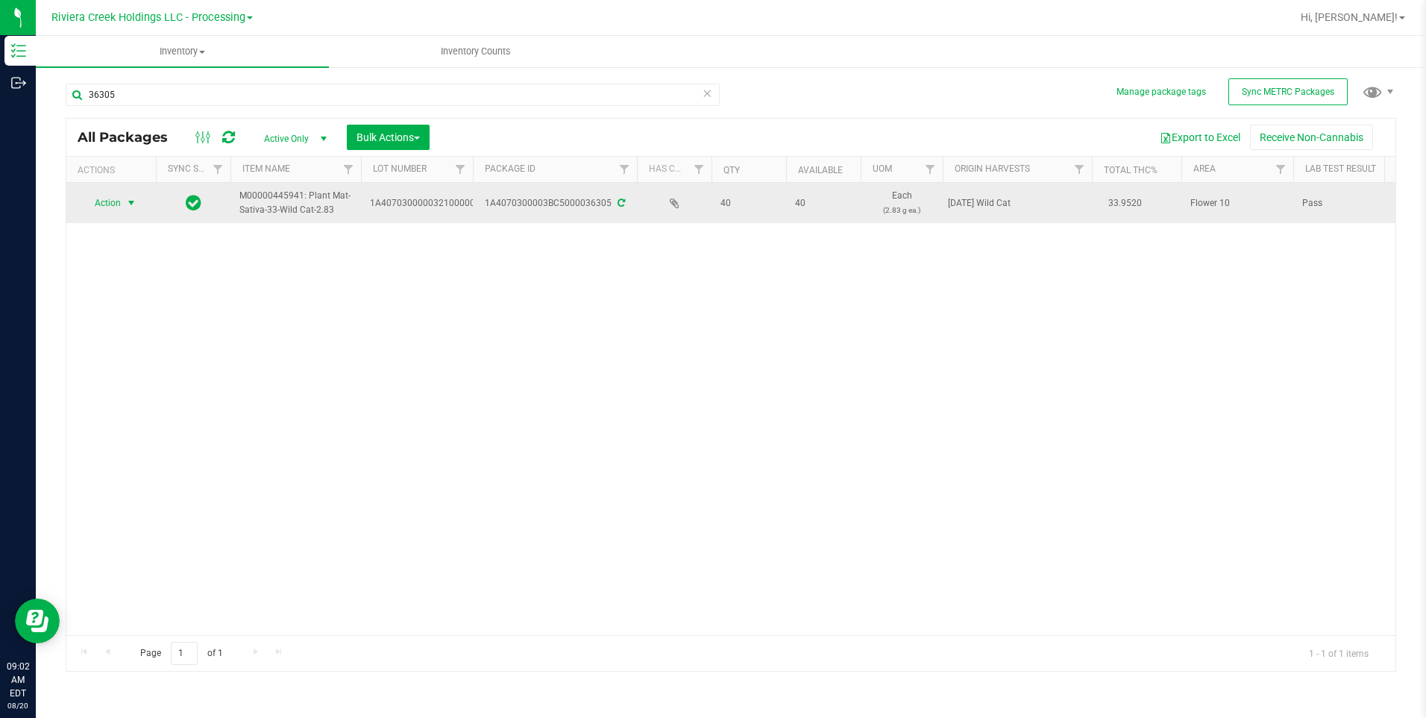
click at [108, 204] on span "Action" at bounding box center [101, 202] width 40 height 21
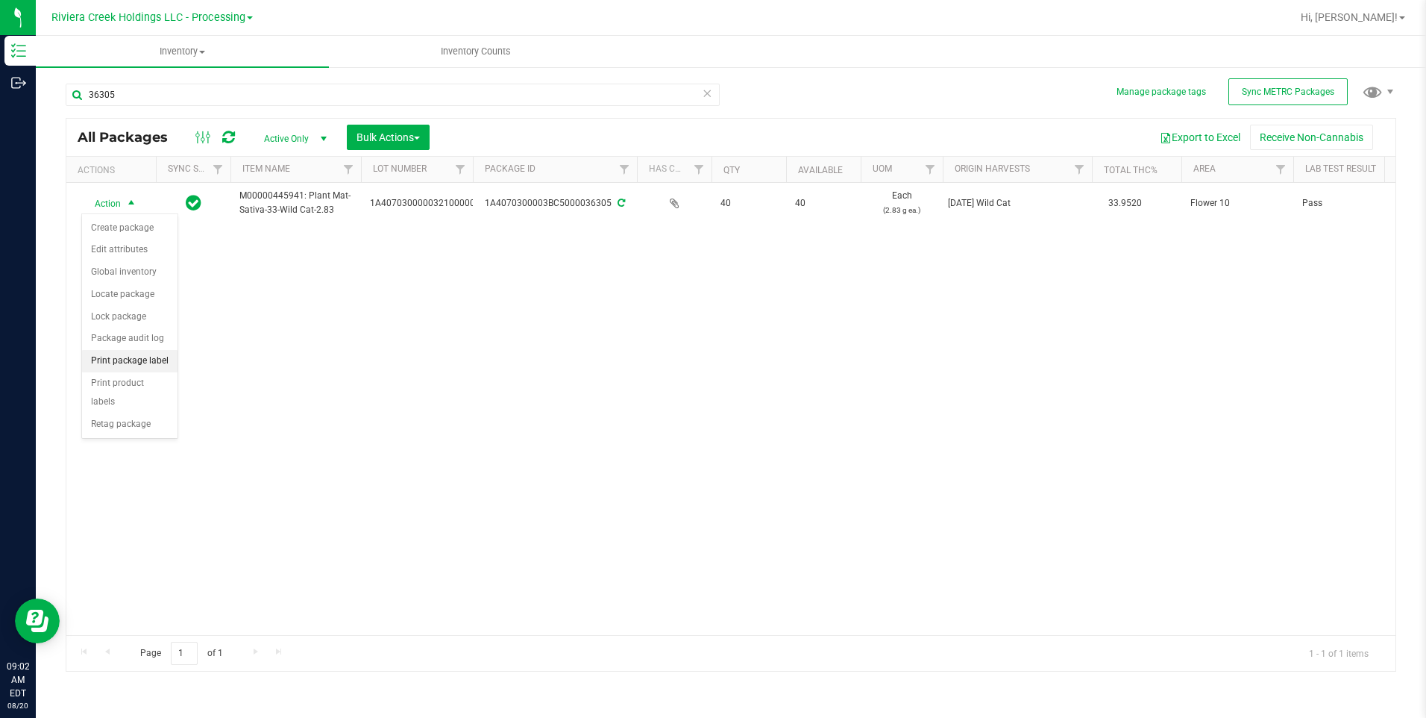
click at [160, 363] on li "Print package label" at bounding box center [129, 361] width 95 height 22
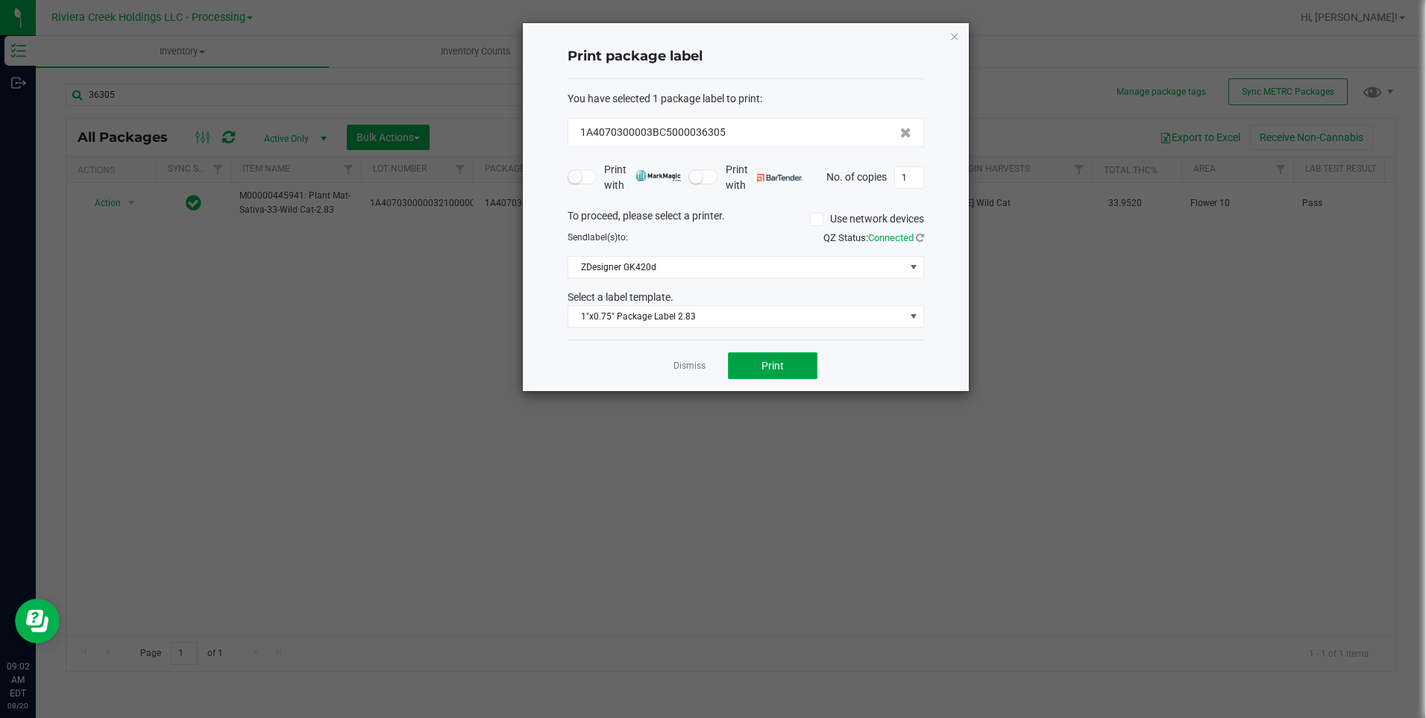
click at [769, 368] on span "Print" at bounding box center [773, 366] width 22 height 12
click at [954, 34] on icon "button" at bounding box center [955, 36] width 10 height 18
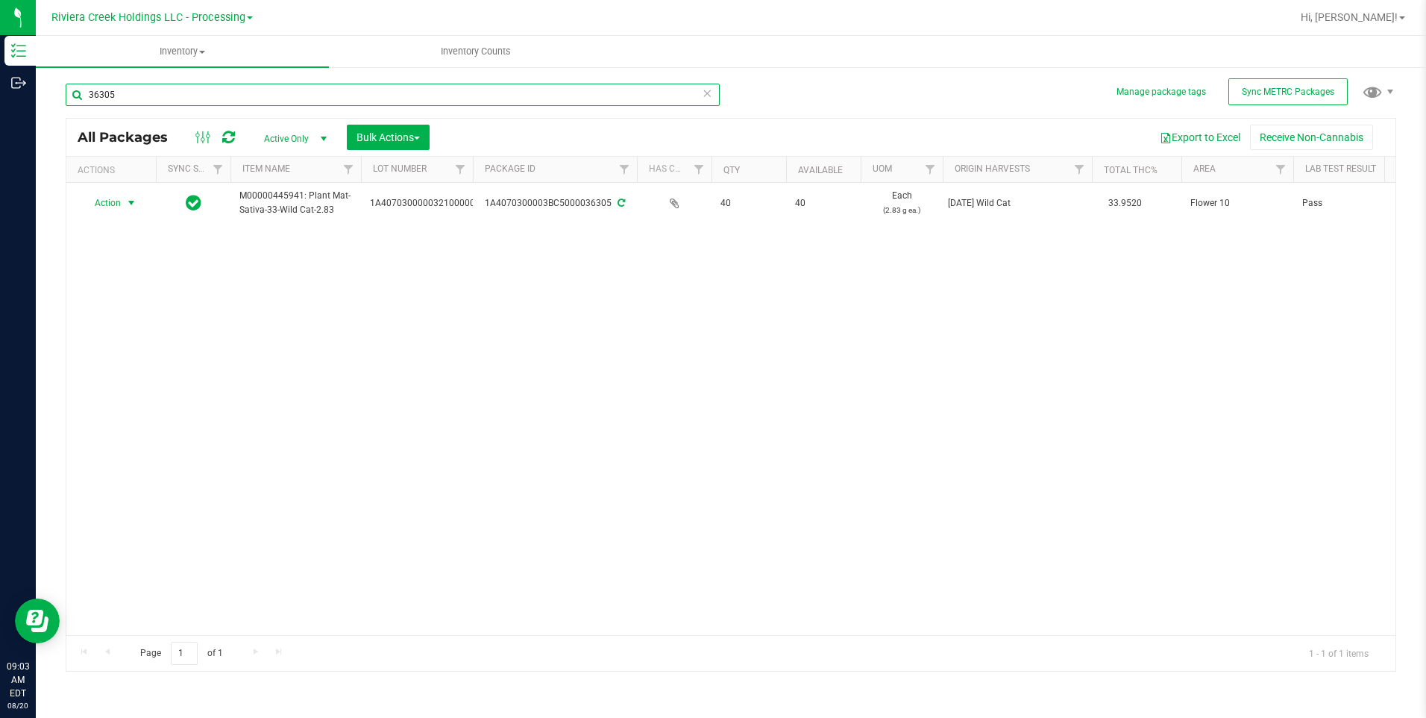
click at [122, 98] on input "36305" at bounding box center [393, 95] width 654 height 22
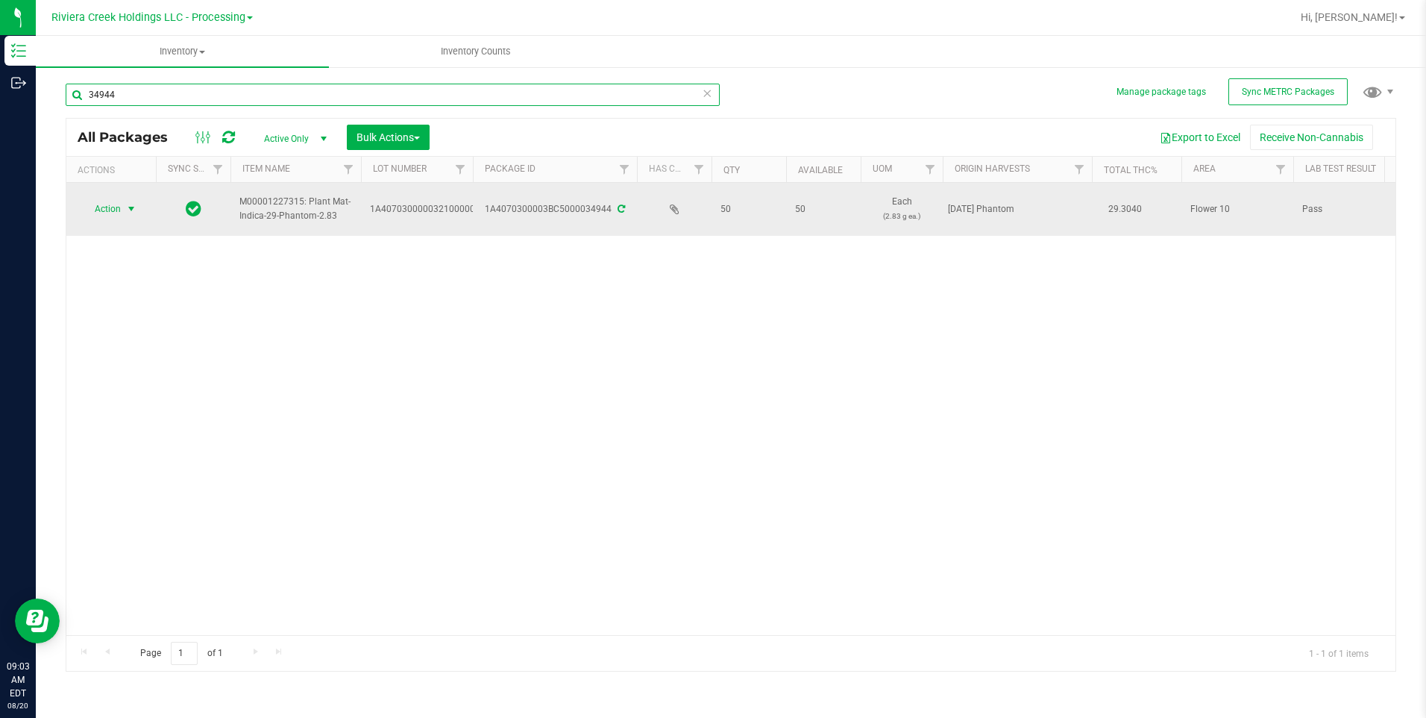
type input "34944"
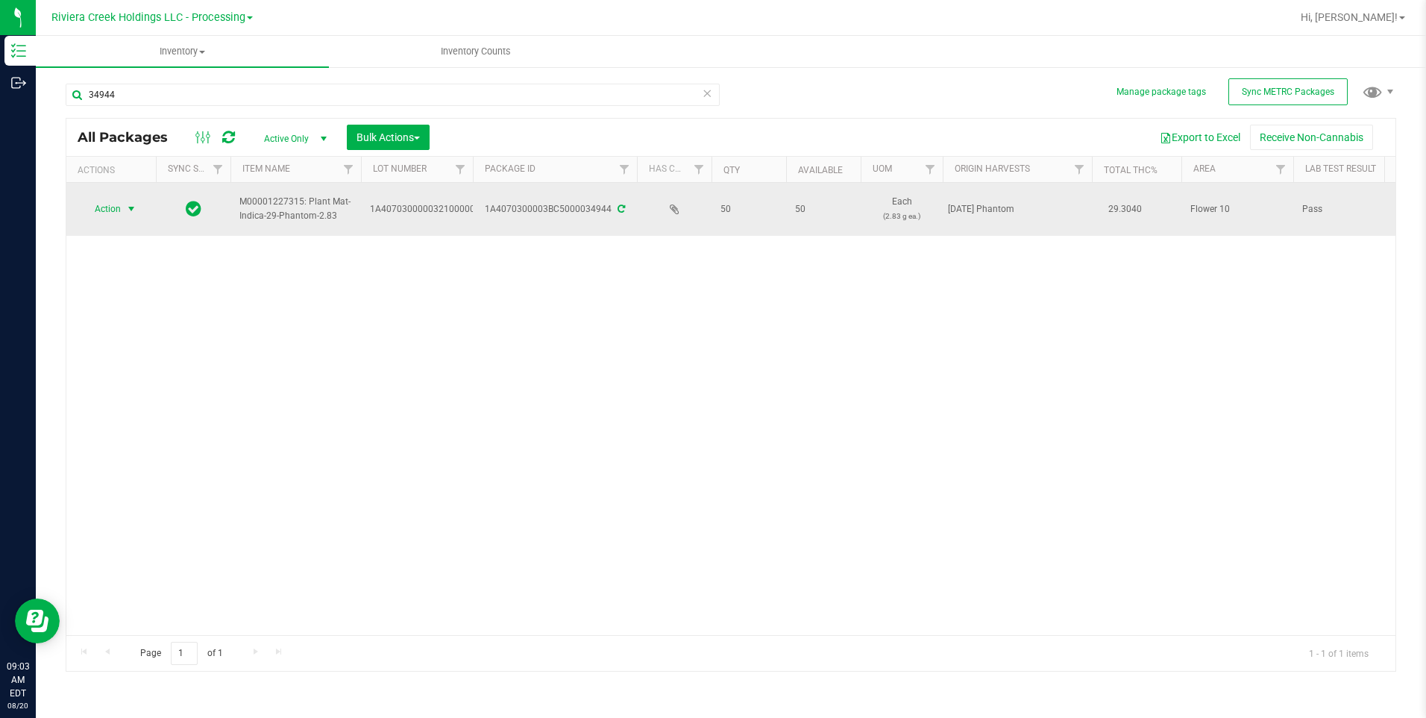
click at [125, 210] on span "select" at bounding box center [131, 208] width 19 height 21
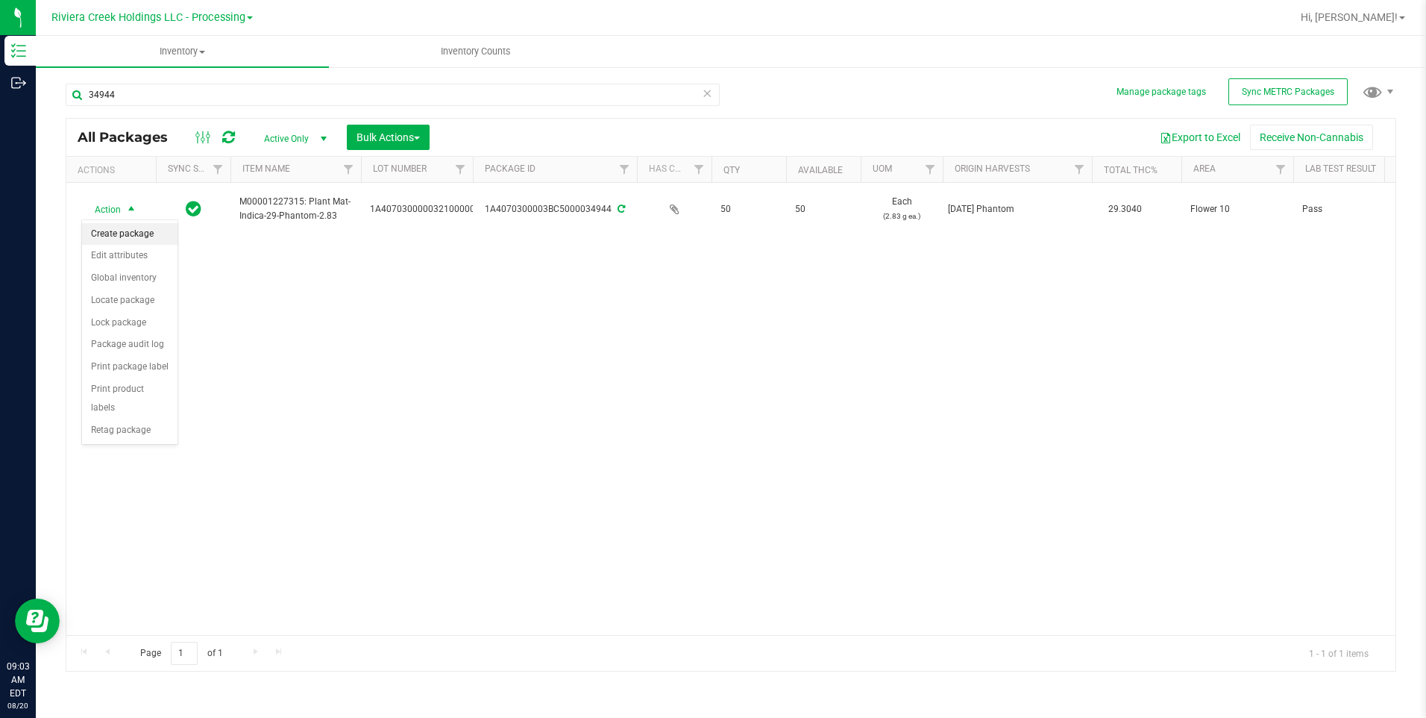
click at [153, 237] on li "Create package" at bounding box center [129, 234] width 95 height 22
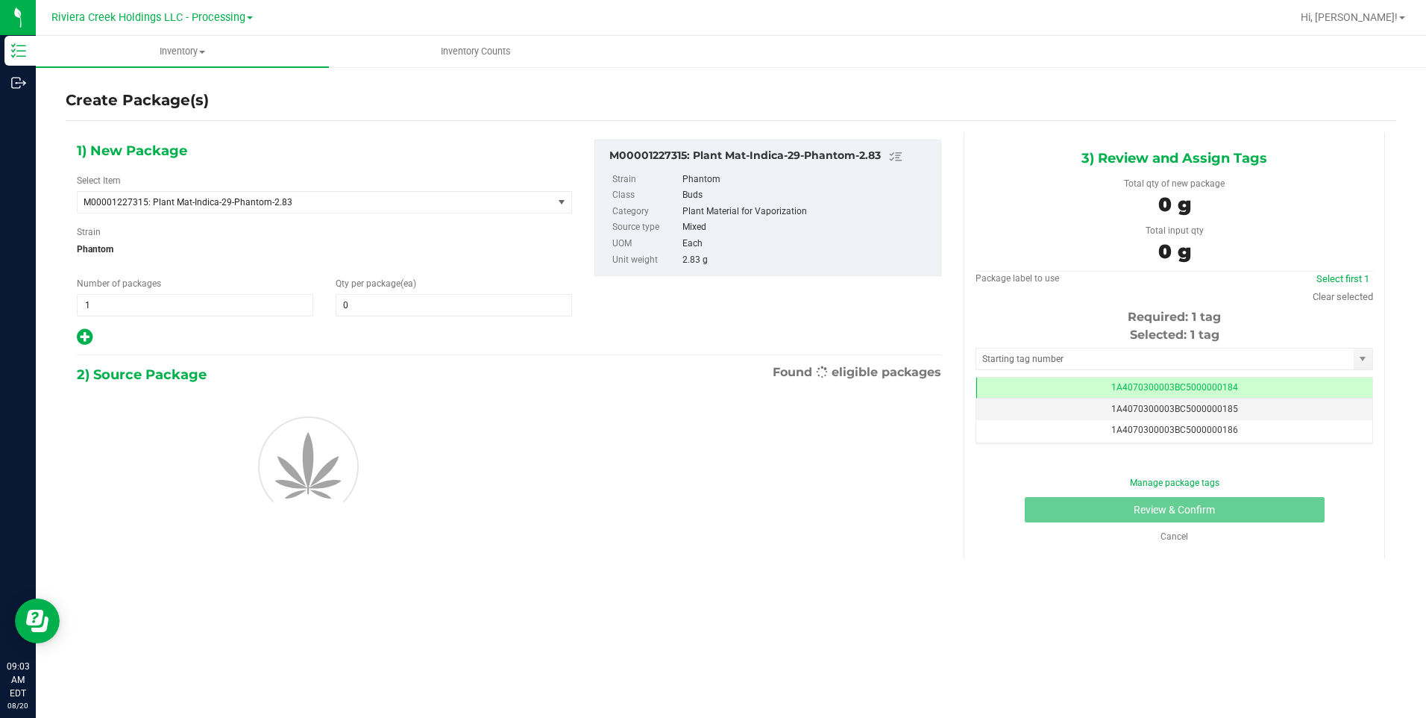
scroll to position [0, -1]
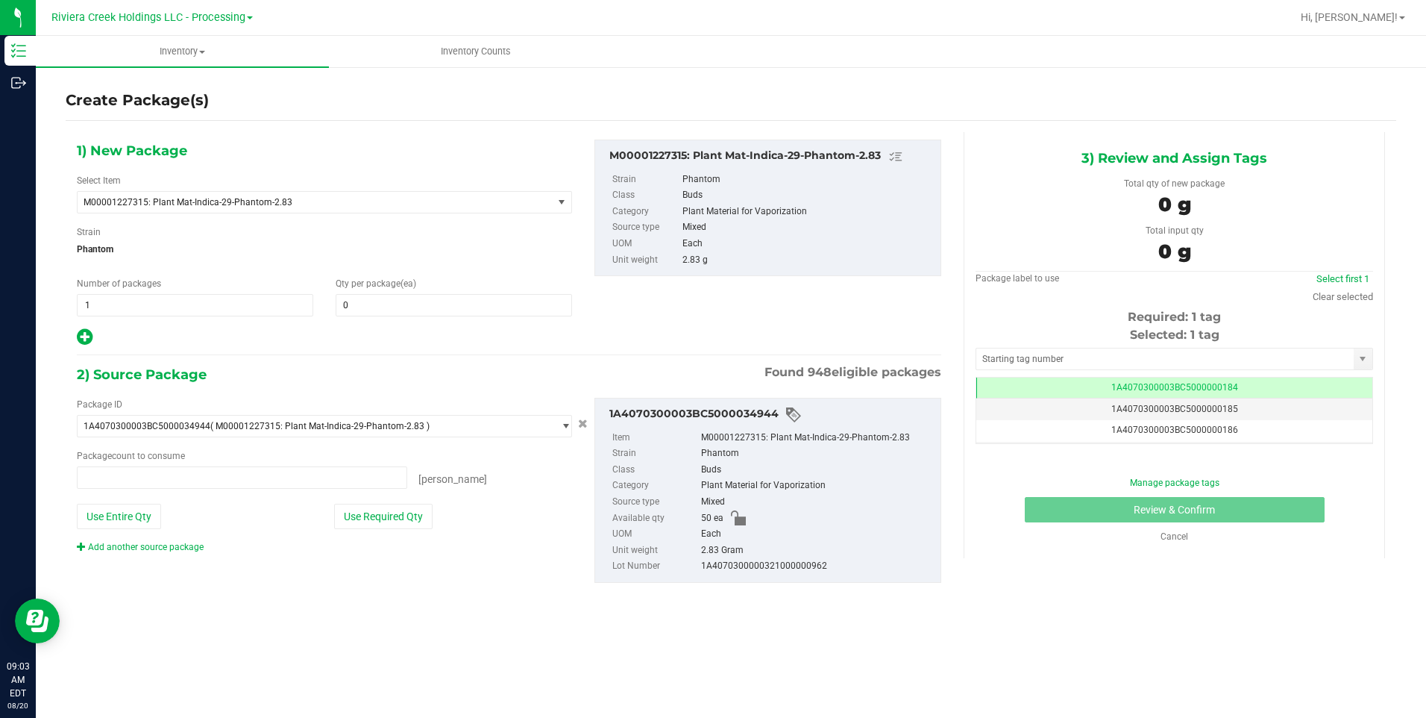
type input "0 ea"
click at [418, 310] on span at bounding box center [454, 305] width 236 height 22
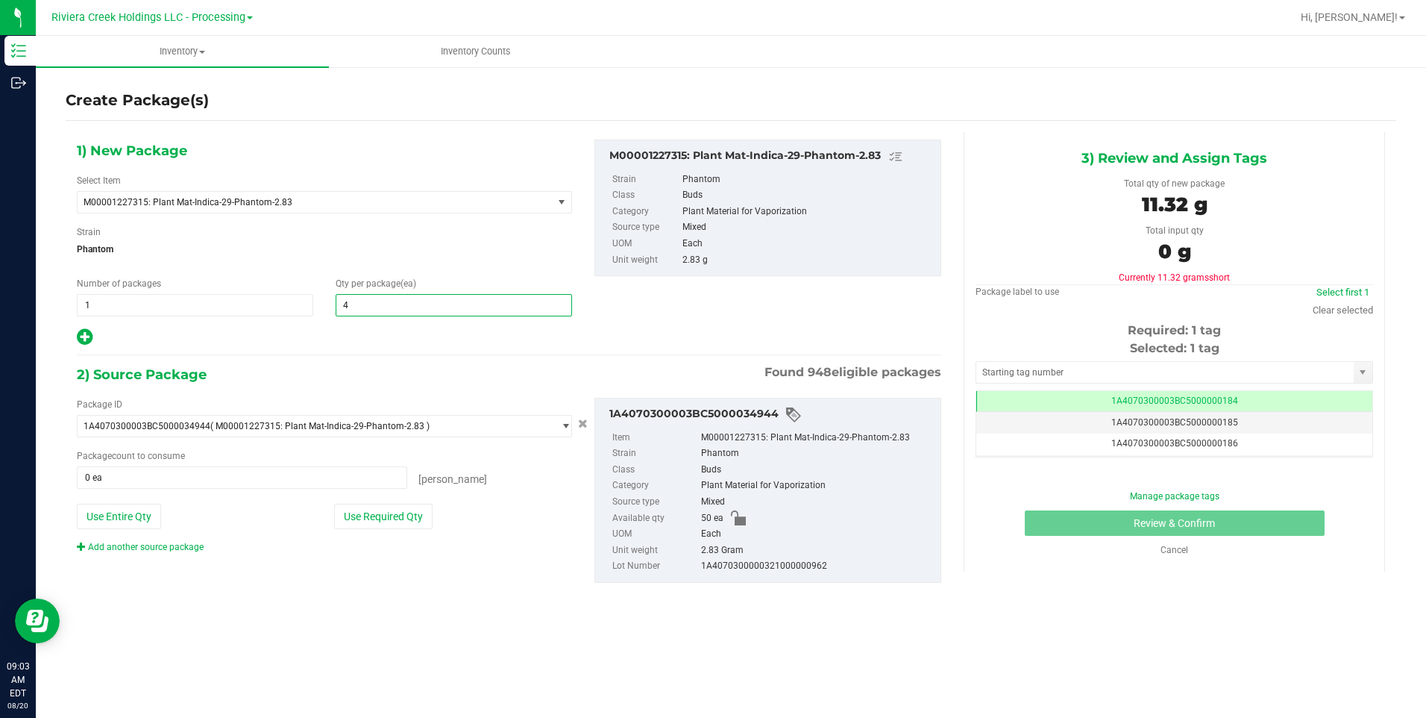
type input "40"
click at [454, 259] on span "Phantom" at bounding box center [324, 249] width 495 height 22
click at [382, 532] on div "Package ID 1A4070300003BC5000034944 ( M00001227315: Plant Mat-Indica-29-Phantom…" at bounding box center [325, 476] width 518 height 156
click at [389, 524] on button "Use Required Qty" at bounding box center [383, 515] width 98 height 25
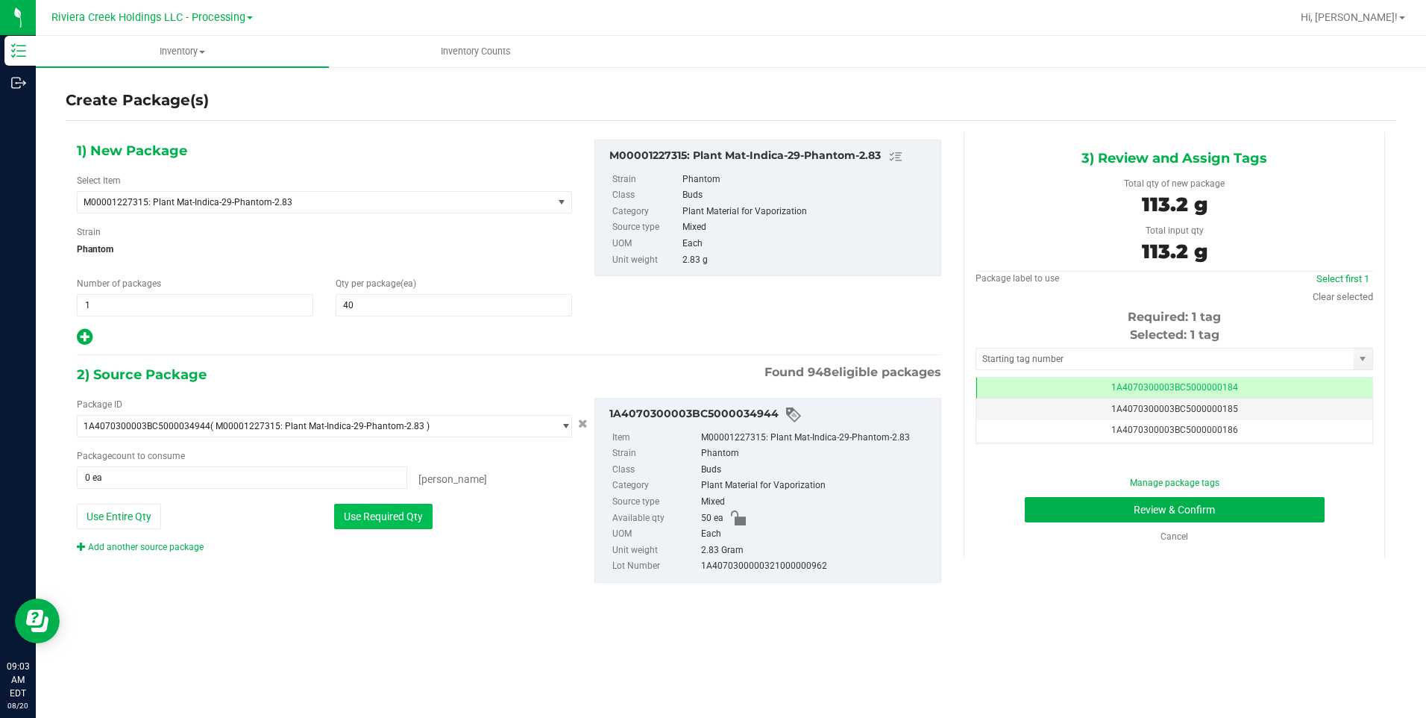
type input "40 ea"
click at [1011, 354] on input "text" at bounding box center [1164, 358] width 377 height 21
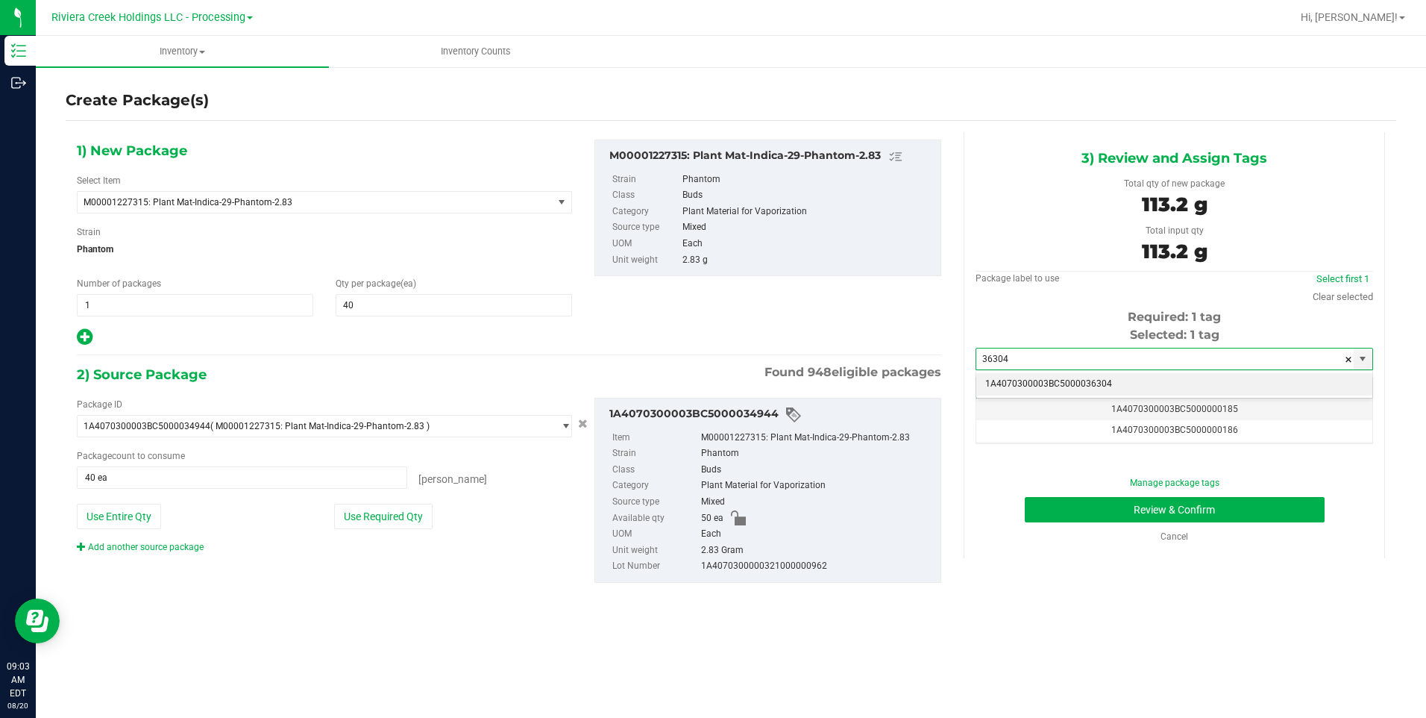
click at [1012, 379] on li "1A4070300003BC5000036304" at bounding box center [1174, 384] width 396 height 22
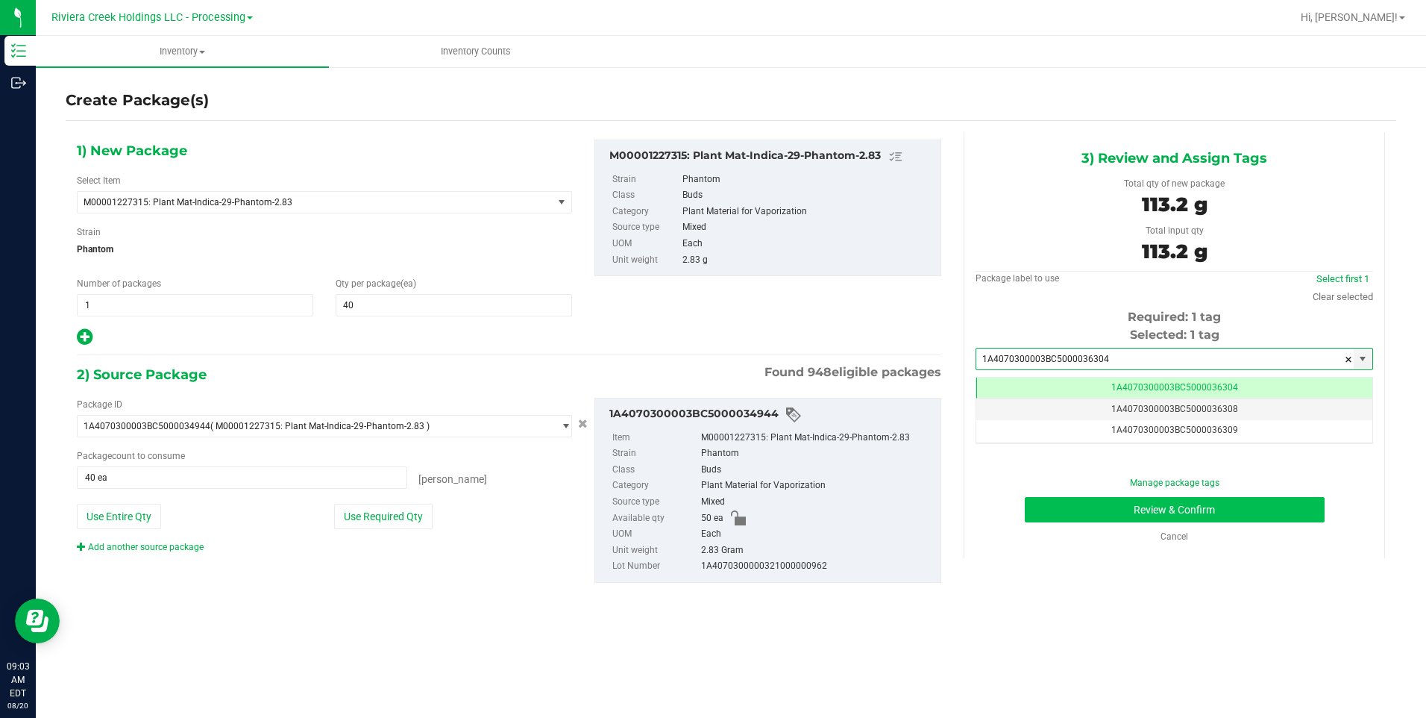
type input "1A4070300003BC5000036304"
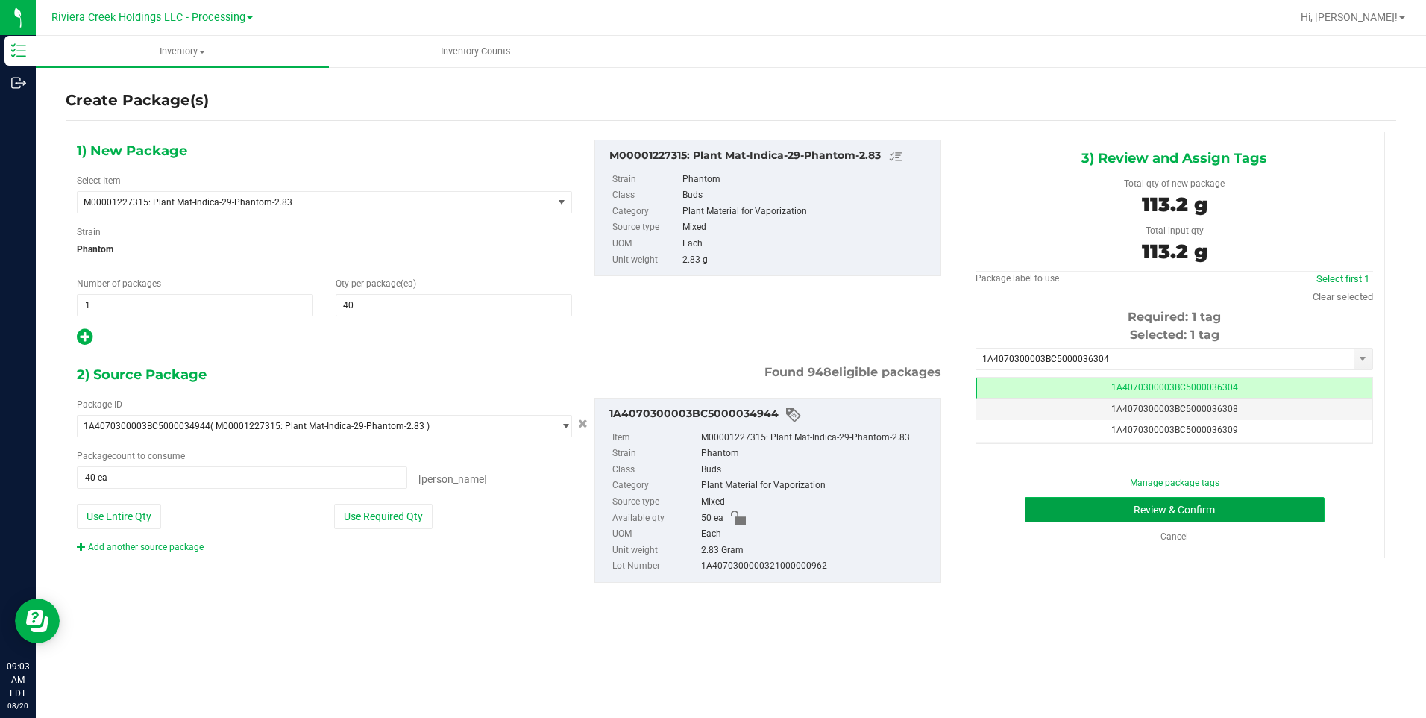
click at [1070, 515] on button "Review & Confirm" at bounding box center [1175, 509] width 300 height 25
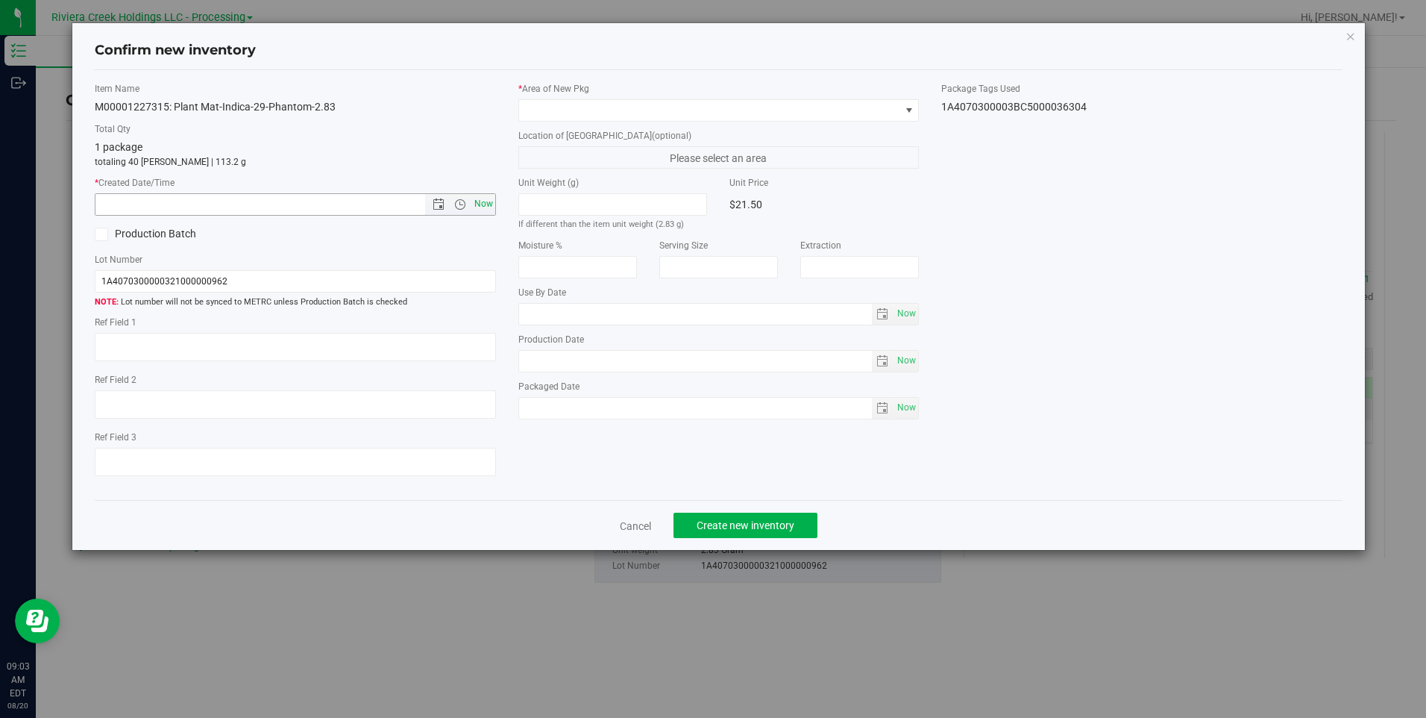
click at [488, 200] on span "Now" at bounding box center [483, 204] width 25 height 22
type input "[DATE] 9:03 AM"
click at [567, 109] on span at bounding box center [709, 110] width 380 height 21
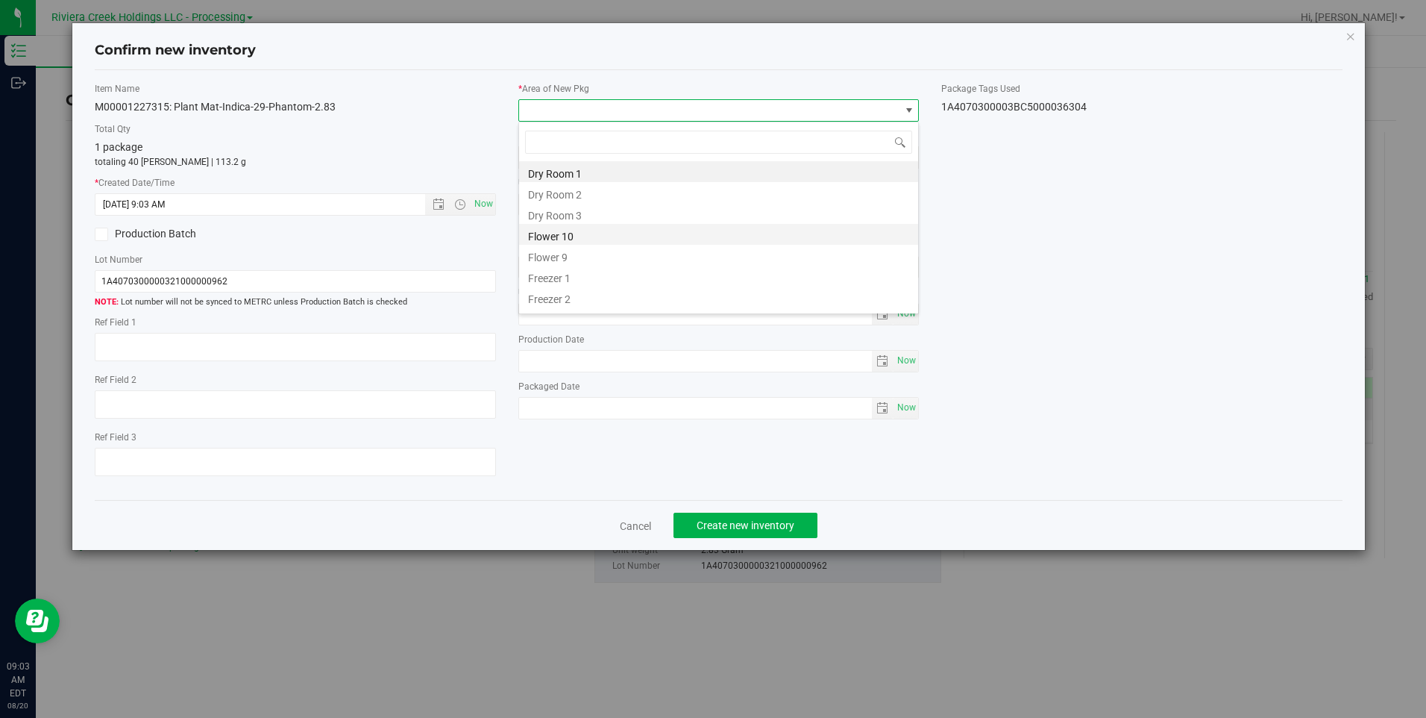
click at [583, 232] on li "Flower 10" at bounding box center [718, 234] width 399 height 21
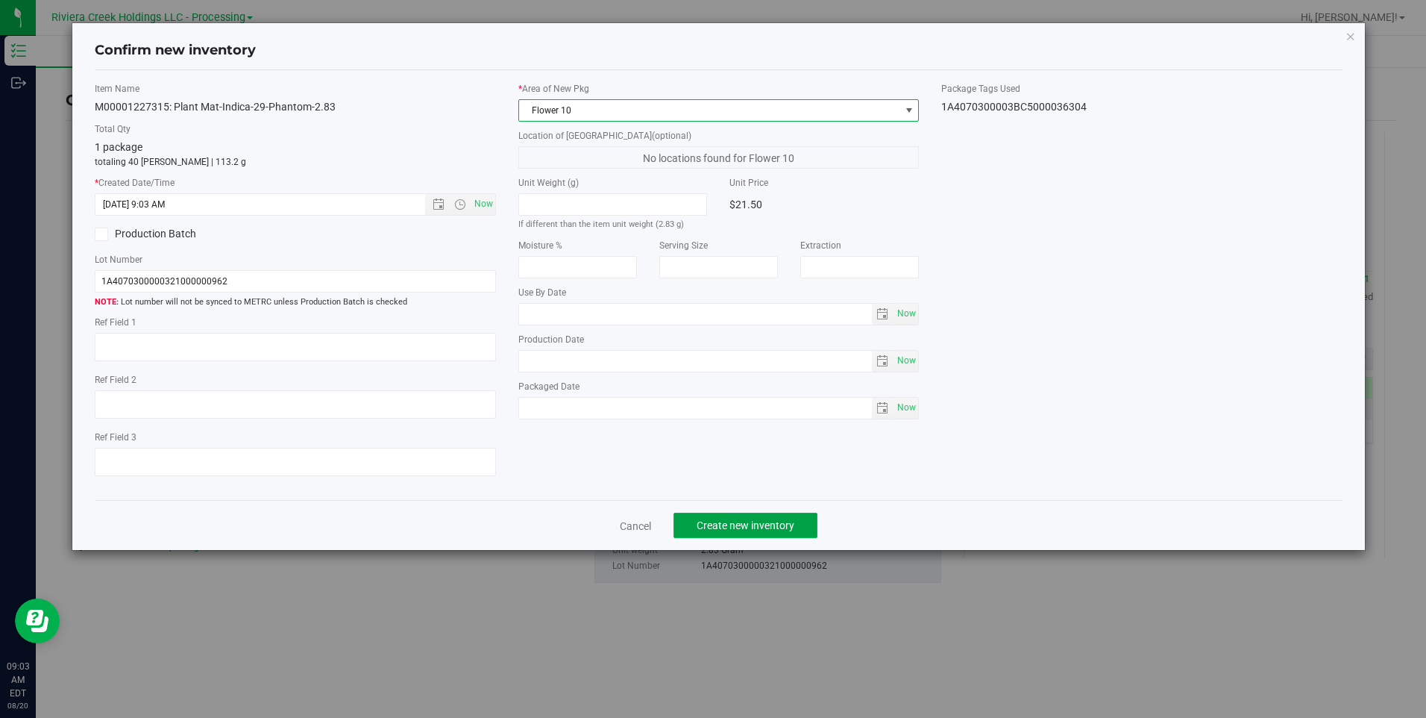
click at [758, 524] on span "Create new inventory" at bounding box center [746, 525] width 98 height 12
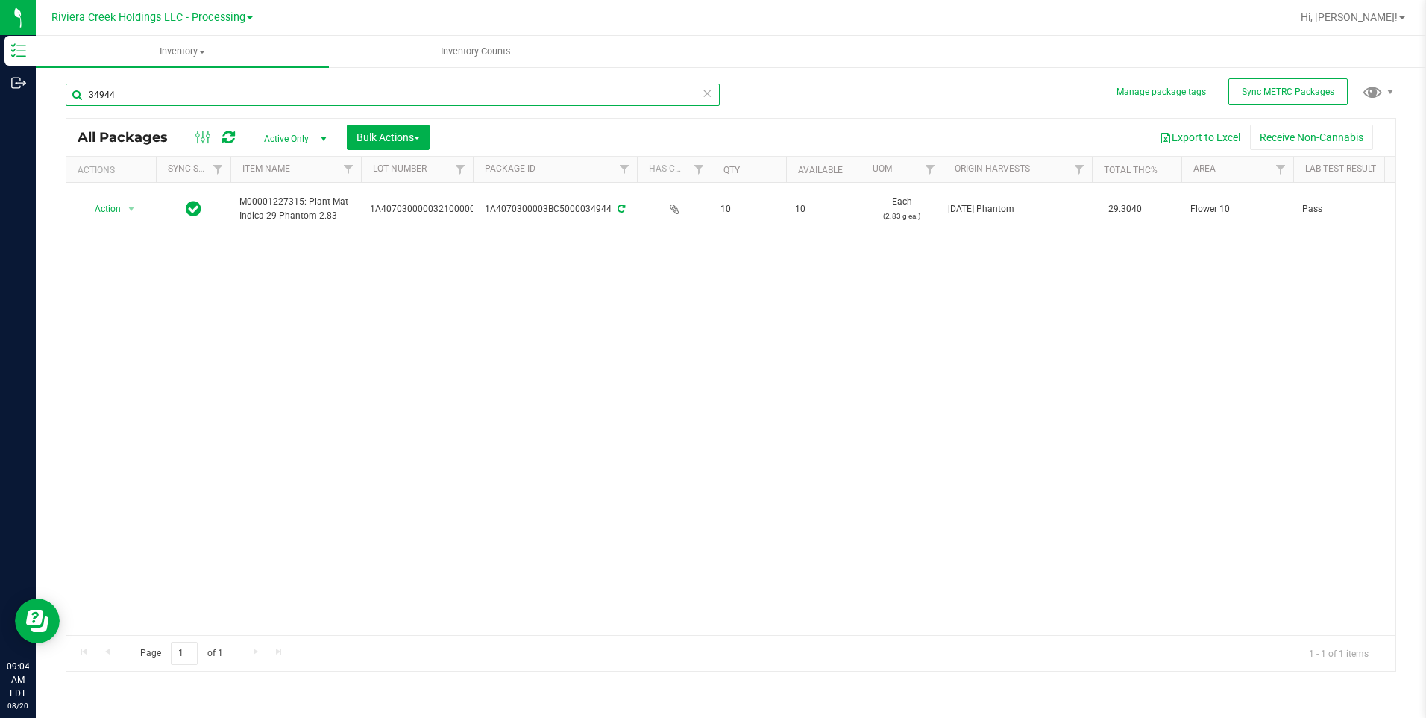
click at [333, 95] on input "34944" at bounding box center [393, 95] width 654 height 22
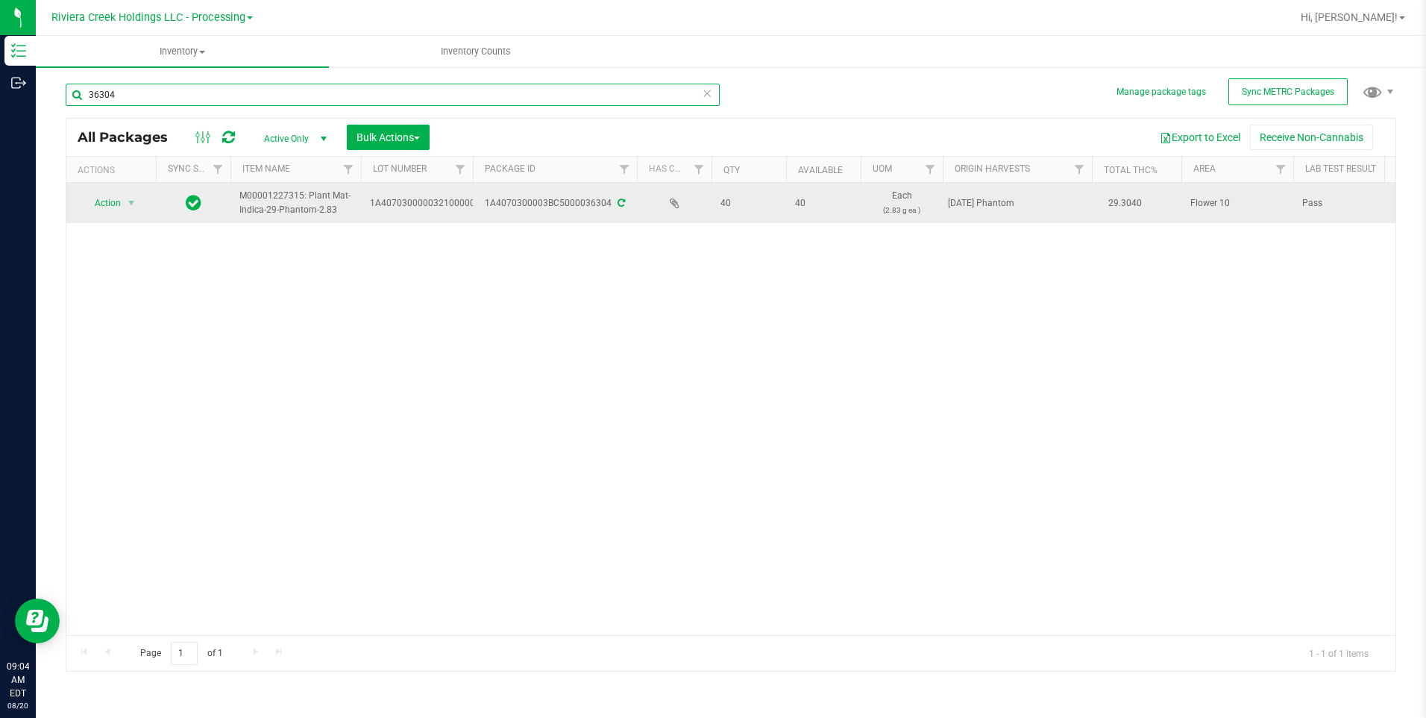
type input "36304"
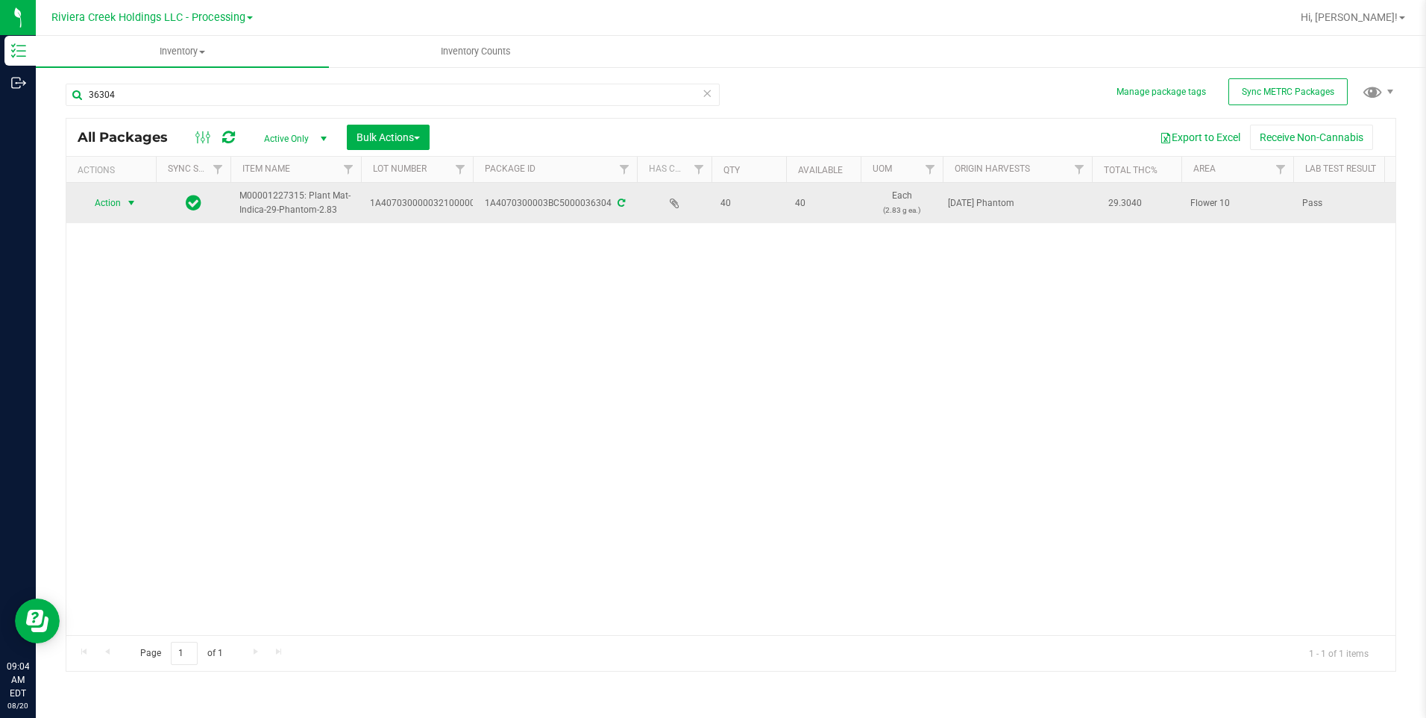
click at [116, 205] on span "Action" at bounding box center [101, 202] width 40 height 21
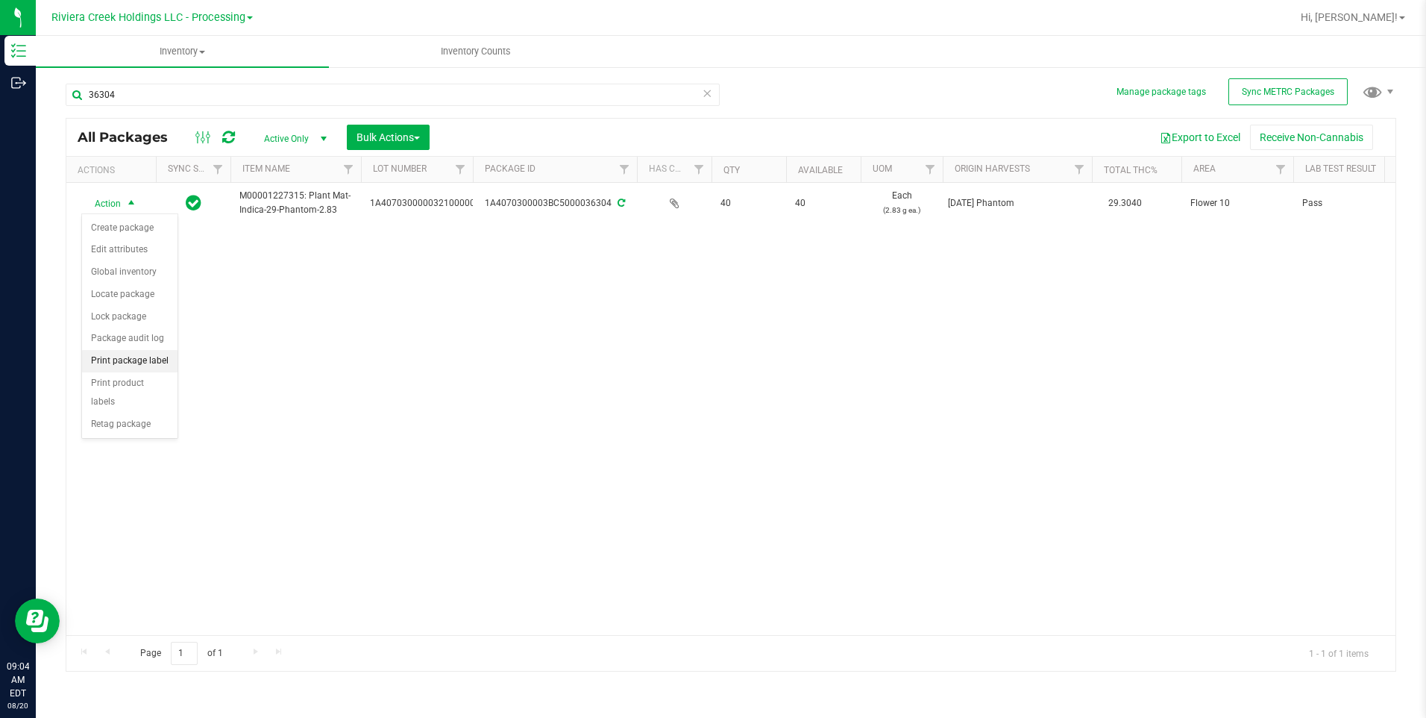
click at [155, 355] on li "Print package label" at bounding box center [129, 361] width 95 height 22
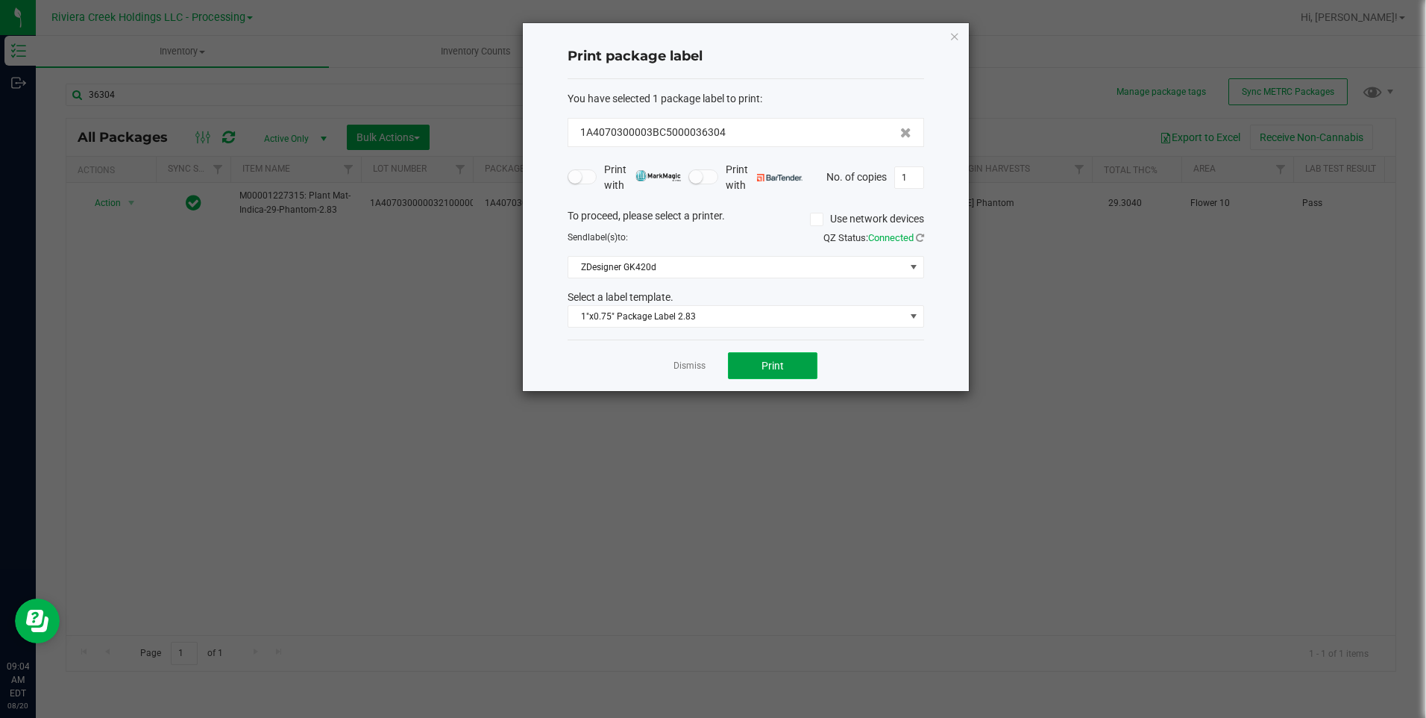
click at [773, 360] on span "Print" at bounding box center [773, 366] width 22 height 12
click at [954, 29] on icon "button" at bounding box center [955, 36] width 10 height 18
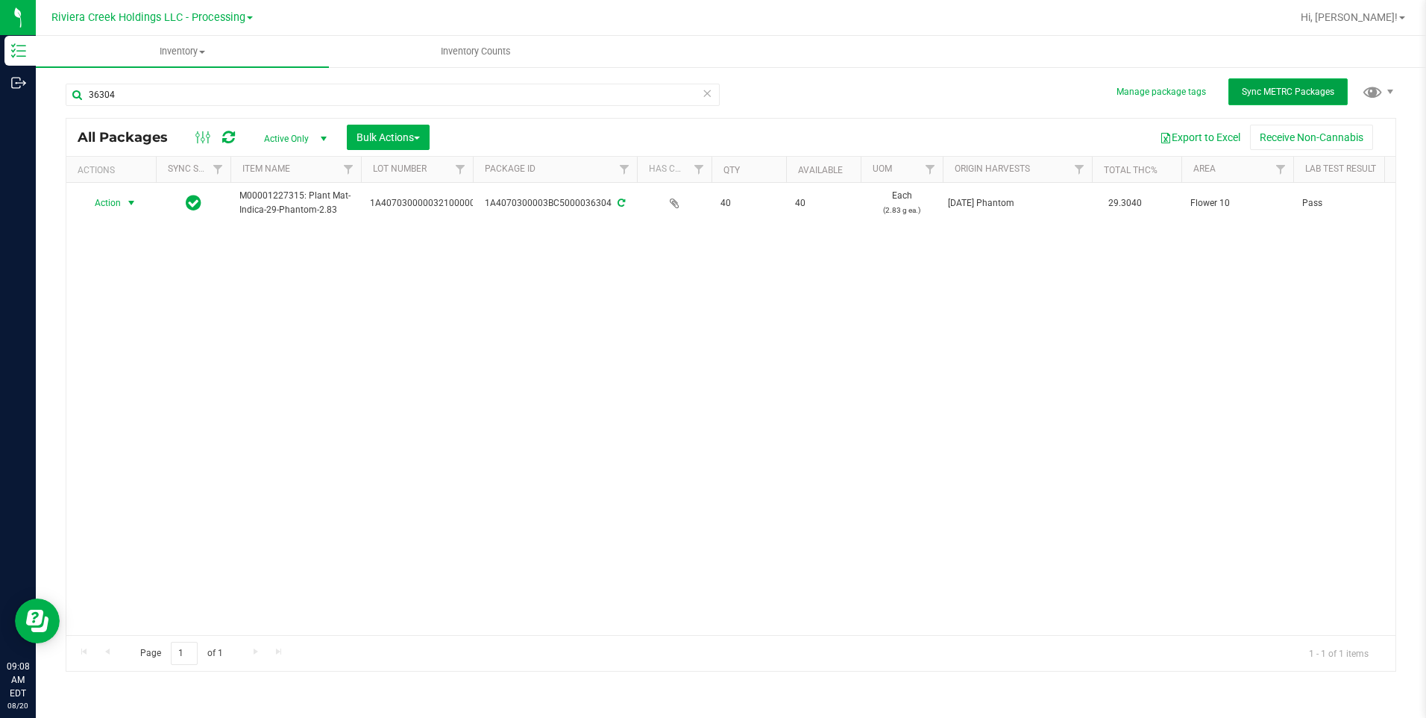
click at [1139, 84] on button "Sync METRC Packages" at bounding box center [1287, 91] width 119 height 27
